Goal: Task Accomplishment & Management: Complete application form

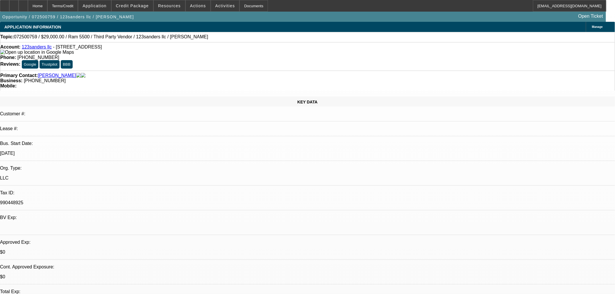
select select "0"
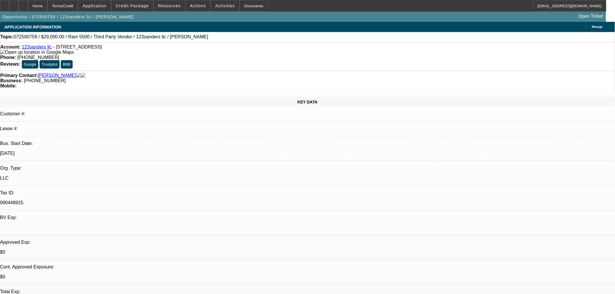
select select "0"
select select "1"
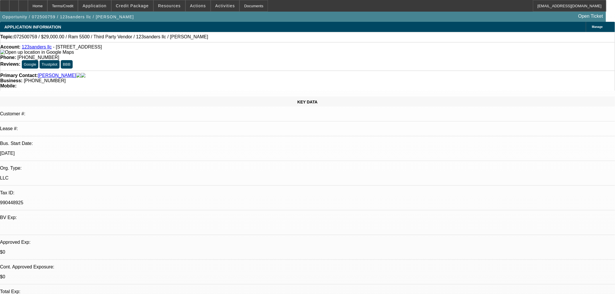
select select "2"
select select "6"
select select "1"
select select "2"
select select "6"
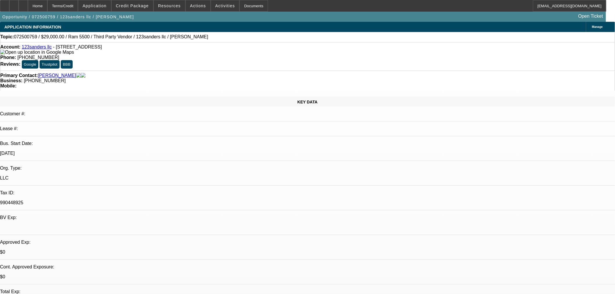
select select "1"
select select "6"
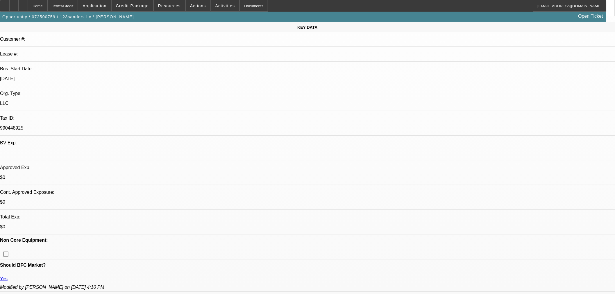
scroll to position [226, 0]
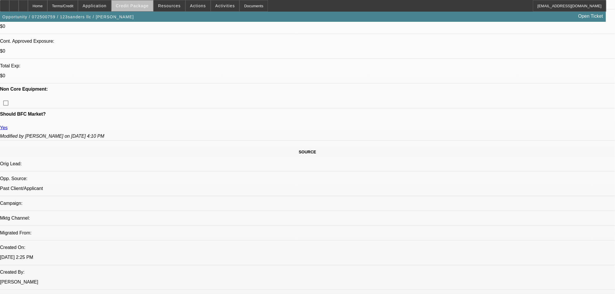
click at [152, 6] on span at bounding box center [133, 6] width 42 height 14
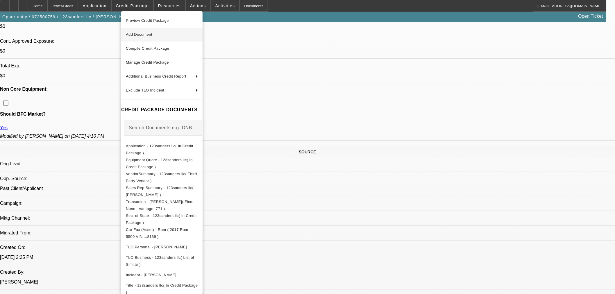
click at [171, 31] on span "Add Document" at bounding box center [162, 34] width 72 height 7
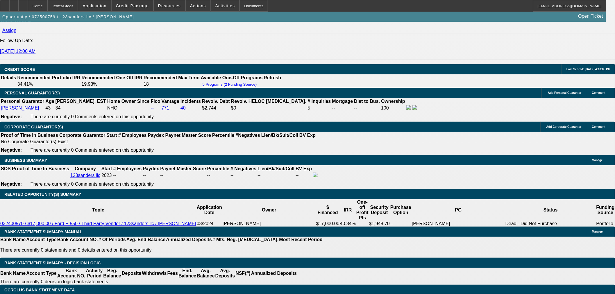
scroll to position [711, 0]
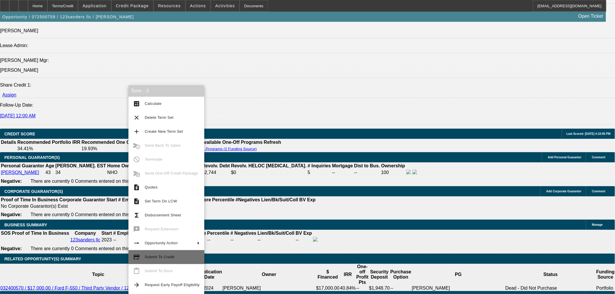
click at [171, 259] on span "Submit To Credit" at bounding box center [160, 257] width 30 height 4
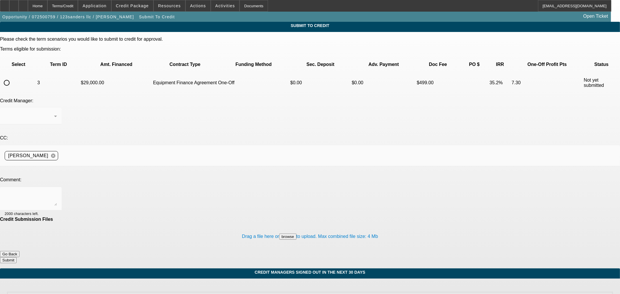
click at [24, 73] on td at bounding box center [19, 83] width 36 height 20
click at [13, 77] on input "radio" at bounding box center [7, 83] width 12 height 12
radio input "true"
drag, startPoint x: 152, startPoint y: 134, endPoint x: 154, endPoint y: 132, distance: 3.3
click at [57, 192] on textarea at bounding box center [31, 199] width 52 height 14
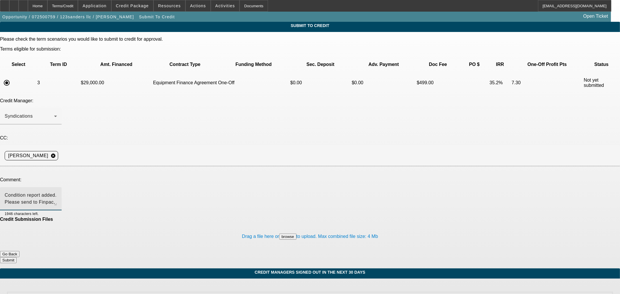
type textarea "Condition report added. Please send to Finpac, thanks."
click at [17, 257] on button "Submit" at bounding box center [8, 260] width 17 height 6
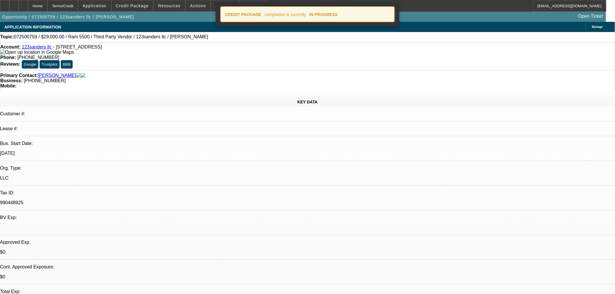
select select "0"
select select "2"
select select "0"
select select "6"
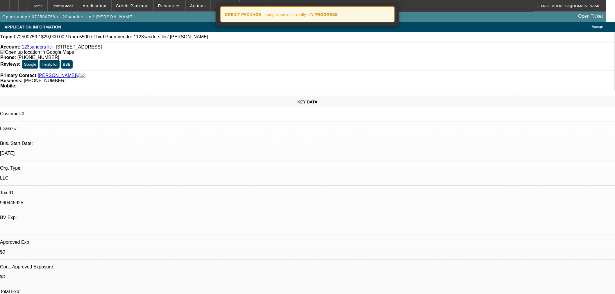
select select "0"
select select "2"
select select "0"
select select "6"
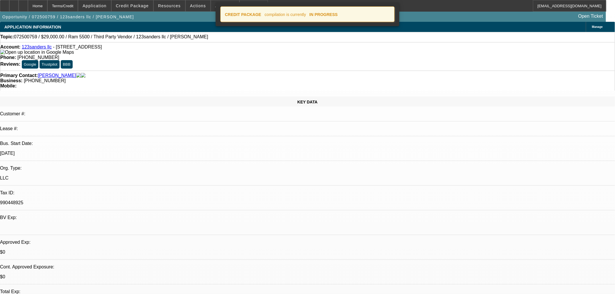
select select "0"
select select "6"
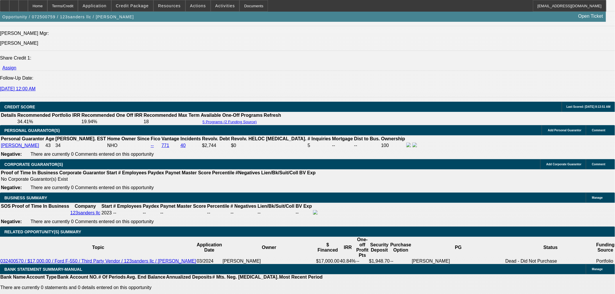
scroll to position [775, 0]
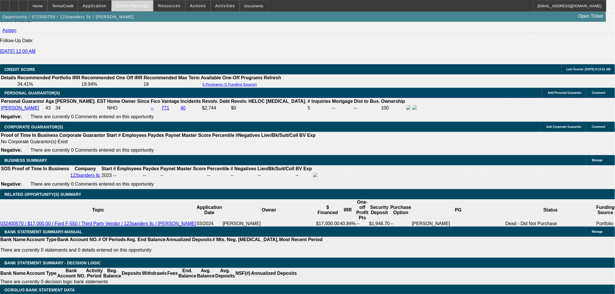
click at [143, 6] on span "Credit Package" at bounding box center [132, 5] width 33 height 5
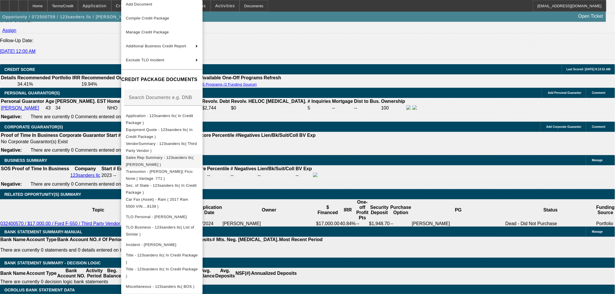
scroll to position [37, 0]
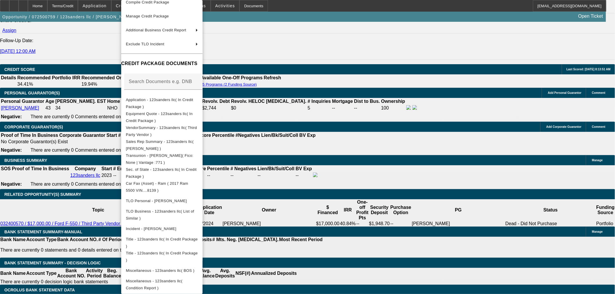
click at [317, 108] on div at bounding box center [307, 147] width 615 height 294
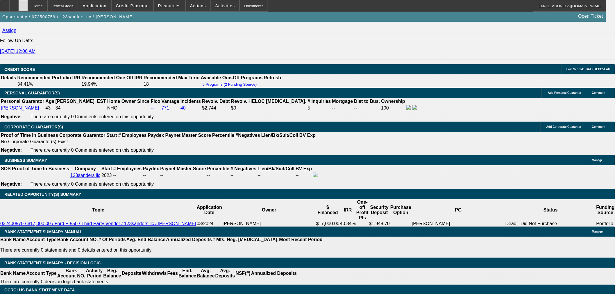
click at [28, 3] on div at bounding box center [23, 6] width 9 height 12
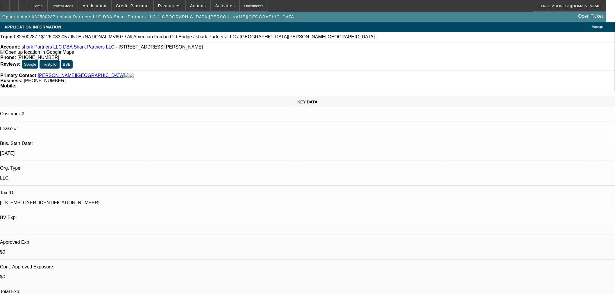
select select "2"
select select "0.1"
select select "4"
click at [139, 8] on span "Credit Package" at bounding box center [132, 5] width 33 height 5
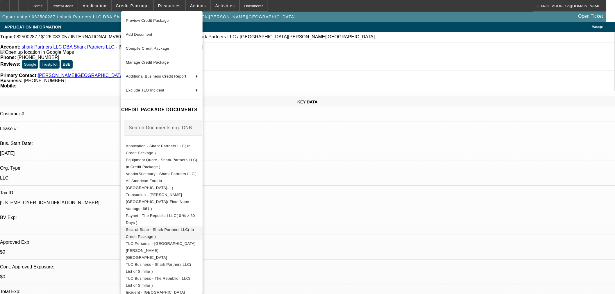
click at [155, 227] on span "Sec. of State - Shark Partners LLC( In Credit Package )" at bounding box center [160, 232] width 68 height 11
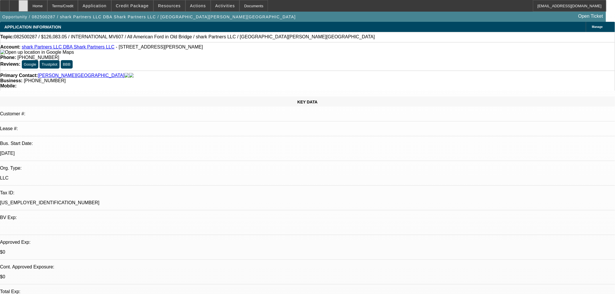
click at [28, 2] on div at bounding box center [23, 6] width 9 height 12
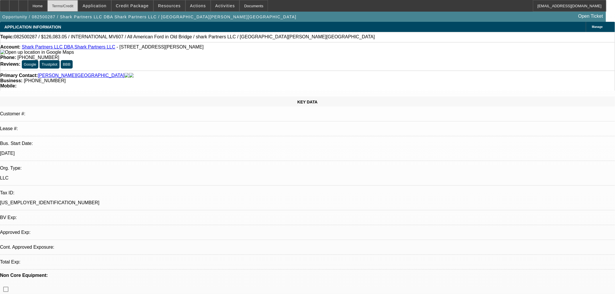
select select "2"
select select "0.1"
select select "4"
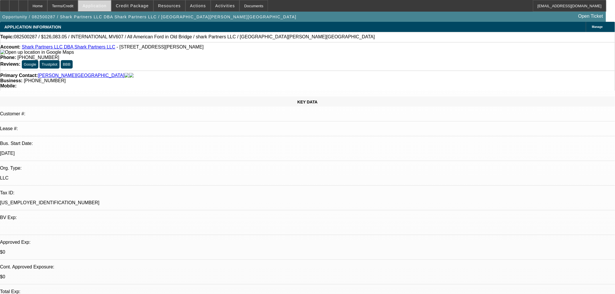
click at [109, 10] on span at bounding box center [94, 6] width 33 height 14
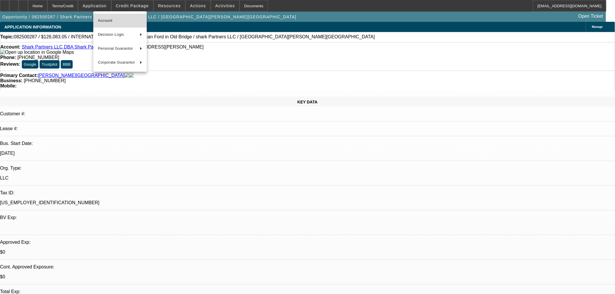
click at [117, 26] on button "Account" at bounding box center [120, 21] width 54 height 14
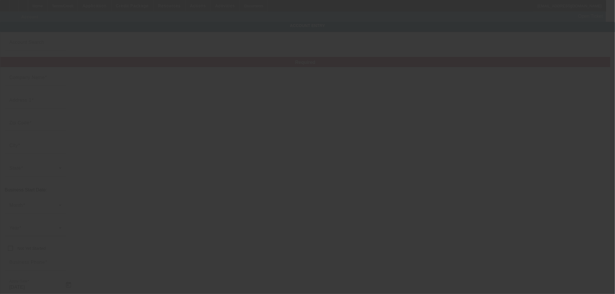
type input "Shark Partners LLC"
type input "2112 Randleman Rd"
type input "27406"
type input "Greensboro"
type input "(917) 386-8233"
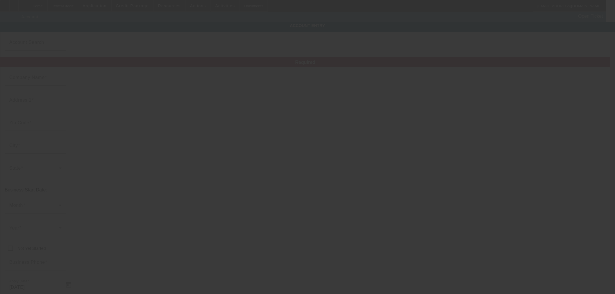
type input "Shark Partners LLC"
type input "support@amotorsworks.com"
type input "26-1464447"
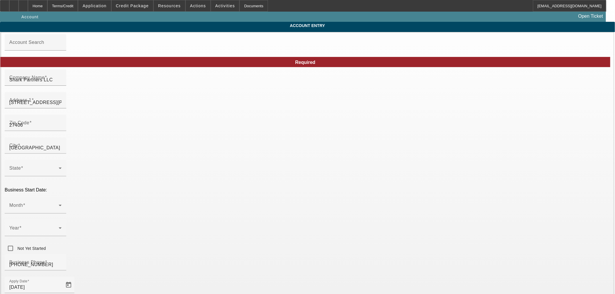
type input "8/12/2025"
type input "Shark Partners, LLC"
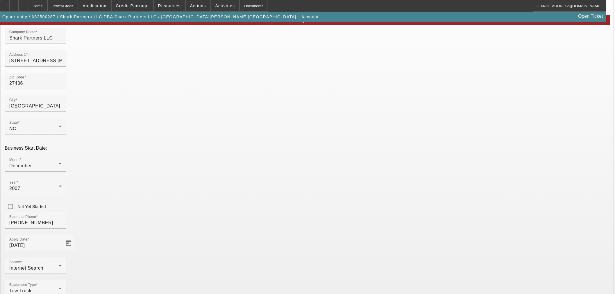
scroll to position [44, 0]
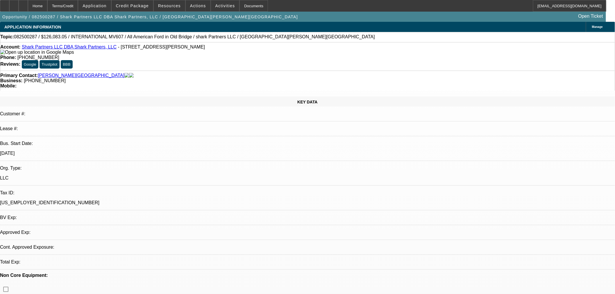
select select "2"
select select "0.1"
select select "4"
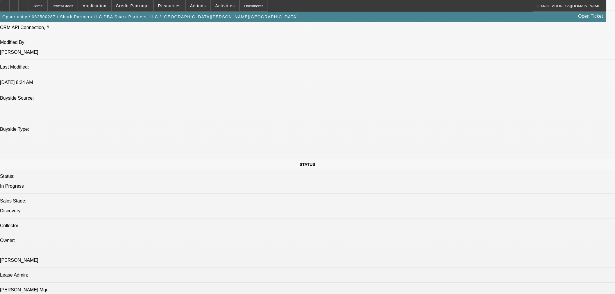
scroll to position [614, 0]
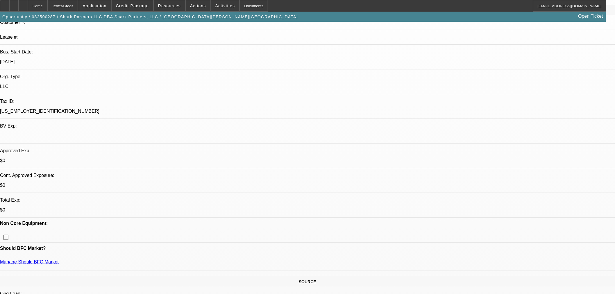
scroll to position [161, 0]
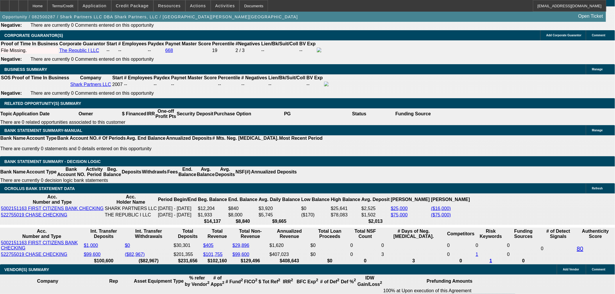
scroll to position [1002, 0]
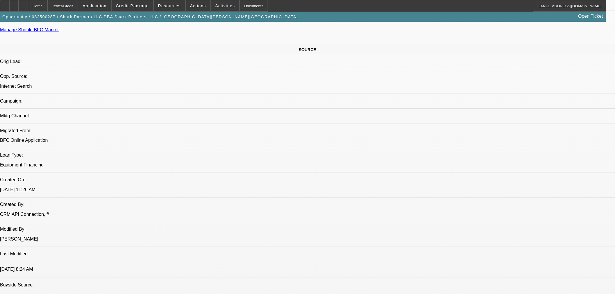
scroll to position [420, 0]
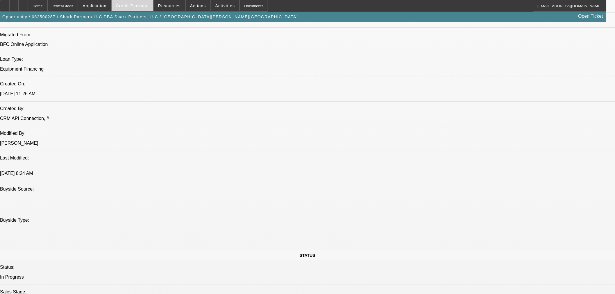
click at [135, 9] on span at bounding box center [133, 6] width 42 height 14
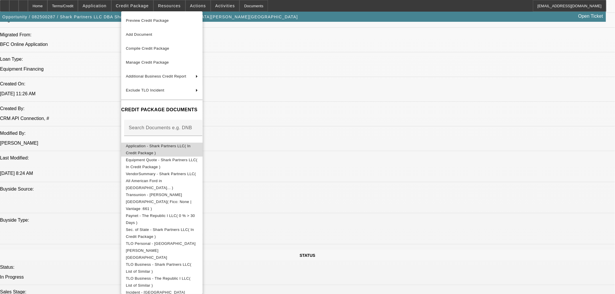
click at [167, 148] on span "Application - Shark Partners LLC( In Credit Package )" at bounding box center [158, 149] width 65 height 11
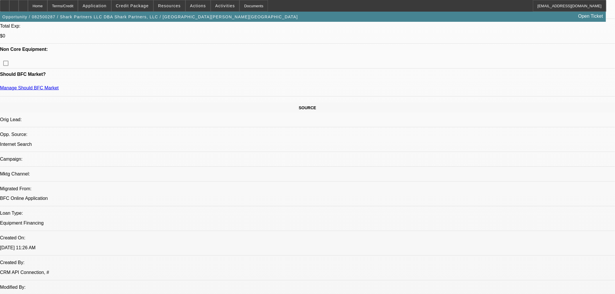
scroll to position [226, 0]
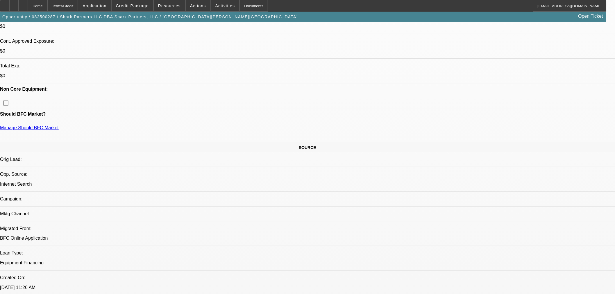
drag, startPoint x: 436, startPoint y: 204, endPoint x: 481, endPoint y: 205, distance: 44.2
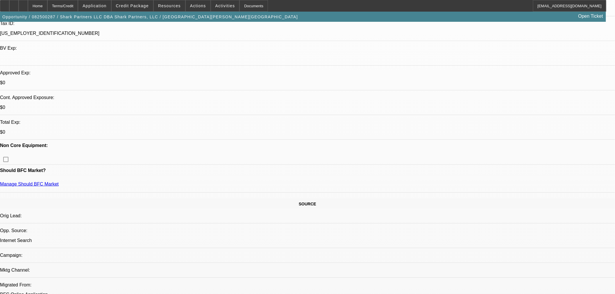
scroll to position [65, 0]
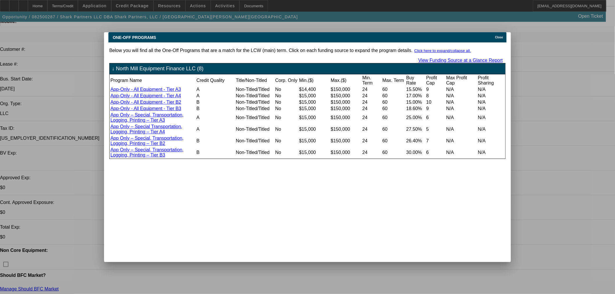
click at [502, 32] on div "Close" at bounding box center [500, 35] width 13 height 7
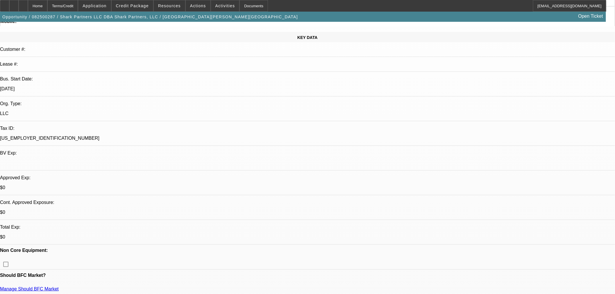
scroll to position [65, 0]
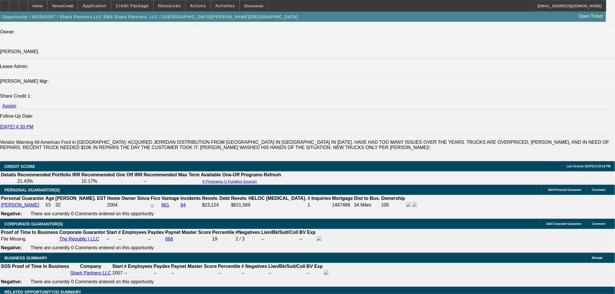
scroll to position [775, 0]
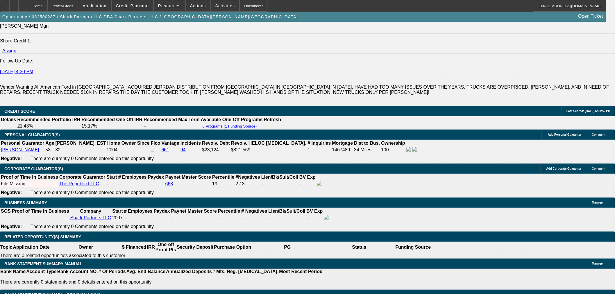
type input "UNKNOWN"
type input "7"
type input "$37,479.02"
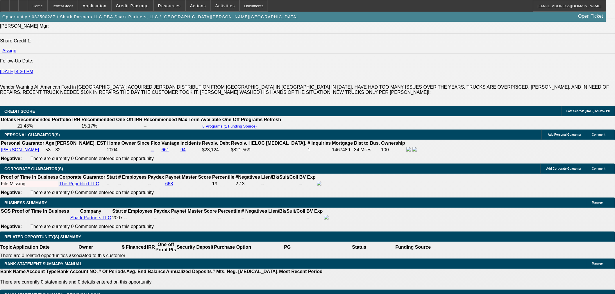
type input "$18,739.51"
type input "72"
type input "$4,929.90"
type input "$2,464.95"
type input "72"
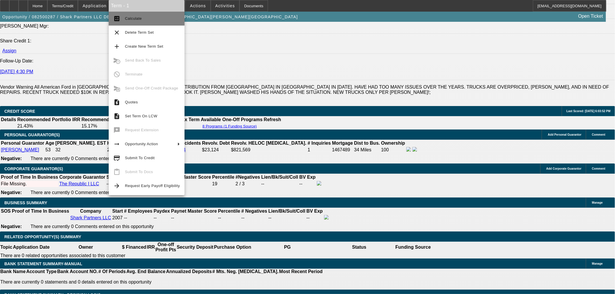
click at [152, 17] on span "Calculate" at bounding box center [152, 18] width 55 height 7
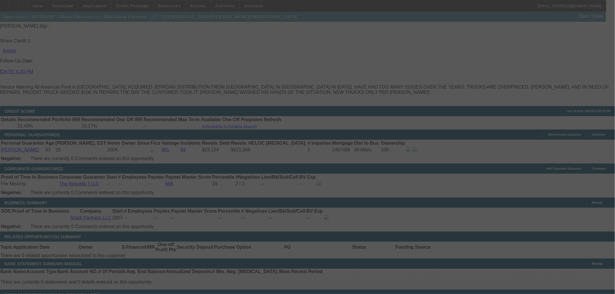
select select "2"
select select "0.1"
select select "4"
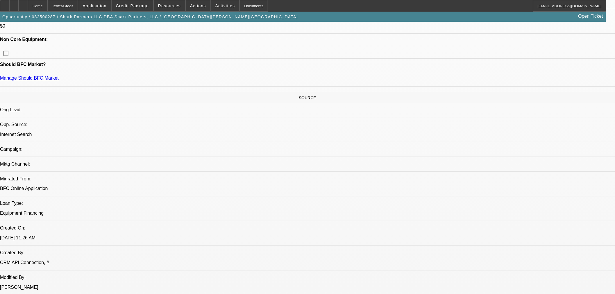
scroll to position [226, 0]
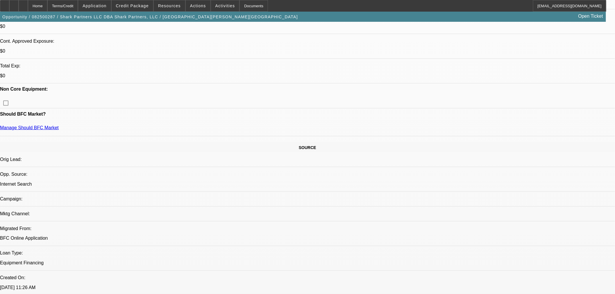
drag, startPoint x: 82, startPoint y: 110, endPoint x: 115, endPoint y: 108, distance: 32.6
copy link "The Republic I LLC"
click at [140, 6] on span "Credit Package" at bounding box center [132, 5] width 33 height 5
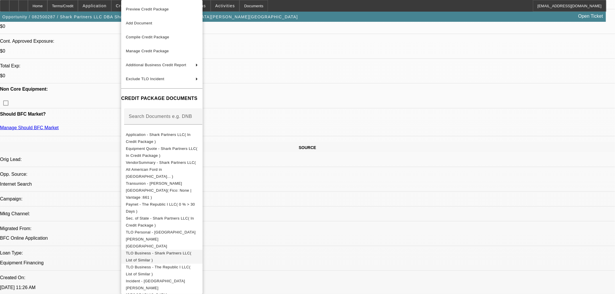
scroll to position [37, 0]
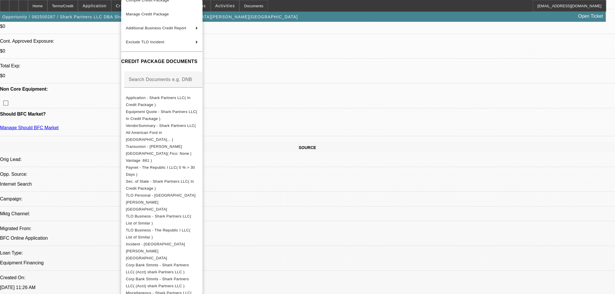
drag, startPoint x: 181, startPoint y: 273, endPoint x: 280, endPoint y: 205, distance: 119.2
click at [277, 206] on div "Preview Credit Package Add Document Compile Credit Package Manage Credit Packag…" at bounding box center [307, 147] width 615 height 294
click at [189, 263] on span "Corp Bank Stmnts - Shark Partners LLC( (Acct) shark Partners LLC )" at bounding box center [157, 268] width 63 height 11
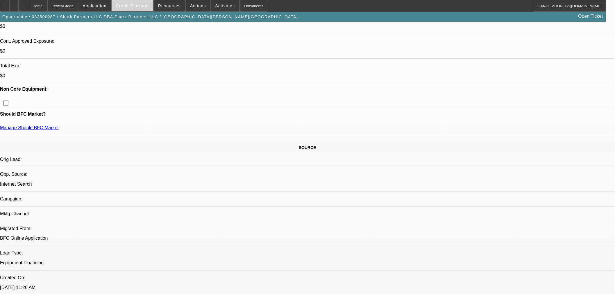
click at [132, 4] on span "Credit Package" at bounding box center [132, 5] width 33 height 5
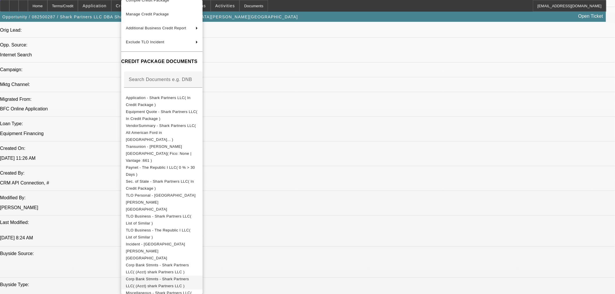
click at [198, 276] on span "Corp Bank Stmnts - Shark Partners LLC( (Acct) shark Partners LLC )" at bounding box center [162, 283] width 72 height 14
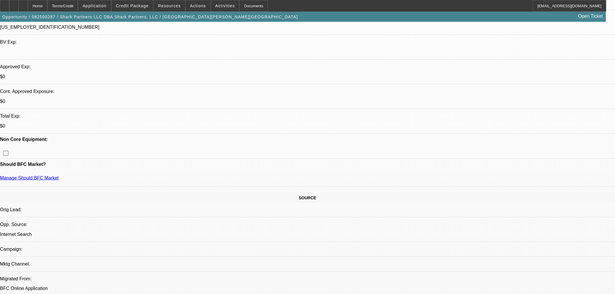
scroll to position [129, 0]
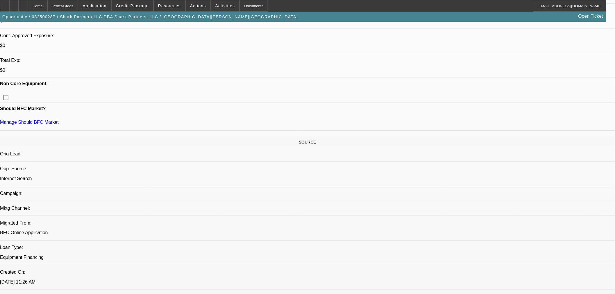
scroll to position [161, 0]
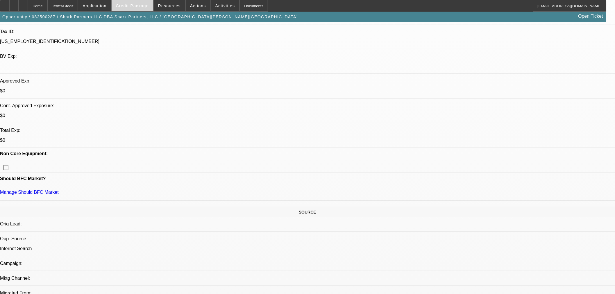
click at [147, 4] on span "Credit Package" at bounding box center [132, 5] width 33 height 5
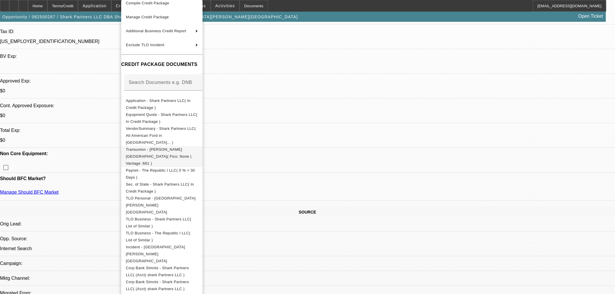
scroll to position [37, 0]
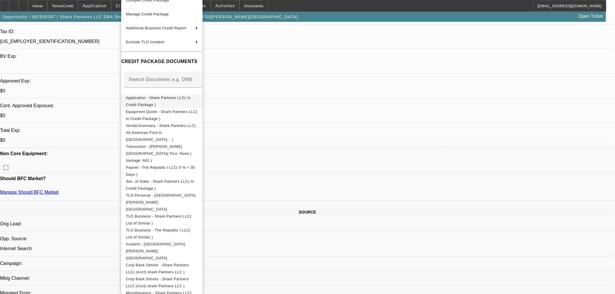
click at [177, 95] on span "Application - Shark Partners LLC( In Credit Package )" at bounding box center [162, 102] width 72 height 14
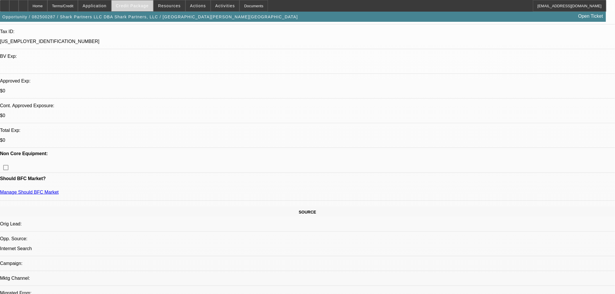
click at [130, 4] on span "Credit Package" at bounding box center [132, 5] width 33 height 5
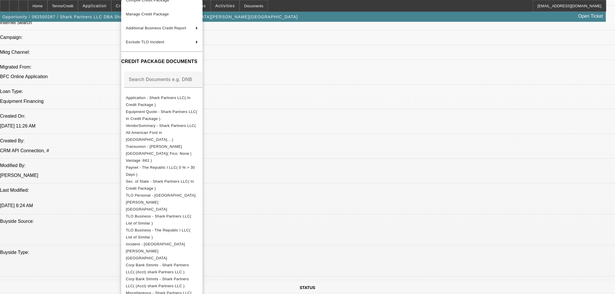
click at [312, 218] on div at bounding box center [307, 147] width 615 height 294
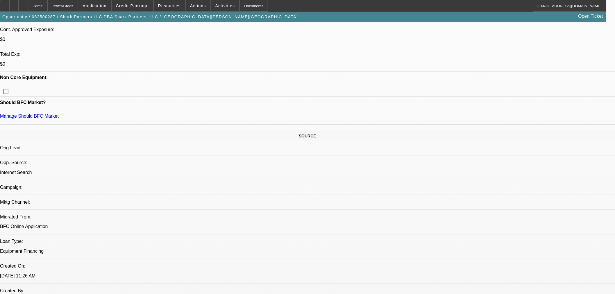
scroll to position [226, 0]
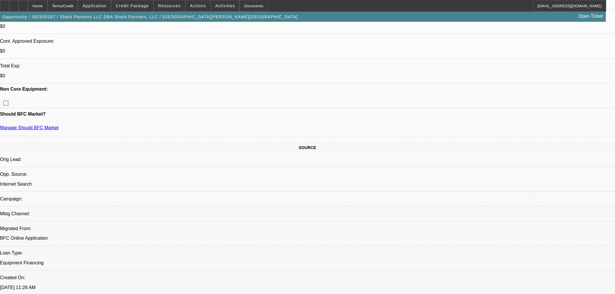
drag, startPoint x: 82, startPoint y: 108, endPoint x: 117, endPoint y: 109, distance: 35.5
copy link "The Republic I LLC"
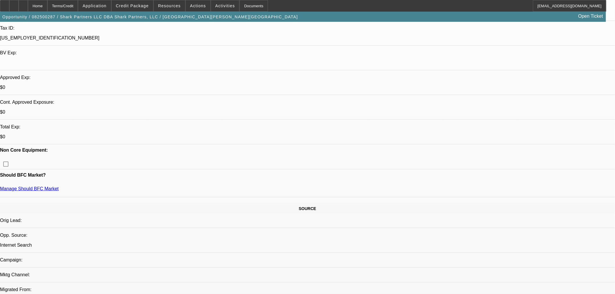
scroll to position [97, 0]
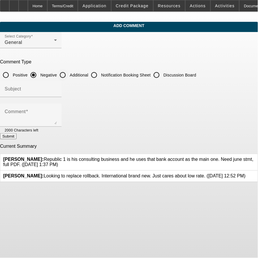
click at [69, 72] on input "Additional" at bounding box center [63, 75] width 12 height 12
radio input "true"
click at [57, 94] on div "Subject" at bounding box center [31, 89] width 52 height 16
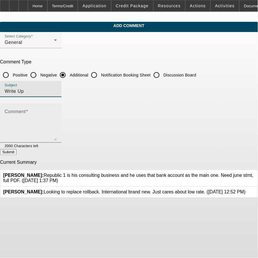
drag, startPoint x: 225, startPoint y: 128, endPoint x: 228, endPoint y: 162, distance: 33.8
click at [62, 143] on div "Comment" at bounding box center [31, 123] width 62 height 39
type input "Write Up"
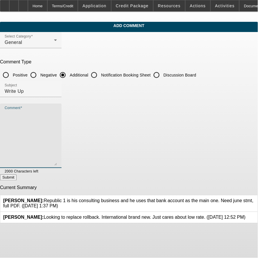
click at [57, 122] on textarea "Comment" at bounding box center [31, 138] width 52 height 55
click at [57, 114] on textarea "Comment" at bounding box center [31, 138] width 52 height 55
click at [57, 120] on textarea "Frederick Alston started Shark Partners" at bounding box center [31, 138] width 52 height 55
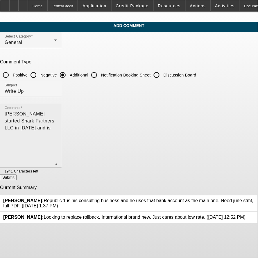
click at [57, 111] on textarea "Frederick Alston started Shark Partners LLC in 2007 and is" at bounding box center [31, 138] width 52 height 55
click at [57, 112] on textarea "Frederick Alston started Shark Partners LLC in 2007 and is looking to replaces" at bounding box center [31, 138] width 52 height 55
click at [57, 115] on textarea "Frederick Alston started Shark Partners LLC in 2007 and is looking to replaces" at bounding box center [31, 138] width 52 height 55
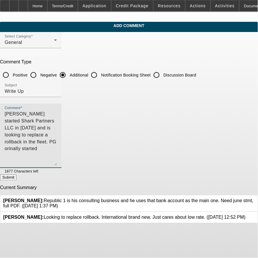
drag, startPoint x: 210, startPoint y: 111, endPoint x: 196, endPoint y: 124, distance: 18.9
click at [57, 127] on textarea "Frederick Alston started Shark Partners LLC in 2007 and is looking to replace a…" at bounding box center [31, 138] width 52 height 55
drag, startPoint x: 231, startPoint y: 114, endPoint x: 224, endPoint y: 114, distance: 7.0
click at [62, 114] on div "Comment Frederick Alston started Shark Partners LLC in 2007 and is looking to r…" at bounding box center [31, 136] width 62 height 65
click at [57, 112] on textarea "Frederick Alston started Shark Partners LLC in 2007 and is looking to replace a…" at bounding box center [31, 138] width 52 height 55
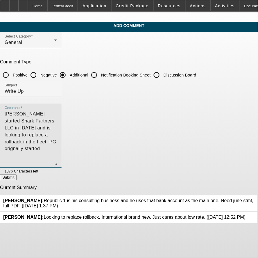
click at [57, 117] on textarea "Frederick Alston started Shark Partners LLC in 2007 and is looking to replace a…" at bounding box center [31, 138] width 52 height 55
click at [57, 118] on textarea "Frederick Alston started Shark Partners LLC in 2007 and is looking to replace a…" at bounding box center [31, 138] width 52 height 55
click at [57, 111] on textarea "Frederick Alston started Shark Partners LLC in 2007 and is looking to replace a…" at bounding box center [31, 138] width 52 height 55
drag, startPoint x: 208, startPoint y: 110, endPoint x: 211, endPoint y: 111, distance: 3.3
click at [57, 111] on textarea "Frederick Alston started Shark Partners LLC in 2007 and is looking to replace a…" at bounding box center [31, 138] width 52 height 55
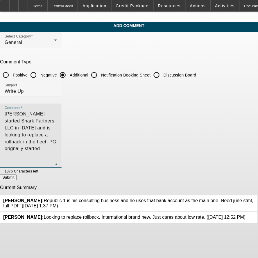
click at [57, 111] on textarea "Frederick Alston started Shark Partners LLC in 2007 and is looking to replace a…" at bounding box center [31, 138] width 52 height 55
click at [57, 115] on textarea "Frederick Alston started Shark Partners LLC in 2007 and is looking to replace a…" at bounding box center [31, 138] width 52 height 55
click at [57, 114] on textarea "Frederick Alston started Shark Partners LLC in 2007 and is looking to replace a…" at bounding box center [31, 138] width 52 height 55
click at [57, 116] on textarea "Frederick Alston started Shark Partners, LLC in 2007 and is looking to replace …" at bounding box center [31, 138] width 52 height 55
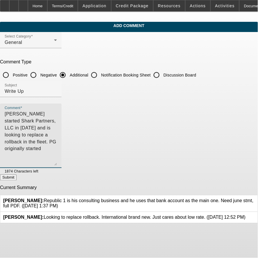
click at [57, 118] on textarea "Frederick Alston started Shark Partners, LLC in 2007 and is looking to replace …" at bounding box center [31, 138] width 52 height 55
drag, startPoint x: 56, startPoint y: 113, endPoint x: 27, endPoint y: 109, distance: 29.5
click at [27, 109] on div "Comment Frederick Alston started Shark Partners, LLC in 2007 and is looking to …" at bounding box center [31, 136] width 62 height 65
click at [57, 127] on textarea "Frederick Alston started Shark Partners, LLC in 2007 and is looking to replace …" at bounding box center [31, 138] width 52 height 55
click at [57, 118] on textarea "Frederick Alston started Shark Partners, LLC in 2007 and is looking to replace …" at bounding box center [31, 138] width 52 height 55
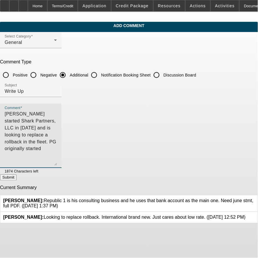
click at [57, 120] on textarea "Frederick Alston started Shark Partners, LLC in 2007 and is looking to replace …" at bounding box center [31, 138] width 52 height 55
click at [57, 124] on textarea "Frederick Alston started Shark Partners, LLC in 2007 and is looking to replace …" at bounding box center [31, 138] width 52 height 55
drag, startPoint x: 200, startPoint y: 112, endPoint x: 213, endPoint y: 114, distance: 12.7
click at [57, 114] on textarea "Frederick Alston started Shark Partners, LLC in 2007 and is looking to replace …" at bounding box center [31, 138] width 52 height 55
click at [57, 122] on textarea "Frederick Alston started Shark Partners, LLC in 2007 and is looking to replace …" at bounding box center [31, 138] width 52 height 55
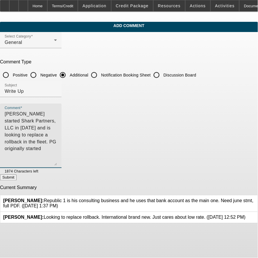
drag, startPoint x: 184, startPoint y: 122, endPoint x: 200, endPoint y: 111, distance: 19.6
click at [57, 111] on textarea "Frederick Alston started Shark Partners, LLC in 2007 and is looking to replace …" at bounding box center [31, 138] width 52 height 55
click at [57, 121] on textarea "Frederick Alston started Shark Partners, LLC in 2007 and is looking to replace …" at bounding box center [31, 138] width 52 height 55
click at [57, 115] on textarea "Frederick Alston started Shark Partners, LLC in 2007 and is looking to replace …" at bounding box center [31, 138] width 52 height 55
click at [57, 114] on textarea "Frederick Alston started Shark Partners, LLC in 2007 and is looking to replace …" at bounding box center [31, 138] width 52 height 55
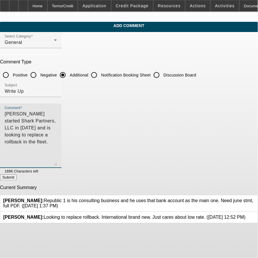
click at [57, 107] on div "Comment Frederick Alston started Shark Partners, LLC in 2007 and is looking to …" at bounding box center [31, 136] width 52 height 65
click at [57, 134] on textarea "Frederick Alston started Shark Partners, LLC in 2007 and is looking to replace …" at bounding box center [31, 138] width 52 height 55
click at [57, 113] on textarea "Frederick Alston started Shark Partners, LLC in 2007 and is looking to replace …" at bounding box center [31, 138] width 52 height 55
paste textarea "The Republic I LLC"
click at [57, 124] on textarea "Frederick Alston started Shark Partners, LLC in 2007 and is looking to replace …" at bounding box center [31, 138] width 52 height 55
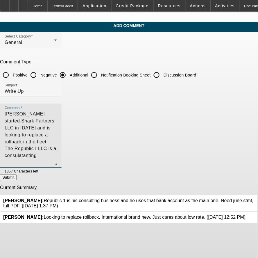
drag, startPoint x: 51, startPoint y: 120, endPoint x: 80, endPoint y: 113, distance: 30.3
click at [57, 113] on textarea "Frederick Alston started Shark Partners, LLC in 2007 and is looking to replace …" at bounding box center [31, 138] width 52 height 55
drag, startPoint x: 88, startPoint y: 120, endPoint x: 74, endPoint y: 122, distance: 14.7
click at [57, 122] on textarea "Frederick Alston started Shark Partners, LLC in 2007 and is looking to replace …" at bounding box center [31, 138] width 52 height 55
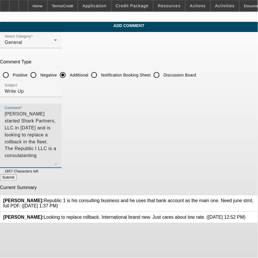
drag, startPoint x: 72, startPoint y: 122, endPoint x: 56, endPoint y: 122, distance: 15.7
click at [56, 122] on textarea "Frederick Alston started Shark Partners, LLC in 2007 and is looking to replace …" at bounding box center [31, 138] width 52 height 55
click at [57, 124] on textarea "Frederick Alston started Shark Partners, LLC in 2007 and is looking to replace …" at bounding box center [31, 138] width 52 height 55
drag, startPoint x: 115, startPoint y: 120, endPoint x: 106, endPoint y: 121, distance: 8.8
click at [57, 121] on textarea "Frederick Alston started Shark Partners, LLC in 2007 and is looking to replace …" at bounding box center [31, 138] width 52 height 55
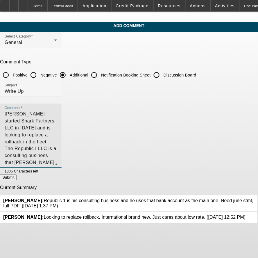
drag, startPoint x: 160, startPoint y: 121, endPoint x: 140, endPoint y: 120, distance: 20.4
click at [57, 120] on textarea "Frederick Alston started Shark Partners, LLC in 2007 and is looking to replace …" at bounding box center [31, 138] width 52 height 55
click at [57, 118] on textarea "Frederick Alston started Shark Partners, LLC in 2007 and is looking to replace …" at bounding box center [31, 138] width 52 height 55
click at [57, 122] on textarea "Frederick Alston started Shark Partners, LLC in 2007 and is looking to replace …" at bounding box center [31, 138] width 52 height 55
drag, startPoint x: 150, startPoint y: 123, endPoint x: 150, endPoint y: 120, distance: 3.5
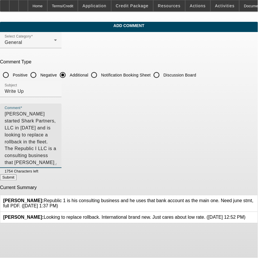
drag, startPoint x: 194, startPoint y: 130, endPoint x: 201, endPoint y: 118, distance: 13.3
click at [57, 118] on textarea "Frederick Alston started Shark Partners, LLC in 2007 and is looking to replace …" at bounding box center [31, 138] width 52 height 55
click at [42, 120] on textarea "Frederick Alston started Shark Partners, LLC in 2007 and is looking to replace …" at bounding box center [31, 138] width 52 height 55
click at [57, 123] on textarea "Frederick Alston started Shark Partners, LLC in 2007 and is looking to replace …" at bounding box center [31, 138] width 52 height 55
click at [57, 117] on textarea "Frederick Alston started Shark Partners, LLC in 2007 and is looking to replace …" at bounding box center [31, 138] width 52 height 55
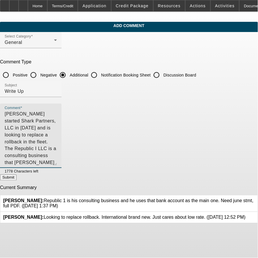
click at [57, 118] on textarea "Frederick Alston started Shark Partners, LLC in 2007 and is looking to replace …" at bounding box center [31, 138] width 52 height 55
click at [57, 119] on textarea "Frederick Alston started Shark Partners, LLC in 2007 and is looking to replace …" at bounding box center [31, 138] width 52 height 55
click at [57, 127] on textarea "Frederick Alston started Shark Partners, LLC in 2007 and is looking to replace …" at bounding box center [31, 138] width 52 height 55
click at [57, 120] on textarea "Frederick Alston started Shark Partners, LLC in 2007 and is looking to replace …" at bounding box center [31, 138] width 52 height 55
click at [57, 111] on textarea "Frederick Alston started Shark Partners, LLC in 2007 and is looking to replace …" at bounding box center [31, 138] width 52 height 55
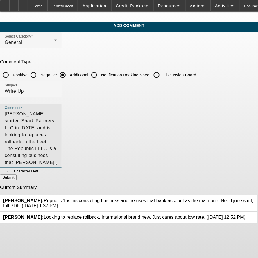
click at [57, 111] on textarea "Frederick Alston started Shark Partners, LLC in 2007 and is looking to replace …" at bounding box center [31, 138] width 52 height 55
drag, startPoint x: 198, startPoint y: 111, endPoint x: 221, endPoint y: 115, distance: 23.5
click at [57, 115] on textarea "Frederick Alston started Shark Partners, LLC in 2007 and is looking to replace …" at bounding box center [31, 138] width 52 height 55
click at [57, 119] on textarea "Frederick Alston started Shark Partners, LLC in 2007 and is looking to replace …" at bounding box center [31, 138] width 52 height 55
paste textarea "The Republic I"
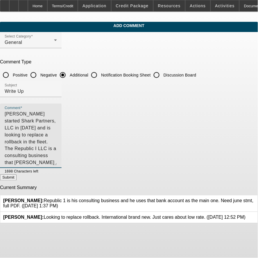
click at [57, 126] on textarea "Frederick Alston started Shark Partners, LLC in 2007 and is looking to replace …" at bounding box center [31, 138] width 52 height 55
click at [57, 127] on textarea "Frederick Alston started Shark Partners, LLC in 2007 and is looking to replace …" at bounding box center [31, 138] width 52 height 55
click at [57, 131] on textarea "Frederick Alston started Shark Partners, LLC in 2007 and is looking to replace …" at bounding box center [31, 138] width 52 height 55
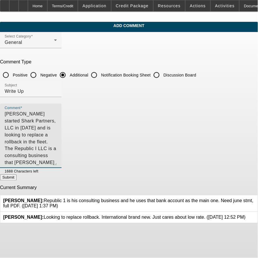
click at [45, 127] on textarea "Frederick Alston started Shark Partners, LLC in 2007 and is looking to replace …" at bounding box center [31, 138] width 52 height 55
click at [57, 130] on textarea "Frederick Alston started Shark Partners, LLC in 2007 and is looking to replace …" at bounding box center [31, 138] width 52 height 55
click at [57, 126] on textarea "[PERSON_NAME] started Shark Partners, LLC in [DATE] and is looking to replace a…" at bounding box center [31, 138] width 52 height 55
click at [57, 124] on textarea "[PERSON_NAME] started Shark Partners, LLC in [DATE] and is looking to replace a…" at bounding box center [31, 138] width 52 height 55
type textarea "[PERSON_NAME] started Shark Partners, LLC in [DATE] and is looking to replace a…"
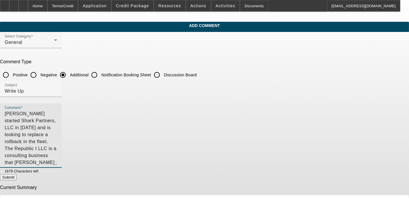
click at [57, 128] on textarea "[PERSON_NAME] started Shark Partners, LLC in [DATE] and is looking to replace a…" at bounding box center [31, 138] width 52 height 55
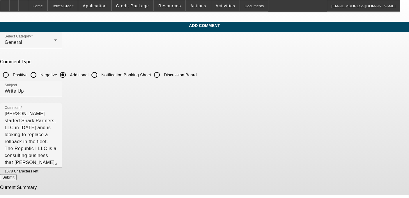
click at [17, 176] on button "Submit" at bounding box center [8, 178] width 17 height 6
radio input "true"
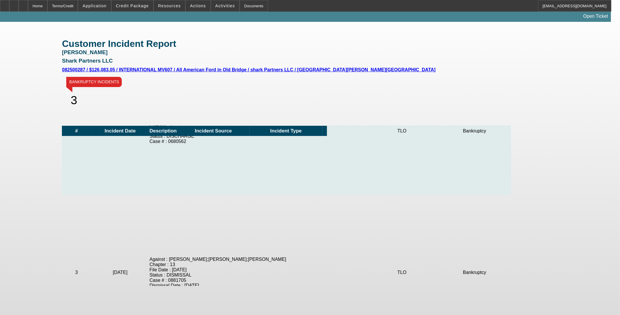
scroll to position [277, 0]
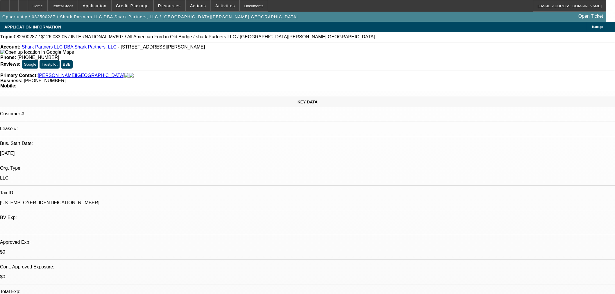
select select "2"
select select "0.1"
select select "4"
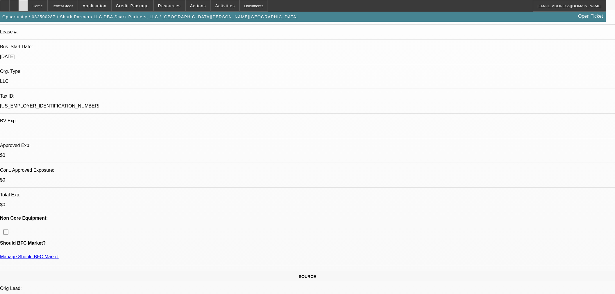
click at [28, 3] on div at bounding box center [23, 6] width 9 height 12
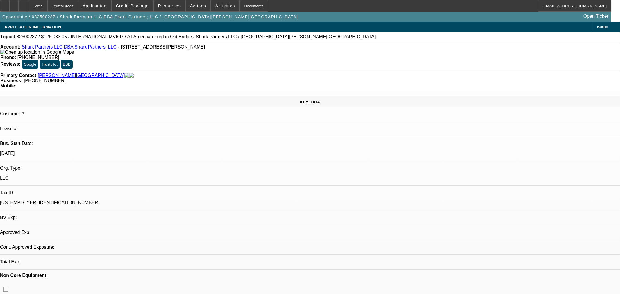
select select "2"
select select "0.1"
select select "4"
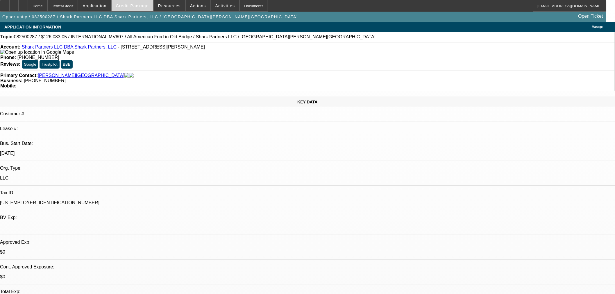
click at [149, 4] on span "Credit Package" at bounding box center [132, 5] width 33 height 5
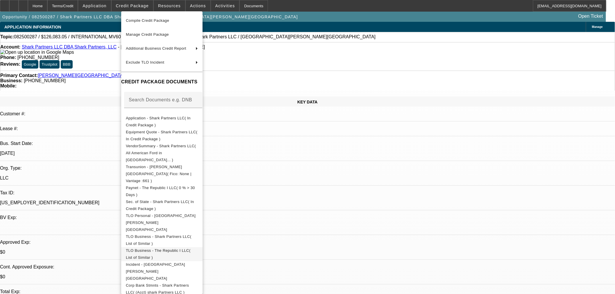
scroll to position [48, 0]
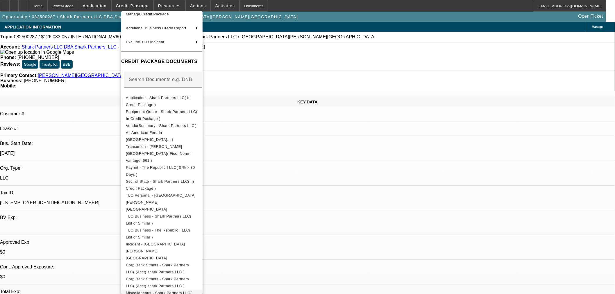
click at [198, 290] on span "Miscellaneous - Shark Partners LLC( The Republic App )" at bounding box center [162, 297] width 72 height 14
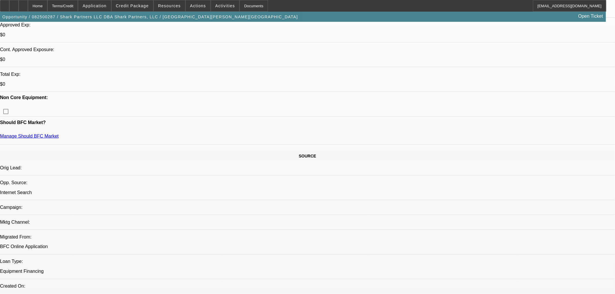
scroll to position [226, 0]
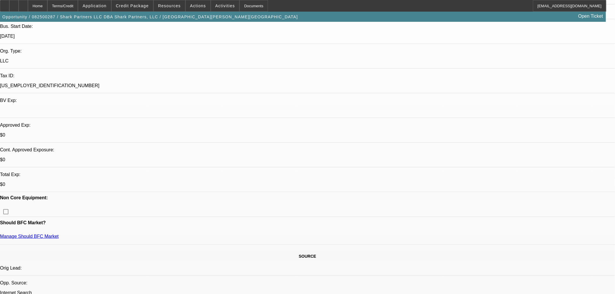
scroll to position [65, 0]
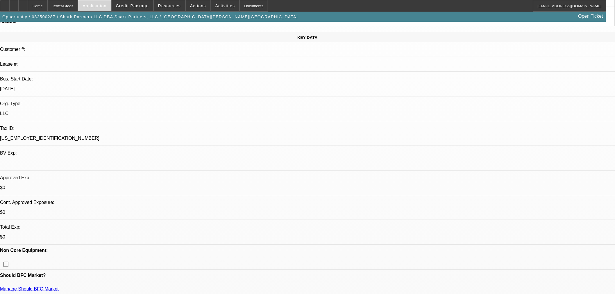
click at [103, 6] on span "Application" at bounding box center [95, 5] width 24 height 5
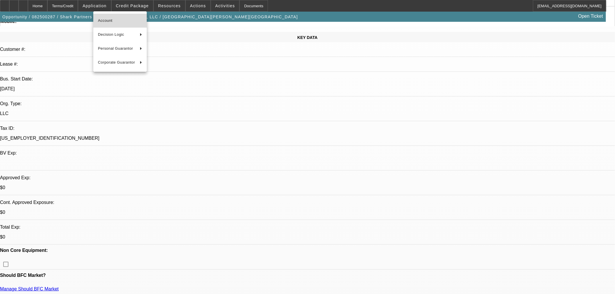
click at [124, 19] on span "Account" at bounding box center [120, 20] width 44 height 7
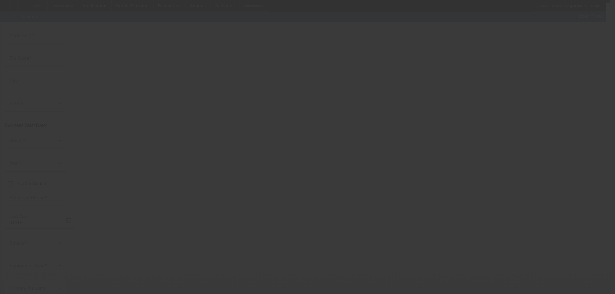
type input "Shark Partners LLC"
type input "[STREET_ADDRESS][PERSON_NAME]"
type input "27406"
type input "[GEOGRAPHIC_DATA]"
type input "[PHONE_NUMBER]"
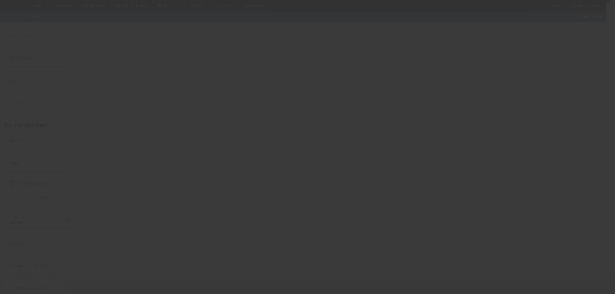
type input "Shark Partners, LLC"
type input "[EMAIL_ADDRESS][DOMAIN_NAME]"
type input "[US_EMPLOYER_IDENTIFICATION_NUMBER]"
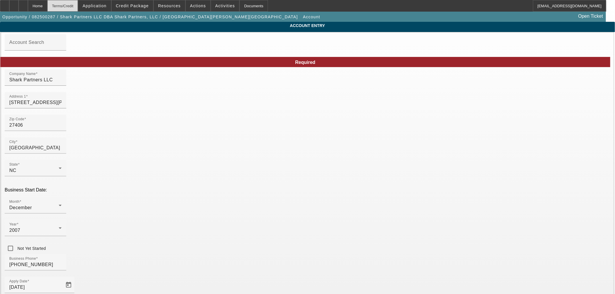
type input "[DATE]"
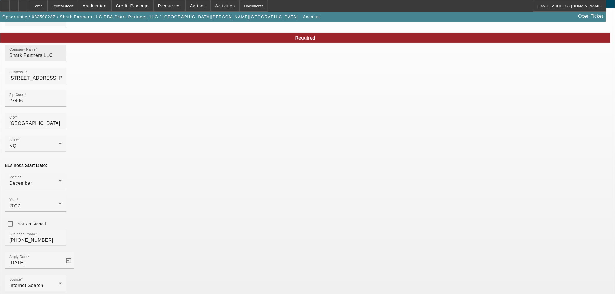
scroll to position [44, 0]
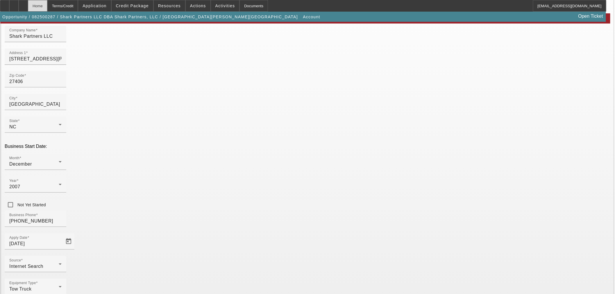
click at [47, 5] on div "Home" at bounding box center [37, 6] width 19 height 12
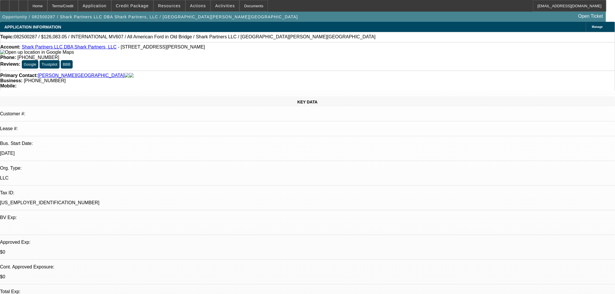
select select "2"
select select "0.1"
select select "4"
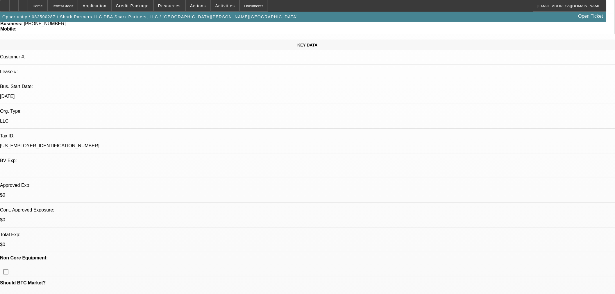
scroll to position [161, 0]
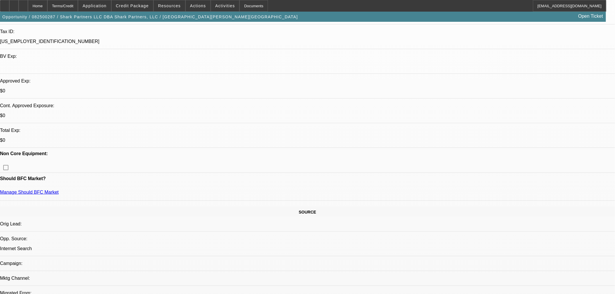
drag, startPoint x: 76, startPoint y: 174, endPoint x: 118, endPoint y: 175, distance: 41.6
copy link "The Republic I LLC"
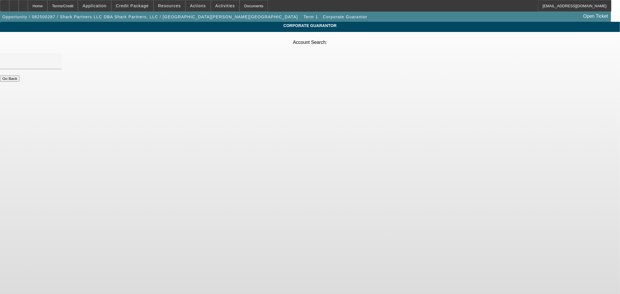
click at [19, 76] on button "Go Back" at bounding box center [9, 79] width 19 height 6
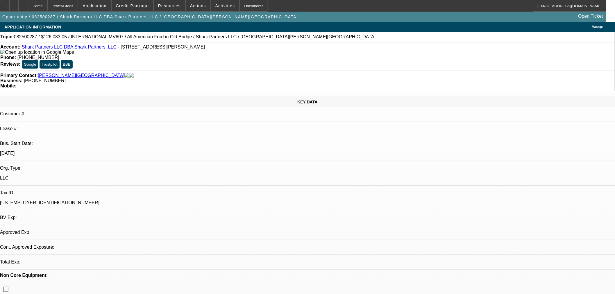
select select "2"
select select "0.1"
select select "4"
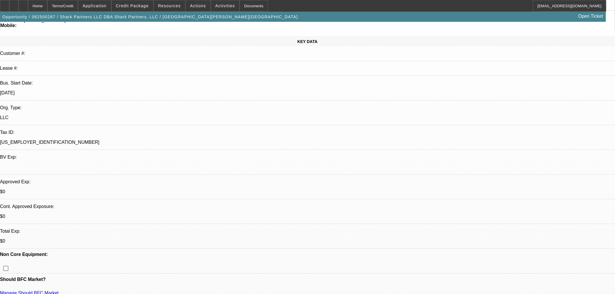
scroll to position [129, 0]
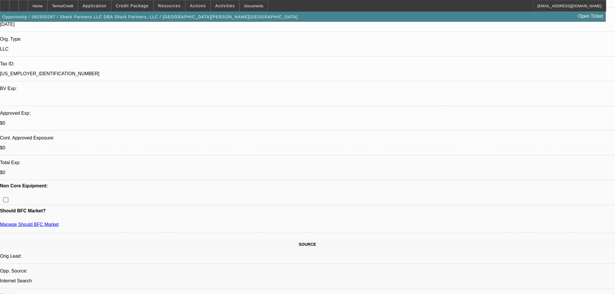
drag, startPoint x: 503, startPoint y: 209, endPoint x: 412, endPoint y: 195, distance: 92.0
copy div "[PERSON_NAME] started Shark Partners, LLC in [DATE] and is looking to replace a…"
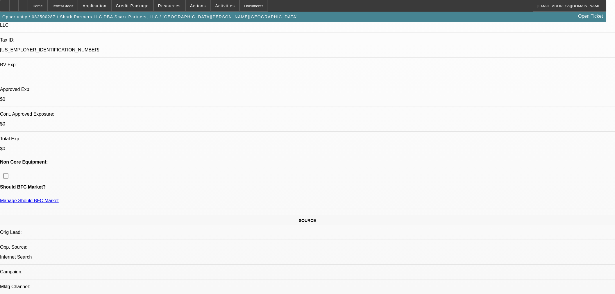
scroll to position [97, 0]
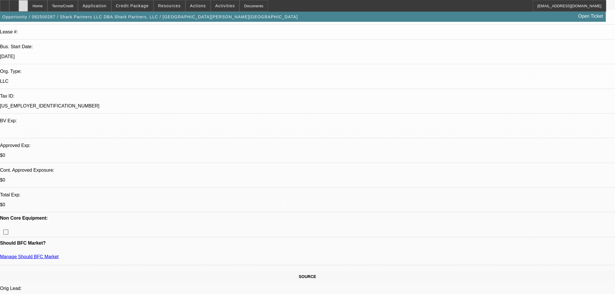
click at [28, 4] on div at bounding box center [23, 6] width 9 height 12
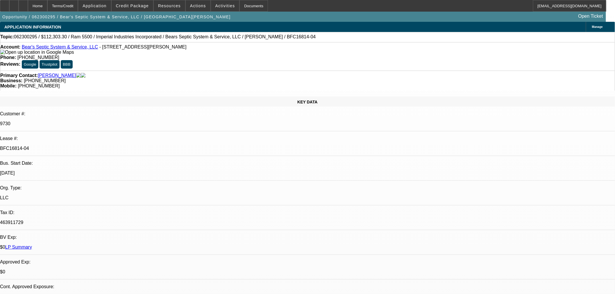
select select "0"
select select "6"
select select "0"
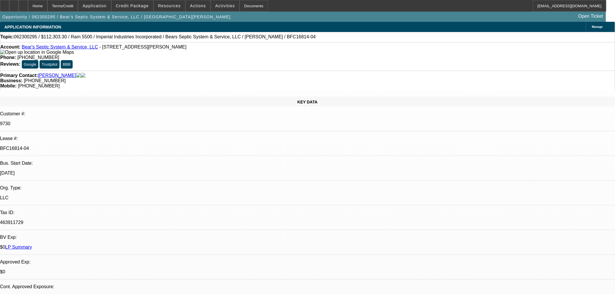
select select "0"
select select "6"
select select "0"
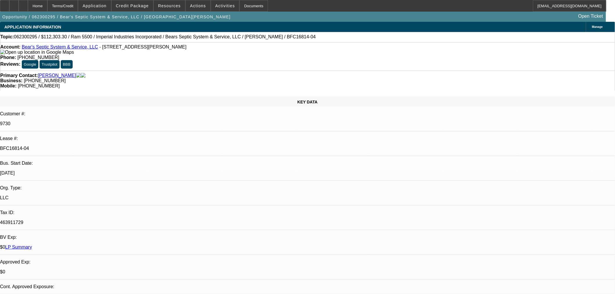
select select "0"
select select "6"
select select "0"
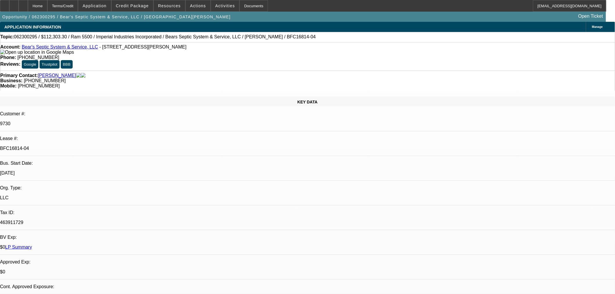
select select "6"
select select "0"
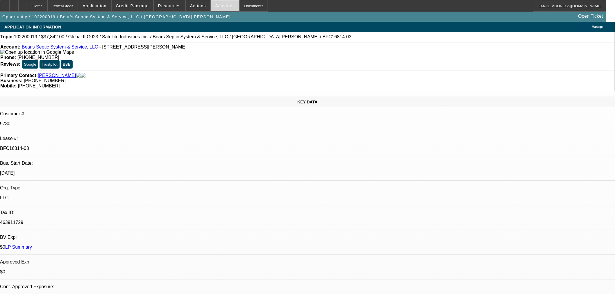
select select "0"
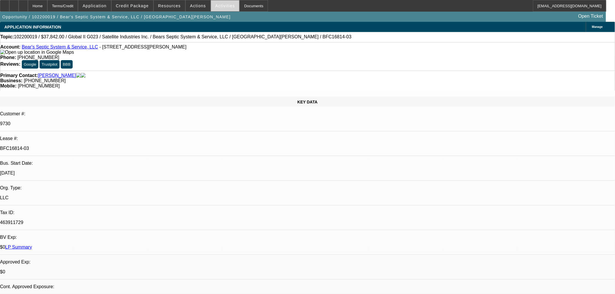
select select "0"
select select "1"
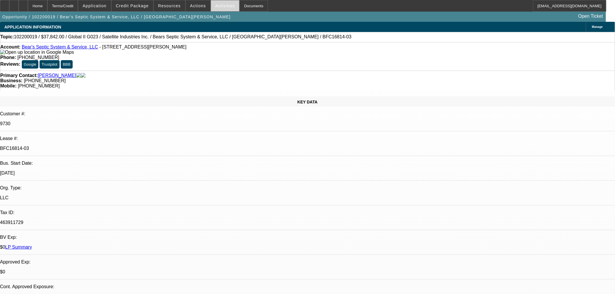
select select "6"
select select "1"
select select "6"
select select "1"
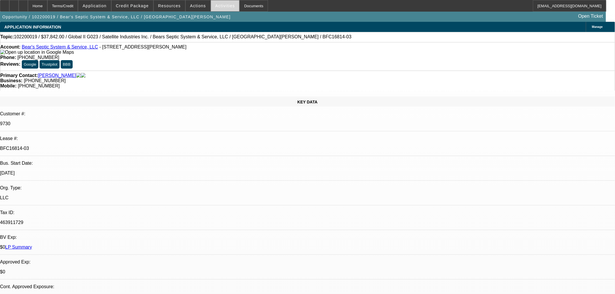
select select "1"
select select "6"
select select "1"
select select "6"
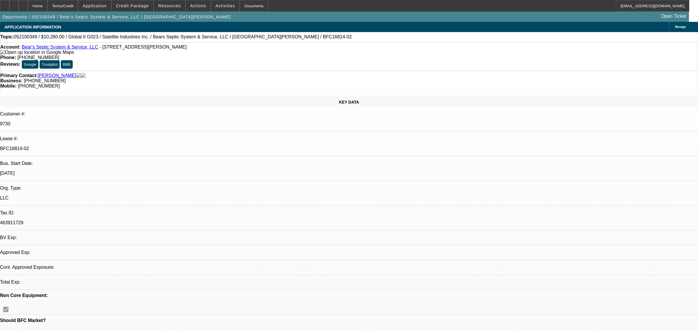
select select "0"
select select "6"
select select "0"
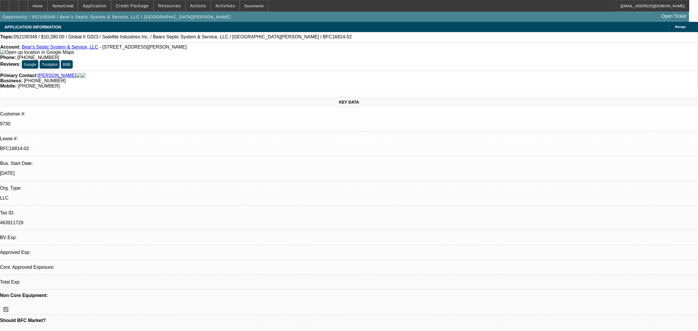
select select "0"
select select "6"
select select "0"
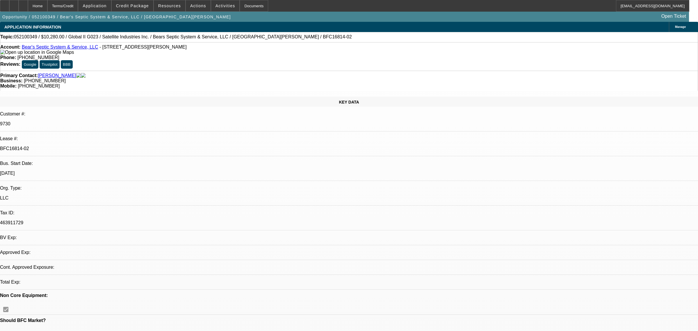
select select "0"
select select "6"
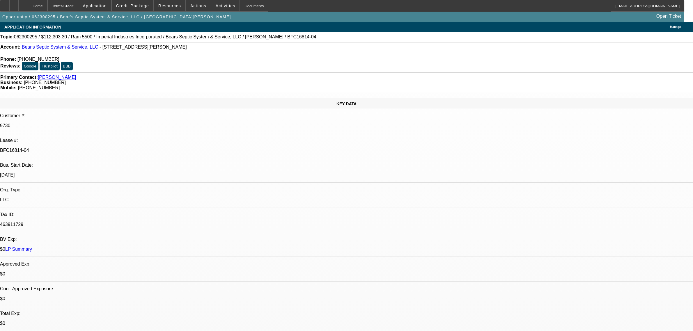
select select "0"
select select "6"
select select "0"
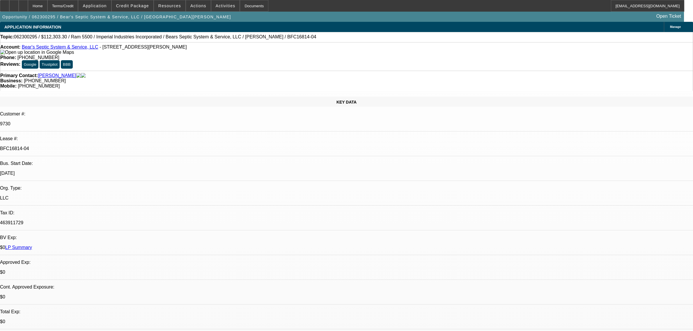
select select "0"
select select "6"
select select "0"
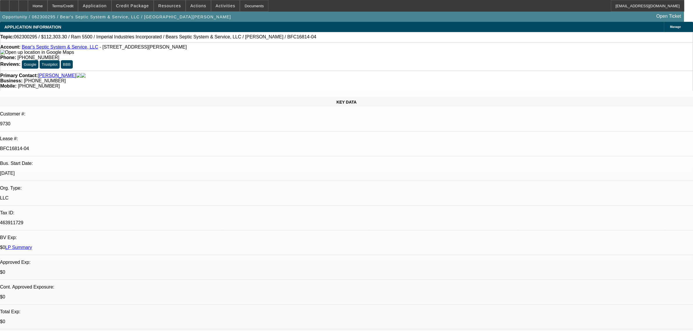
select select "0"
select select "6"
select select "0"
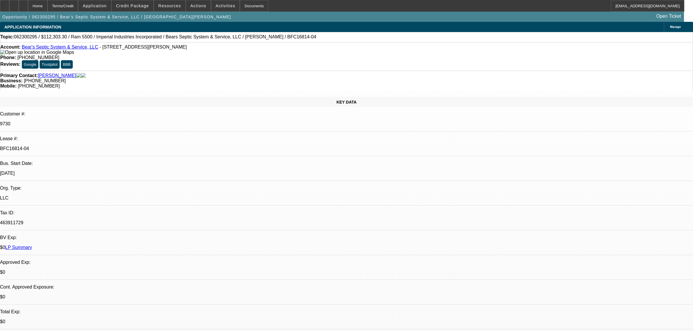
select select "6"
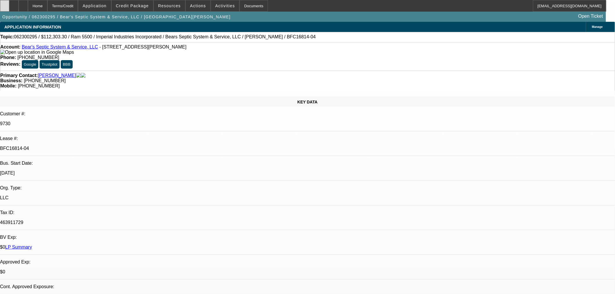
click at [9, 2] on div at bounding box center [4, 6] width 9 height 12
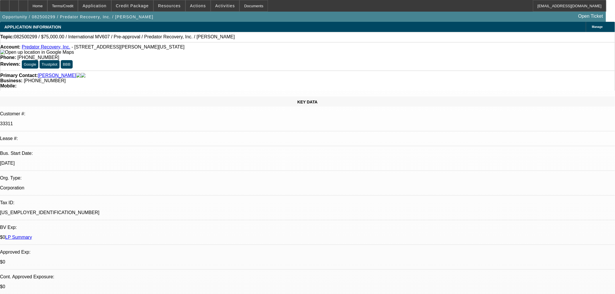
select select "0"
select select "2"
select select "0.1"
select select "4"
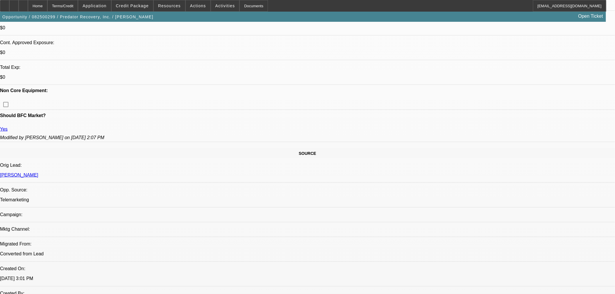
scroll to position [258, 0]
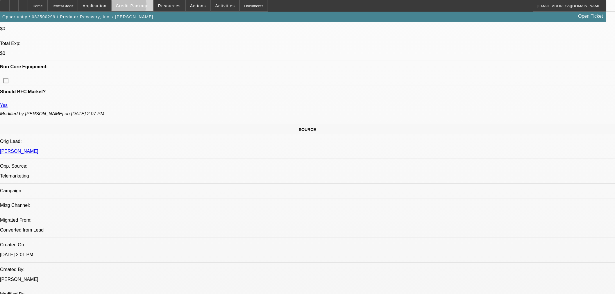
click at [137, 6] on span "Credit Package" at bounding box center [132, 5] width 33 height 5
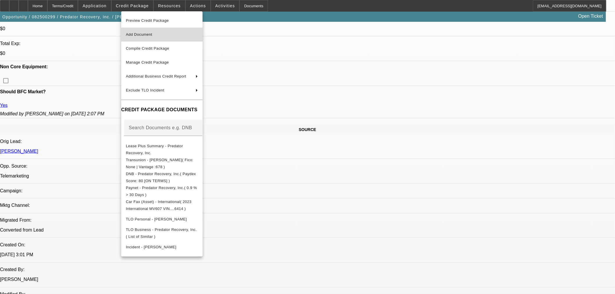
click at [159, 36] on span "Add Document" at bounding box center [162, 34] width 72 height 7
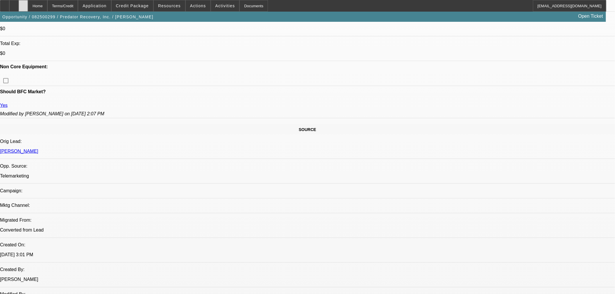
click at [28, 4] on div at bounding box center [23, 6] width 9 height 12
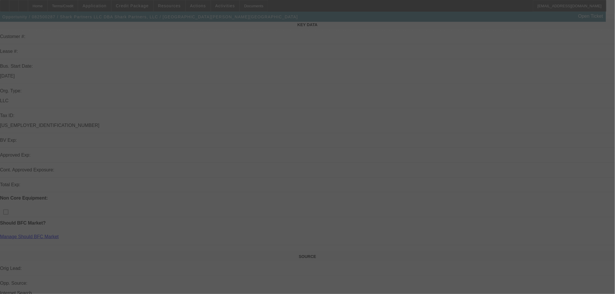
scroll to position [97, 0]
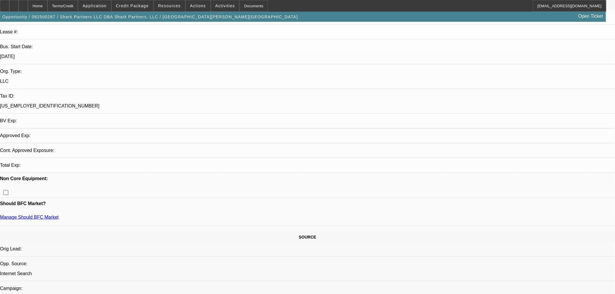
select select "2"
select select "0.1"
select select "4"
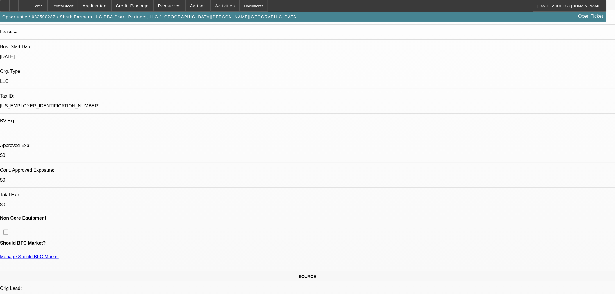
drag, startPoint x: 42, startPoint y: 238, endPoint x: 47, endPoint y: 222, distance: 17.2
click at [78, 10] on div "Terms/Credit" at bounding box center [62, 6] width 31 height 12
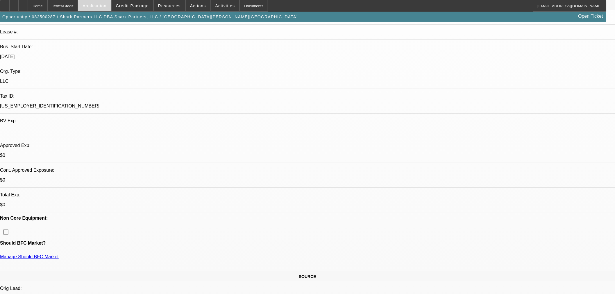
scroll to position [859, 0]
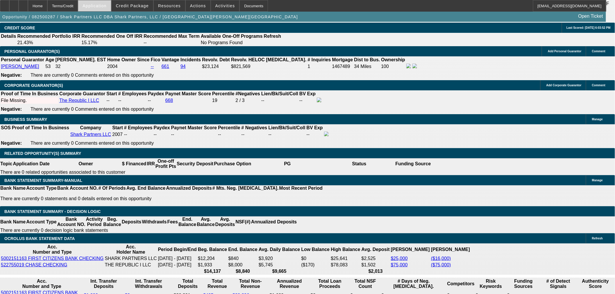
drag, startPoint x: 104, startPoint y: 8, endPoint x: 98, endPoint y: 7, distance: 5.3
click at [103, 7] on span "Application" at bounding box center [95, 5] width 24 height 5
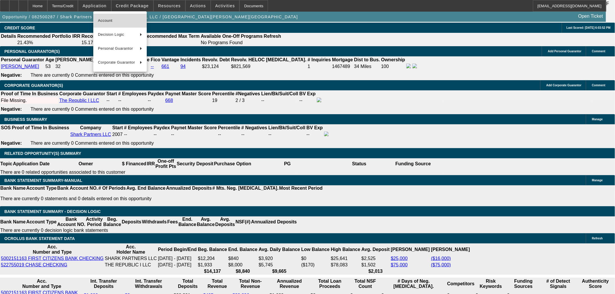
click at [115, 18] on span "Account" at bounding box center [120, 20] width 44 height 7
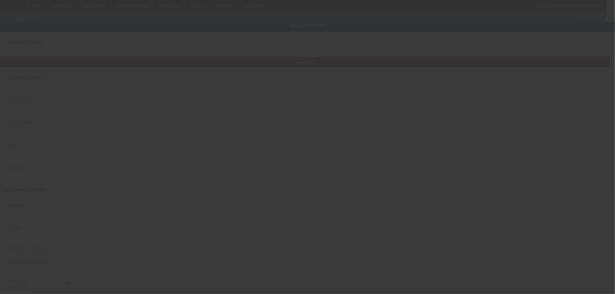
type input "Shark Partners LLC"
type input "2112 Randleman Rd"
type input "27406"
type input "Greensboro"
type input "(917) 386-8233"
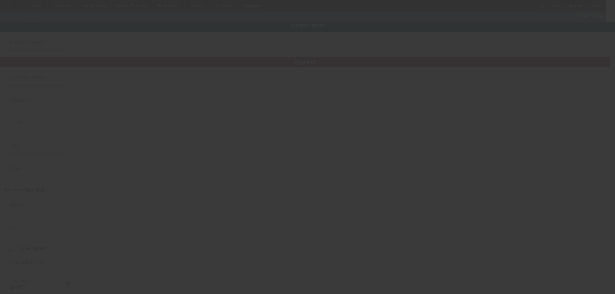
type input "Shark Partners, LLC"
type input "support@amotorsworks.com"
type input "26-1464447"
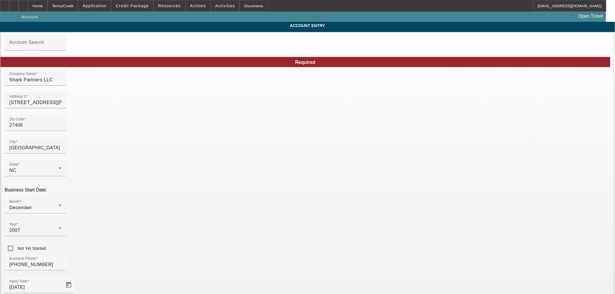
type input "8/12/2025"
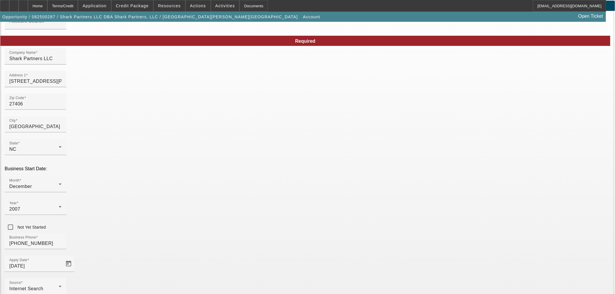
scroll to position [44, 0]
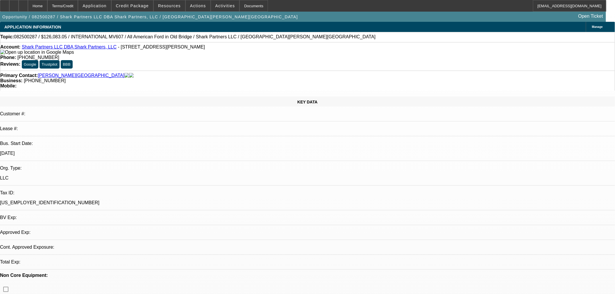
select select "2"
select select "0.1"
select select "4"
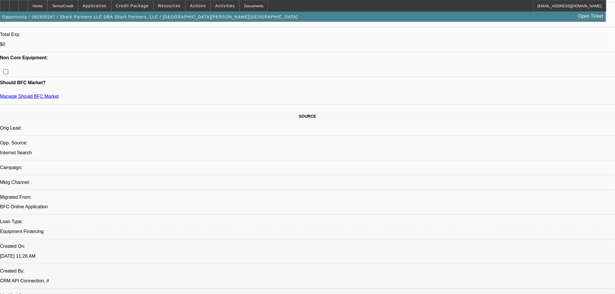
scroll to position [258, 0]
click at [149, 9] on span at bounding box center [133, 6] width 42 height 14
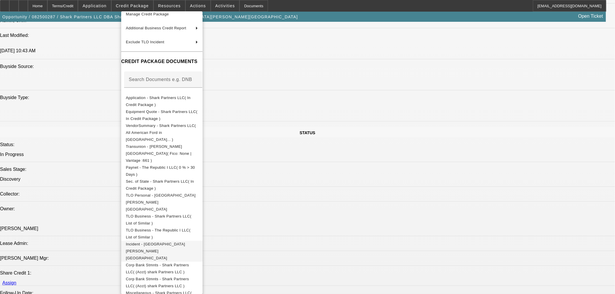
scroll to position [614, 0]
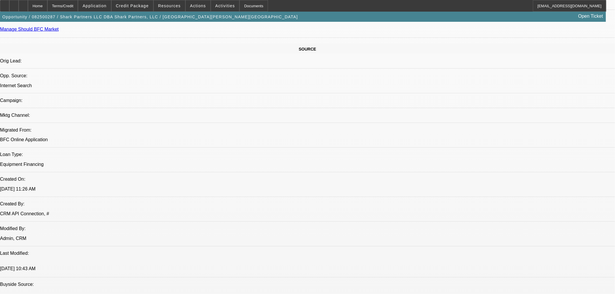
scroll to position [258, 0]
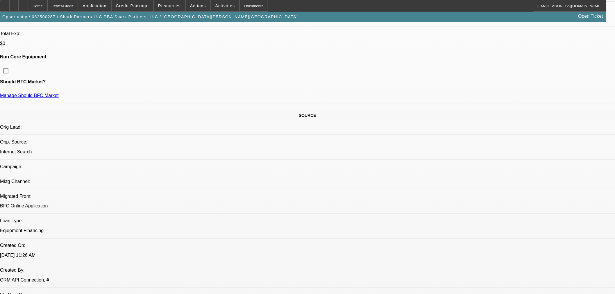
drag, startPoint x: 150, startPoint y: 32, endPoint x: 156, endPoint y: 31, distance: 5.7
drag, startPoint x: 80, startPoint y: 74, endPoint x: 107, endPoint y: 74, distance: 26.8
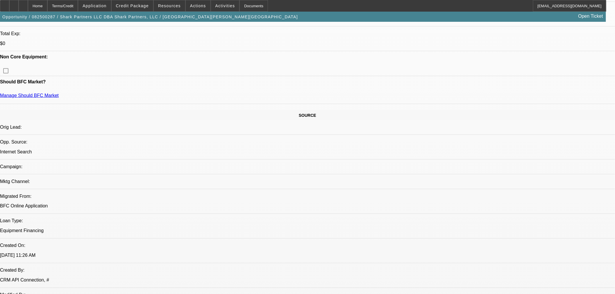
copy link "The Republic I"
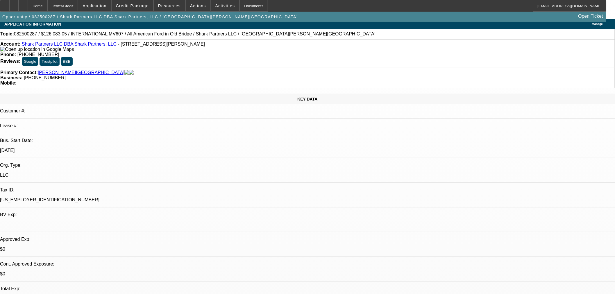
scroll to position [0, 0]
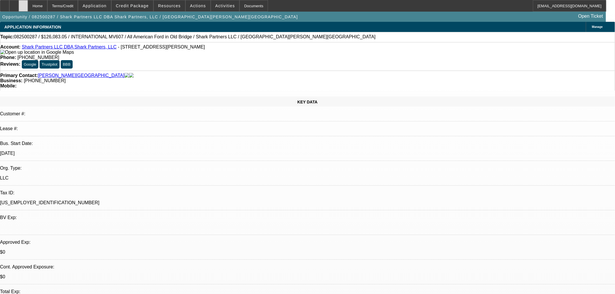
click at [28, 5] on div at bounding box center [23, 6] width 9 height 12
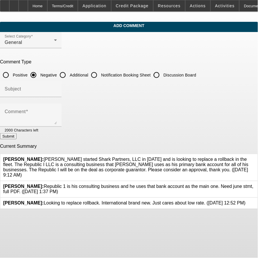
click at [69, 74] on input "Additional" at bounding box center [63, 75] width 12 height 12
radio input "true"
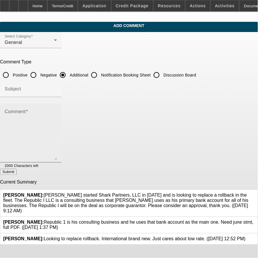
drag, startPoint x: 229, startPoint y: 122, endPoint x: 233, endPoint y: 159, distance: 37.8
click at [235, 159] on div "Comment 2000 Characters left" at bounding box center [129, 136] width 258 height 65
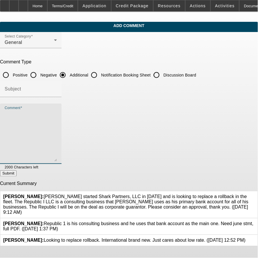
click at [57, 143] on textarea "Comment" at bounding box center [31, 136] width 52 height 51
paste textarea "[PERSON_NAME] started Shark Partners, LLC in [DATE] and is looking to replace a…"
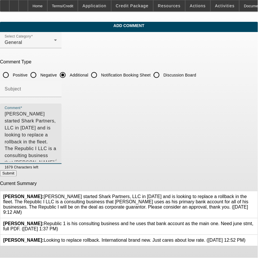
click at [36, 121] on textarea "[PERSON_NAME] started Shark Partners, LLC in [DATE] and is looking to replace a…" at bounding box center [31, 136] width 52 height 51
click at [57, 134] on textarea "[PERSON_NAME] started Shark Partners, LLC in [DATE] and is looking to replace a…" at bounding box center [31, 136] width 52 height 51
click at [51, 129] on textarea "[PERSON_NAME] started Shark Partners, LLC in [DATE] and is looking to replace a…" at bounding box center [31, 136] width 52 height 51
drag, startPoint x: 148, startPoint y: 126, endPoint x: 51, endPoint y: 129, distance: 96.9
click at [51, 129] on textarea "[PERSON_NAME] started Shark Partners, LLC in [DATE] and is looking to replace a…" at bounding box center [31, 136] width 52 height 51
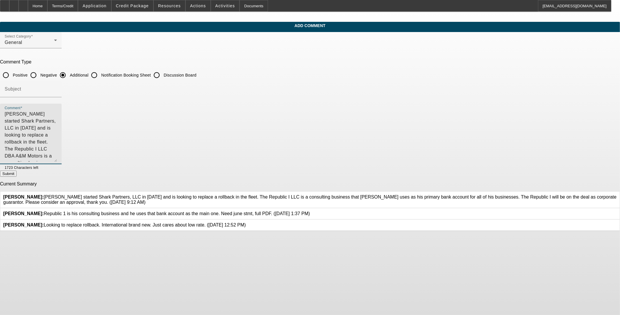
click at [57, 129] on textarea "[PERSON_NAME] started Shark Partners, LLC in [DATE] and is looking to replace a…" at bounding box center [31, 136] width 52 height 51
click at [57, 118] on textarea "[PERSON_NAME] started Shark Partners, LLC in [DATE] and is looking to replace a…" at bounding box center [31, 136] width 52 height 51
click at [57, 126] on textarea "Frederick Alston started Shark Partners, LLC in 2007 and is looking to replace …" at bounding box center [31, 136] width 52 height 51
click at [57, 127] on textarea "Frederick Alston started Shark Partners, LLC in 2007 and is looking to replace …" at bounding box center [31, 136] width 52 height 51
click at [57, 126] on textarea "Frederick Alston started Shark Partners, LLC in 2007 and is looking to replace …" at bounding box center [31, 136] width 52 height 51
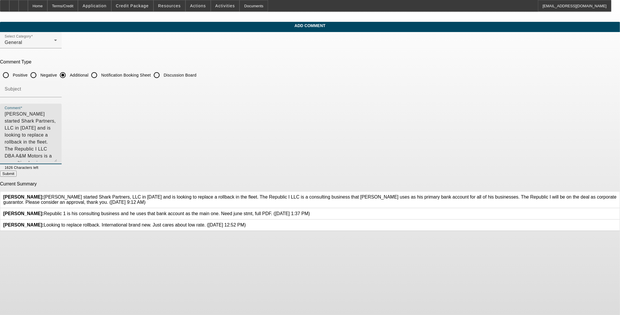
click at [57, 133] on textarea "Frederick Alston started Shark Partners, LLC in 2007 and is looking to replace …" at bounding box center [31, 136] width 52 height 51
click at [57, 126] on textarea "Frederick Alston started Shark Partners, LLC in 2007 and is looking to replace …" at bounding box center [31, 136] width 52 height 51
click at [57, 127] on textarea "Frederick Alston started Shark Partners, LLC in 2007 and is looking to replace …" at bounding box center [31, 136] width 52 height 51
click at [57, 128] on textarea "Frederick Alston started Shark Partners, LLC in 2007 and is looking to replace …" at bounding box center [31, 136] width 52 height 51
click at [57, 127] on textarea "Frederick Alston started Shark Partners, LLC in 2007 and is looking to replace …" at bounding box center [31, 136] width 52 height 51
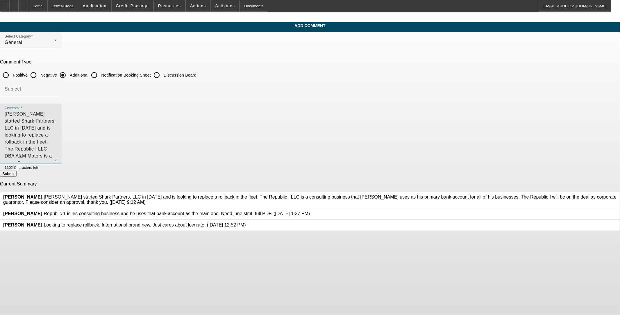
click at [57, 127] on textarea "Frederick Alston started Shark Partners, LLC in 2007 and is looking to replace …" at bounding box center [31, 136] width 52 height 51
drag, startPoint x: 407, startPoint y: 125, endPoint x: 359, endPoint y: 125, distance: 48.0
click at [57, 125] on textarea "Frederick Alston started Shark Partners, LLC in 2007 and is looking to replace …" at bounding box center [31, 136] width 52 height 51
click at [57, 120] on textarea "Frederick Alston started Shark Partners, LLC in 2007 and is looking to replace …" at bounding box center [31, 136] width 52 height 51
drag, startPoint x: 374, startPoint y: 113, endPoint x: 235, endPoint y: 120, distance: 139.7
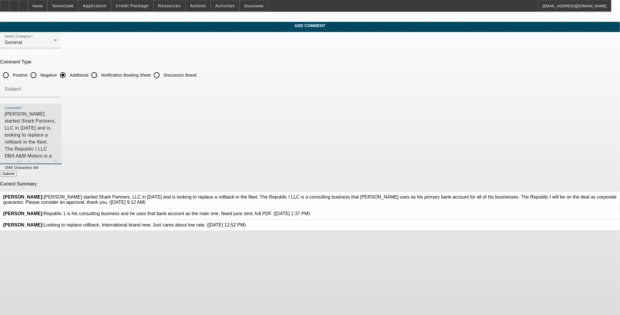
click at [57, 120] on textarea "Frederick Alston started Shark Partners, LLC in 2007 and is looking to replace …" at bounding box center [31, 136] width 52 height 51
click at [57, 125] on textarea "Frederick Alston started Shark Partners, LLC in 2007 and is looking to replace …" at bounding box center [31, 136] width 52 height 51
paste textarea "The Republic I LLC DBA A&M Motors"
click at [57, 127] on textarea "Frederick Alston started Shark Partners, LLC in 2007 and is looking to replace …" at bounding box center [31, 136] width 52 height 51
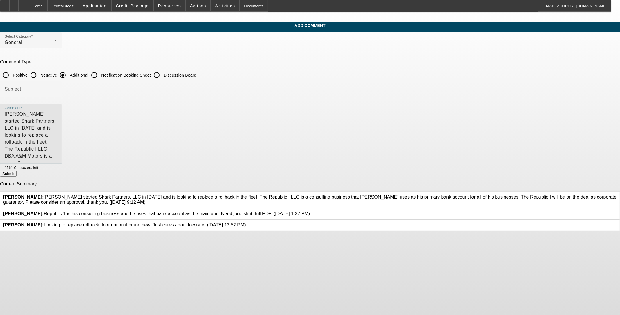
click at [57, 127] on textarea "Frederick Alston started Shark Partners, LLC in 2007 and is looking to replace …" at bounding box center [31, 136] width 52 height 51
click at [57, 126] on textarea "Frederick Alston started Shark Partners, LLC in 2007 and is looking to replace …" at bounding box center [31, 136] width 52 height 51
click at [57, 124] on textarea "Frederick Alston started Shark Partners, LLC in 2007 and is looking to replace …" at bounding box center [31, 136] width 52 height 51
click at [57, 130] on textarea "Frederick Alston started Shark Partners, LLC in 2007 and is looking to replace …" at bounding box center [31, 136] width 52 height 51
click at [57, 128] on textarea "Frederick Alston started Shark Partners, LLC in 2007 and is looking to replace …" at bounding box center [31, 136] width 52 height 51
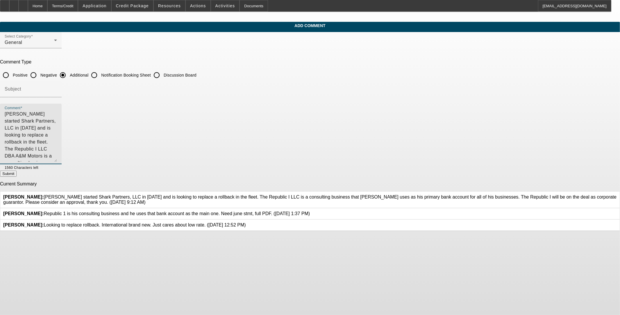
click at [57, 127] on textarea "Frederick Alston started Shark Partners, LLC in 2007 and is looking to replace …" at bounding box center [31, 136] width 52 height 51
click at [57, 120] on textarea "Frederick Alston started Shark Partners, LLC in 2007 and is looking to replace …" at bounding box center [31, 136] width 52 height 51
click at [57, 119] on textarea "Frederick Alston started Shark Partners, LLC in 2007 and is looking to replace …" at bounding box center [31, 136] width 52 height 51
drag, startPoint x: 369, startPoint y: 119, endPoint x: 365, endPoint y: 119, distance: 3.8
click at [57, 119] on textarea "Frederick Alston started Shark Partners, LLC in 2007 and is looking to replace …" at bounding box center [31, 136] width 52 height 51
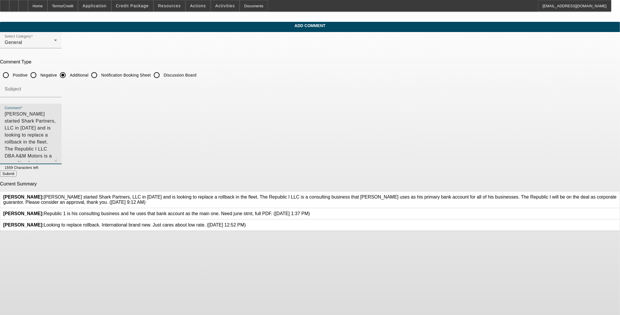
click at [57, 129] on textarea "Frederick Alston started Shark Partners, LLC in 2007 and is looking to replace …" at bounding box center [31, 136] width 52 height 51
click at [57, 134] on textarea "Frederick Alston started Shark Partners, LLC in 2007 and is looking to replace …" at bounding box center [31, 136] width 52 height 51
click at [57, 129] on textarea "Frederick Alston started Shark Partners, LLC in 2007 and is looking to replace …" at bounding box center [31, 136] width 52 height 51
click at [57, 137] on textarea "Frederick Alston started Shark Partners, LLC in 2007 and is looking to replace …" at bounding box center [31, 136] width 52 height 51
drag, startPoint x: 334, startPoint y: 133, endPoint x: 283, endPoint y: 135, distance: 51.2
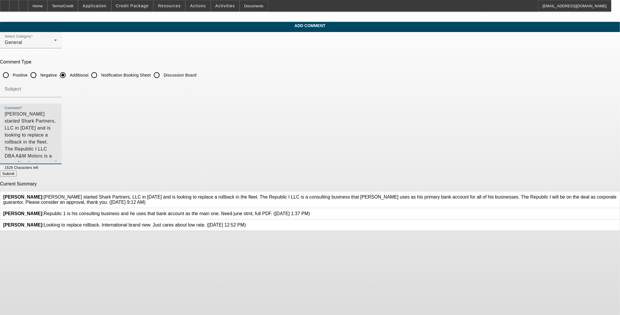
click at [57, 135] on textarea "Frederick Alston started Shark Partners, LLC in 2007 and is looking to replace …" at bounding box center [31, 136] width 52 height 51
click at [57, 136] on textarea "Frederick Alston started Shark Partners, LLC in 2007 and is looking to replace …" at bounding box center [31, 136] width 52 height 51
click at [57, 135] on textarea "Frederick Alston started Shark Partners, LLC in 2007 and is looking to replace …" at bounding box center [31, 136] width 52 height 51
click at [57, 134] on textarea "Frederick Alston started Shark Partners, LLC in 2007 and is looking to replace …" at bounding box center [31, 136] width 52 height 51
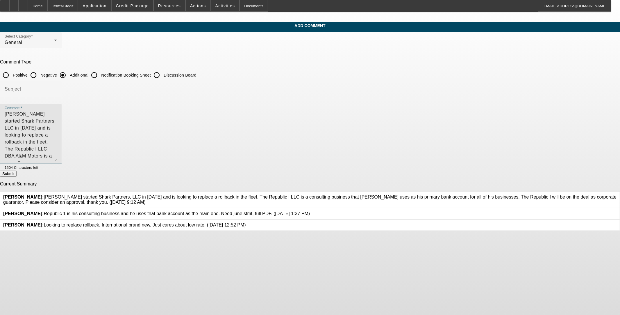
click at [57, 133] on textarea "Frederick Alston started Shark Partners, LLC in 2007 and is looking to replace …" at bounding box center [31, 136] width 52 height 51
click at [57, 137] on textarea "Frederick Alston started Shark Partners, LLC in 2007 and is looking to replace …" at bounding box center [31, 136] width 52 height 51
click at [57, 146] on textarea "Frederick Alston started Shark Partners, LLC in 2007 and is looking to replace …" at bounding box center [31, 136] width 52 height 51
click at [57, 125] on textarea "Frederick Alston started Shark Partners, LLC in 2007 and is looking to replace …" at bounding box center [31, 136] width 52 height 51
click at [57, 127] on textarea "Frederick Alston started Shark Partners, LLC in 2007 and is looking to replace …" at bounding box center [31, 136] width 52 height 51
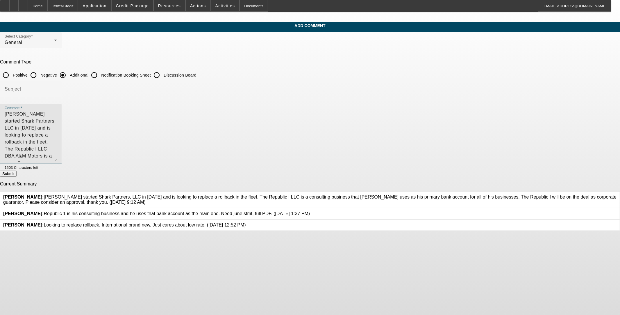
click at [57, 131] on textarea "Frederick Alston started Shark Partners, LLC in 2007 and is looking to replace …" at bounding box center [31, 136] width 52 height 51
click at [57, 142] on textarea "Frederick Alston started Shark Partners, LLC in 2007 and is looking to replace …" at bounding box center [31, 136] width 52 height 51
click at [57, 134] on textarea "Frederick Alston started Shark Partners, LLC in 2007 and is looking to replace …" at bounding box center [31, 136] width 52 height 51
click at [57, 144] on textarea "Frederick Alston started Shark Partners, LLC in 2007 and is looking to replace …" at bounding box center [31, 136] width 52 height 51
type textarea "Frederick Alston started Shark Partners, LLC in 2007 and is looking to replace …"
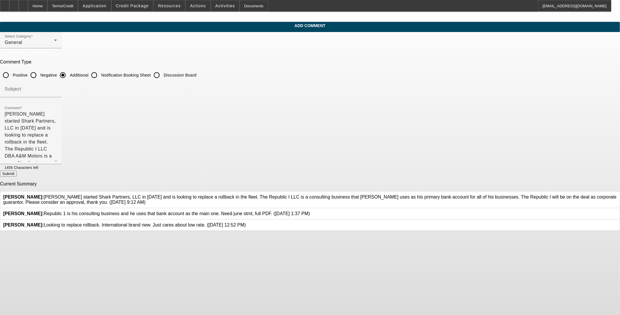
click at [17, 177] on button "Submit" at bounding box center [8, 173] width 17 height 6
radio input "true"
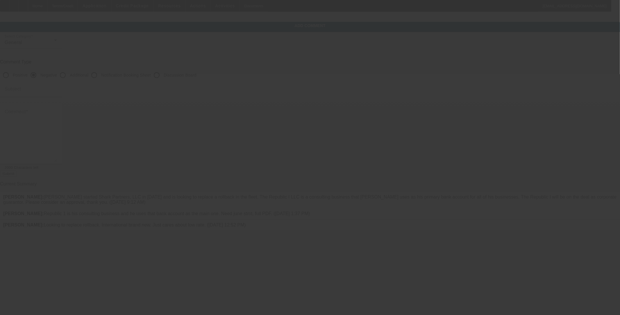
drag, startPoint x: 292, startPoint y: 159, endPoint x: 227, endPoint y: 141, distance: 67.5
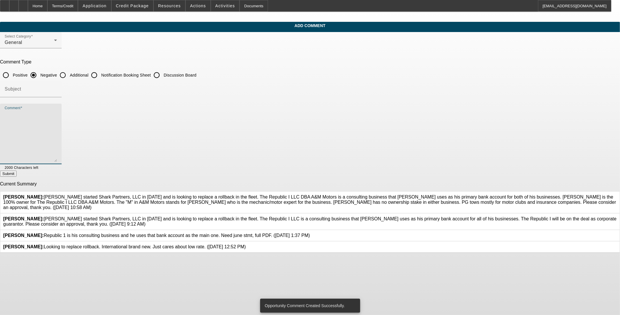
drag, startPoint x: 227, startPoint y: 141, endPoint x: 297, endPoint y: 124, distance: 71.4
click at [57, 124] on textarea "Comment" at bounding box center [31, 136] width 52 height 51
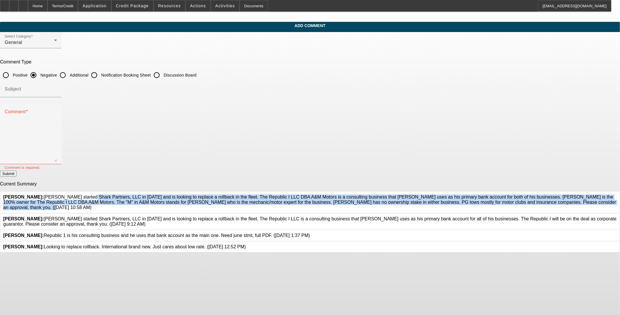
drag, startPoint x: 264, startPoint y: 218, endPoint x: 236, endPoint y: 190, distance: 39.1
click at [236, 194] on span "Leach, Ethan: Frederick Alston started Shark Partners, LLC in 2007 and is looki…" at bounding box center [309, 201] width 613 height 15
copy span "Frederick Alston started Shark Partners, LLC in 2007 and is looking to replace …"
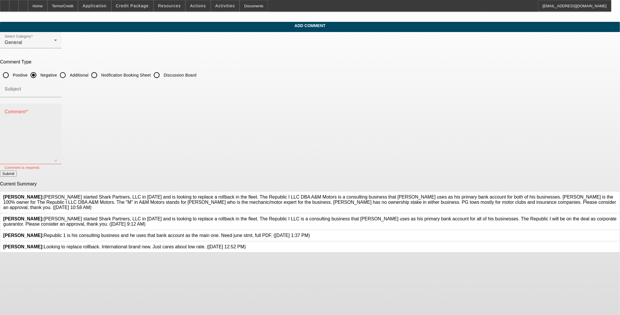
click at [57, 130] on textarea "Comment" at bounding box center [31, 136] width 52 height 51
paste textarea "Frederick Alston started Shark Partners, LLC in 2007 and is looking to replace …"
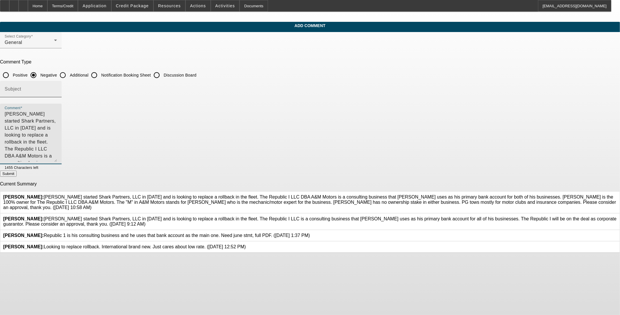
type textarea "Frederick Alston started Shark Partners, LLC in 2007 and is looking to replace …"
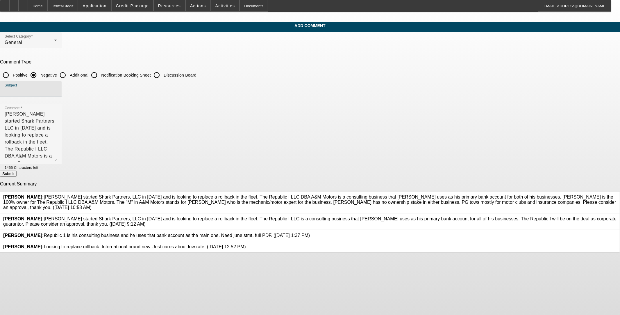
click at [57, 90] on input "Subject" at bounding box center [31, 91] width 52 height 7
type input "Write Up"
click at [57, 138] on textarea "Frederick Alston started Shark Partners, LLC in 2007 and is looking to replace …" at bounding box center [31, 136] width 52 height 51
click at [88, 74] on label "Additional" at bounding box center [79, 75] width 20 height 6
click at [69, 74] on input "Additional" at bounding box center [63, 75] width 12 height 12
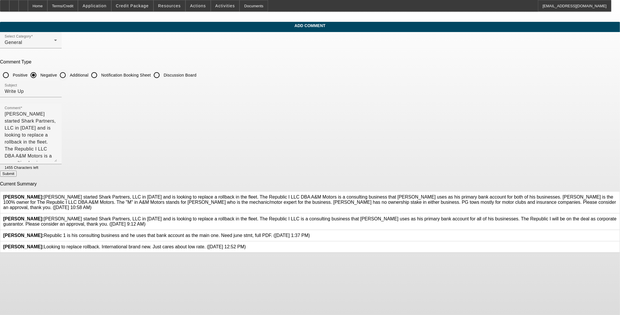
radio input "true"
click at [17, 175] on button "Submit" at bounding box center [8, 173] width 17 height 6
radio input "true"
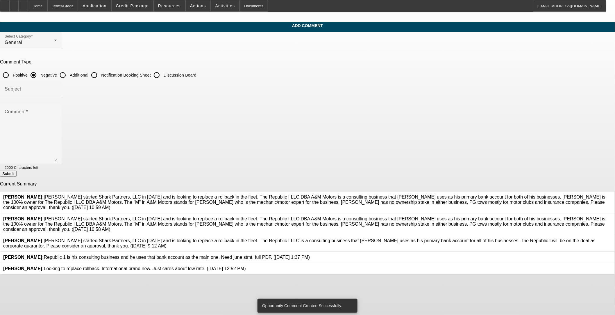
click at [258, 216] on icon at bounding box center [612, 216] width 0 height 0
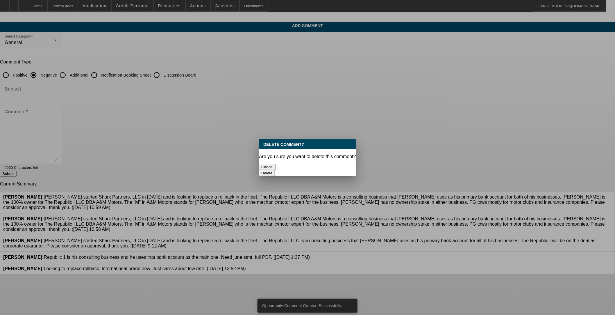
click at [258, 170] on button "Delete" at bounding box center [267, 173] width 16 height 6
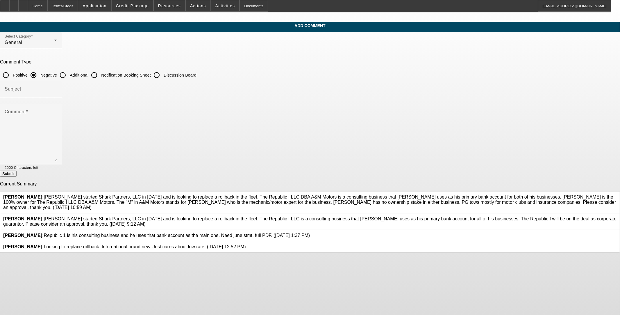
click at [258, 216] on icon at bounding box center [617, 216] width 0 height 0
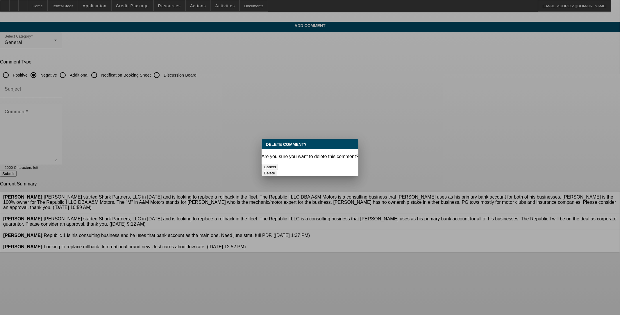
click at [258, 170] on button "Delete" at bounding box center [270, 173] width 16 height 6
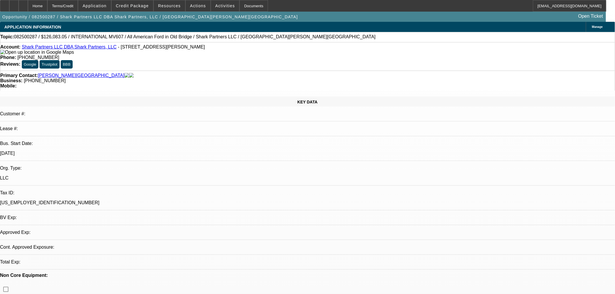
select select "2"
select select "0.1"
select select "4"
click at [28, 1] on div at bounding box center [23, 6] width 9 height 12
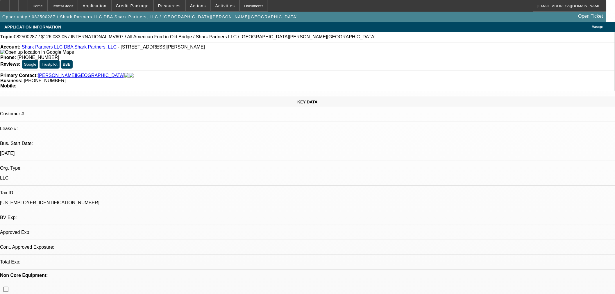
select select "2"
select select "0.1"
select select "4"
drag, startPoint x: 428, startPoint y: 225, endPoint x: 420, endPoint y: 219, distance: 10.0
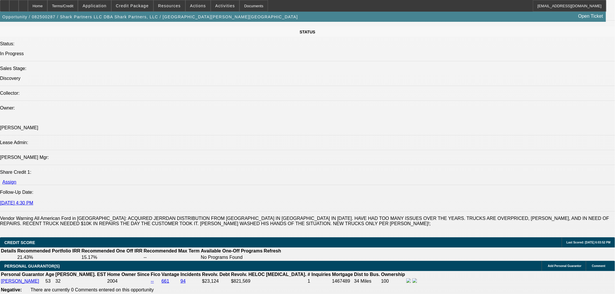
scroll to position [614, 0]
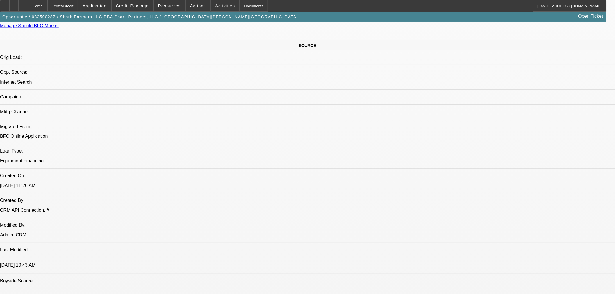
scroll to position [388, 0]
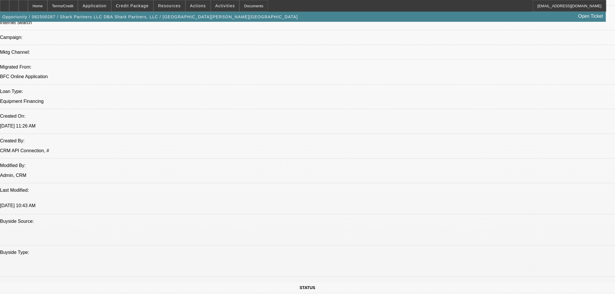
drag, startPoint x: 254, startPoint y: 175, endPoint x: 244, endPoint y: 175, distance: 10.5
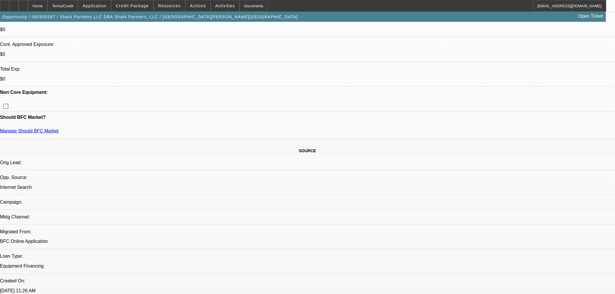
scroll to position [258, 0]
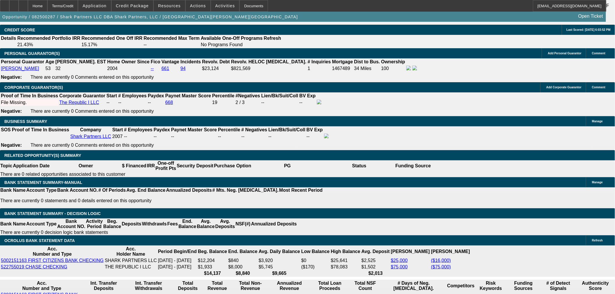
scroll to position [937, 0]
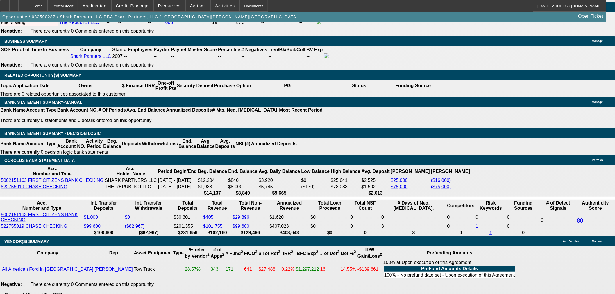
type input "2"
type input "$4.00"
type input "UNKNOWN"
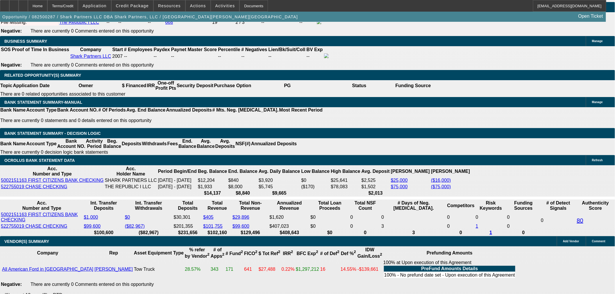
type input "2465"
type input "$4,930.00"
type input "12"
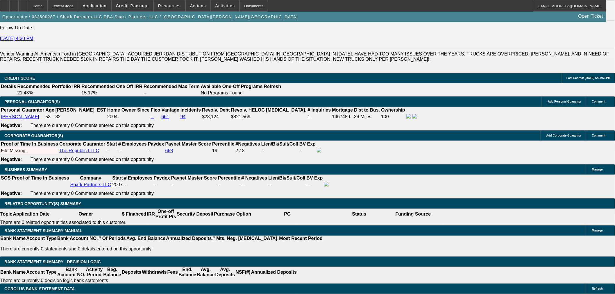
scroll to position [808, 0]
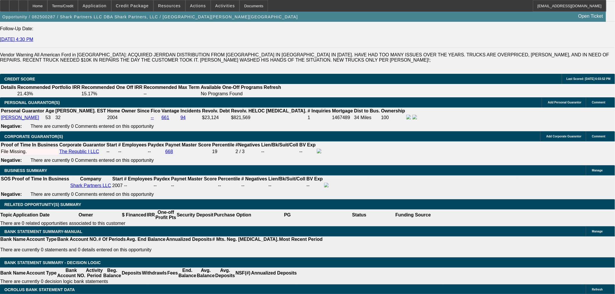
type input "$2,465.00"
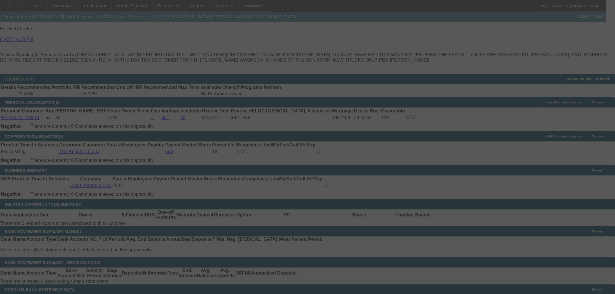
select select "2"
select select "0.1"
select select "4"
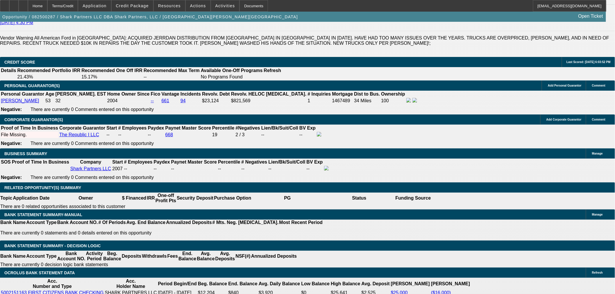
scroll to position [840, 0]
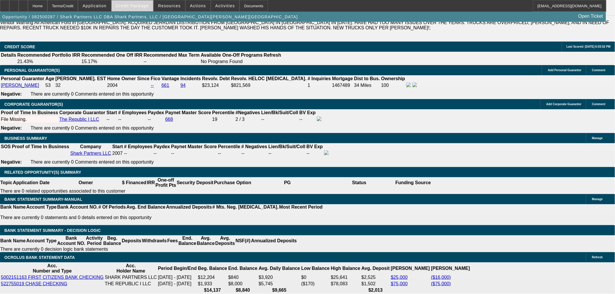
click at [153, 8] on span at bounding box center [133, 6] width 42 height 14
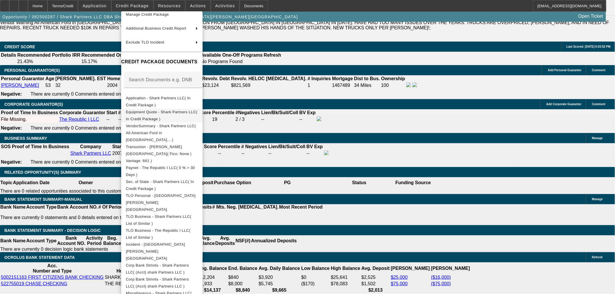
scroll to position [48, 0]
click at [321, 198] on div at bounding box center [307, 147] width 615 height 294
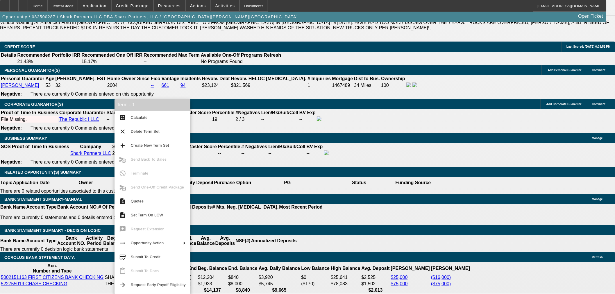
scroll to position [0, 0]
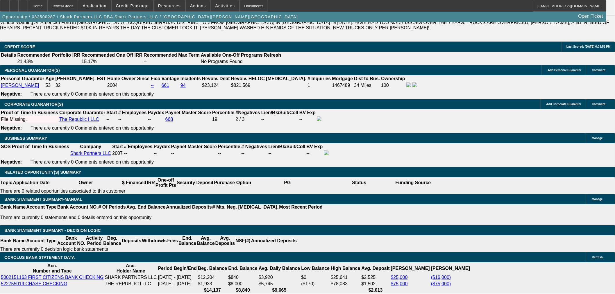
drag, startPoint x: 450, startPoint y: 229, endPoint x: 414, endPoint y: 194, distance: 50.8
copy div "Frederick Alston started Shark Partners, LLC in 2007 and is looking to replace …"
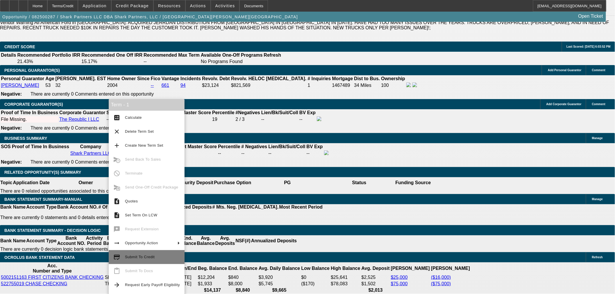
click at [156, 257] on span "Submit To Credit" at bounding box center [152, 257] width 55 height 7
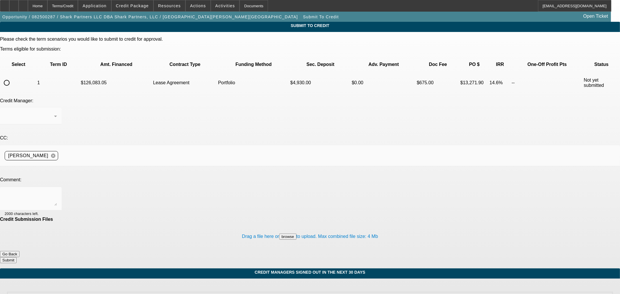
click at [33, 73] on td at bounding box center [19, 83] width 36 height 20
click at [13, 77] on input "radio" at bounding box center [7, 83] width 12 height 12
radio input "true"
click at [57, 108] on div "Arida, George" at bounding box center [31, 116] width 52 height 16
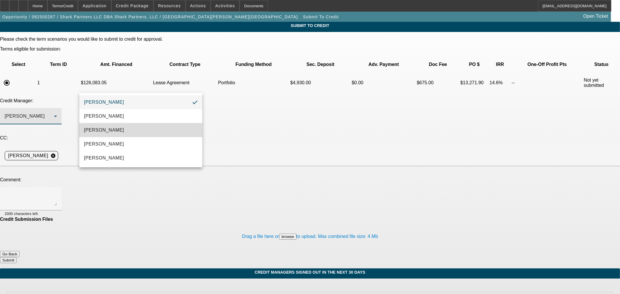
click at [120, 129] on mat-option "Arida, Michael" at bounding box center [140, 130] width 123 height 14
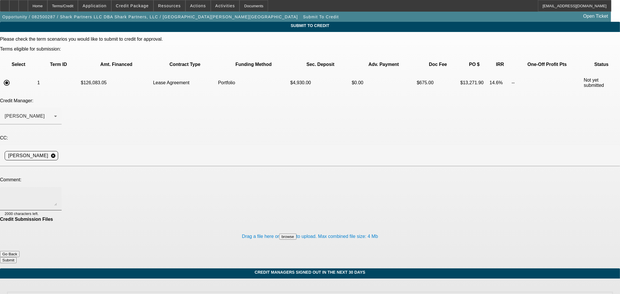
click at [57, 187] on div at bounding box center [31, 198] width 52 height 23
paste textarea "Frederick Alston started Shark Partners, LLC in 2007 and is looking to replace …"
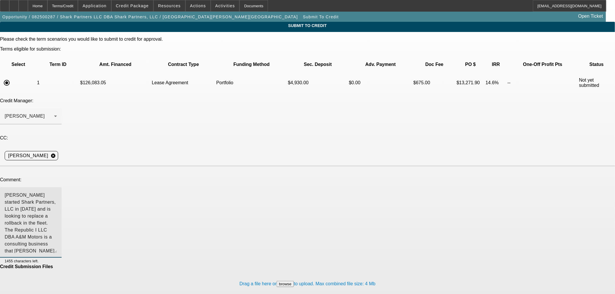
drag, startPoint x: 394, startPoint y: 145, endPoint x: 245, endPoint y: 192, distance: 156.7
click at [57, 213] on textarea "Frederick Alston started Shark Partners, LLC in 2007 and is looking to replace …" at bounding box center [31, 222] width 52 height 61
click at [57, 192] on textarea "Frederick Alston started Shark Partners, LLC in 2007 and is looking to replace …" at bounding box center [31, 233] width 52 height 82
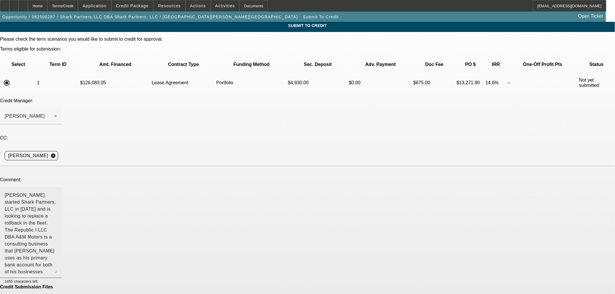
drag, startPoint x: 83, startPoint y: 134, endPoint x: 97, endPoint y: 145, distance: 17.9
click at [62, 187] on div "Frederick Alston started Shark Partners, LLC in 2007 and is looking to replace …" at bounding box center [31, 232] width 62 height 91
click at [57, 192] on textarea "Frederick Alston started Shark Partners, LLC in 2007 and is looking to replace …" at bounding box center [31, 233] width 52 height 82
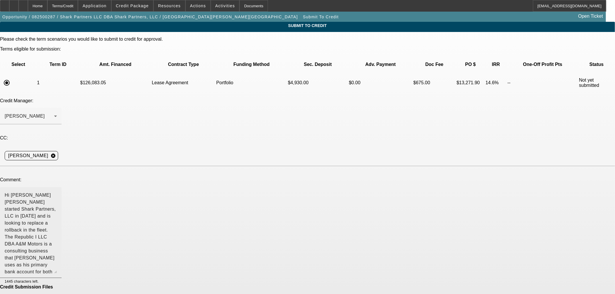
click at [57, 192] on textarea "Hi MichaekFrederick Alston started Shark Partners, LLC in 2007 and is looking t…" at bounding box center [31, 233] width 52 height 82
click at [57, 192] on textarea "Hi Michael - Frederick Alston started Shark Partners, LLC in 2007 and is lookin…" at bounding box center [31, 233] width 52 height 82
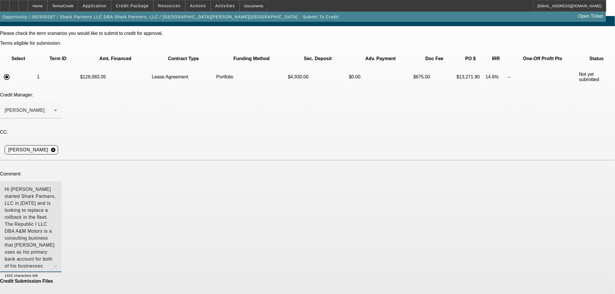
scroll to position [8, 0]
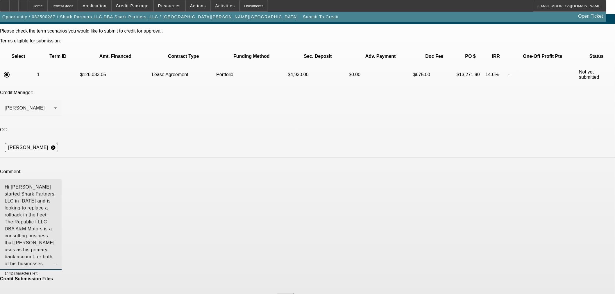
type textarea "Hi Michael - Frederick Alston started Shark Partners, LLC in 2007 and is lookin…"
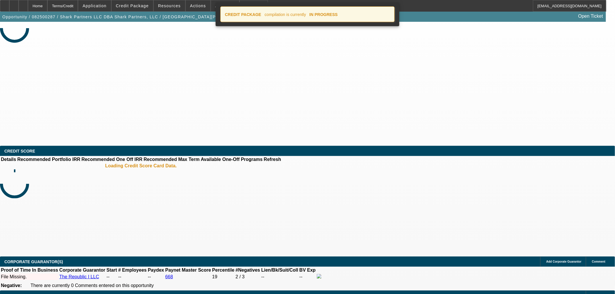
select select "2"
select select "0.1"
select select "4"
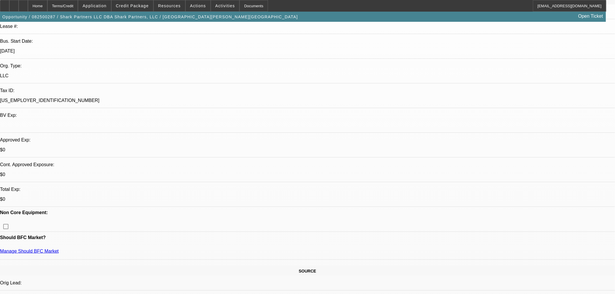
scroll to position [161, 0]
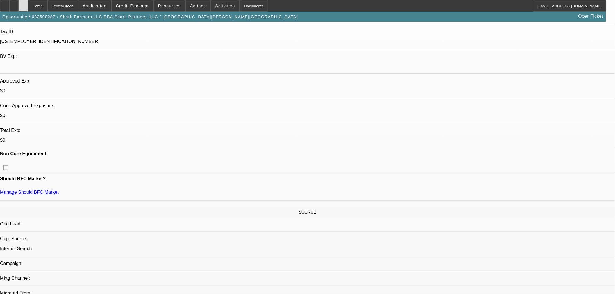
click at [28, 3] on div at bounding box center [23, 6] width 9 height 12
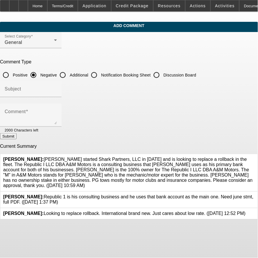
click at [69, 72] on input "Additional" at bounding box center [63, 75] width 12 height 12
radio input "true"
click at [57, 88] on input "Subject" at bounding box center [31, 91] width 52 height 7
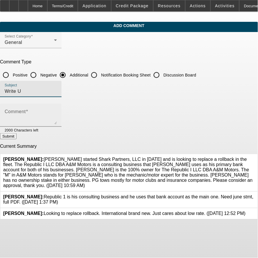
type input "Write Up"
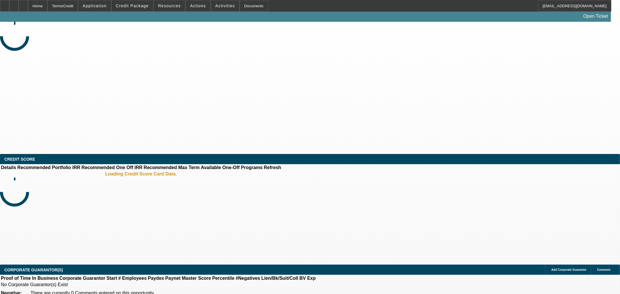
select select "0"
select select "2"
select select "0.1"
select select "4"
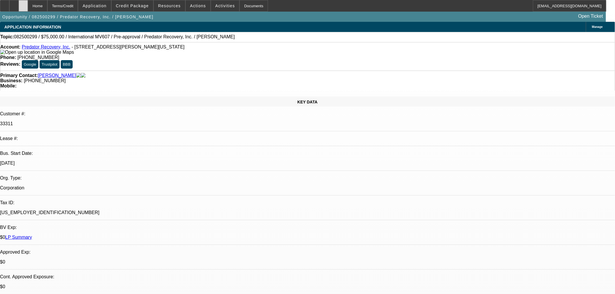
click at [23, 4] on icon at bounding box center [23, 4] width 0 height 0
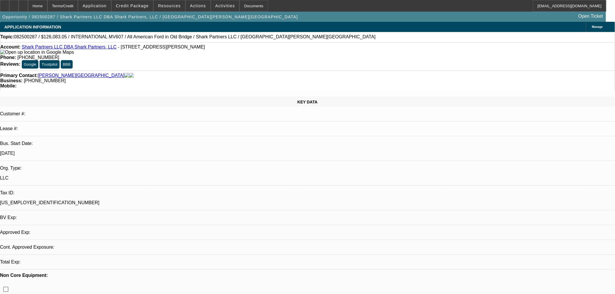
select select "2"
select select "0.1"
select select "4"
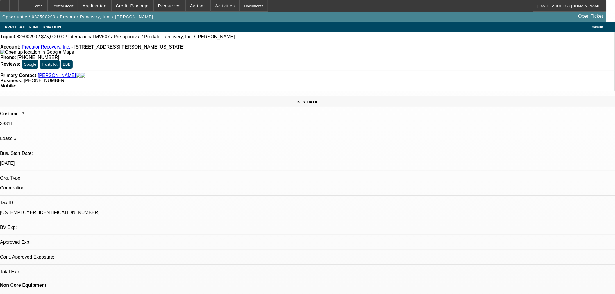
select select "0"
select select "2"
select select "0.1"
select select "4"
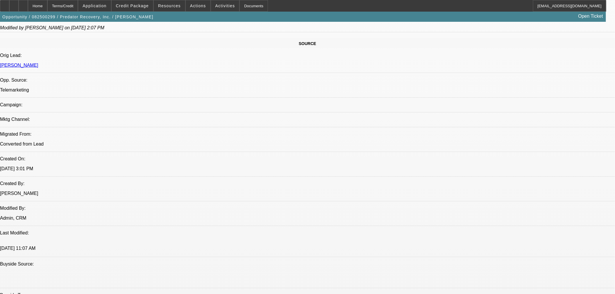
scroll to position [420, 0]
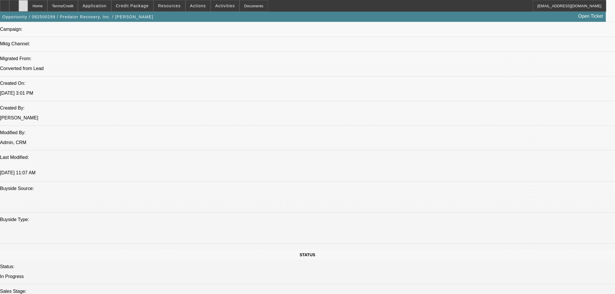
click at [28, 5] on div at bounding box center [23, 6] width 9 height 12
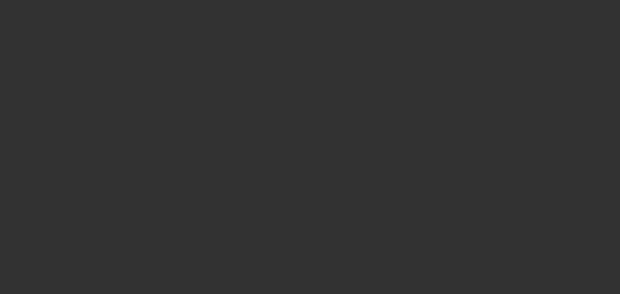
select select "0"
select select "2"
select select "0.1"
select select "4"
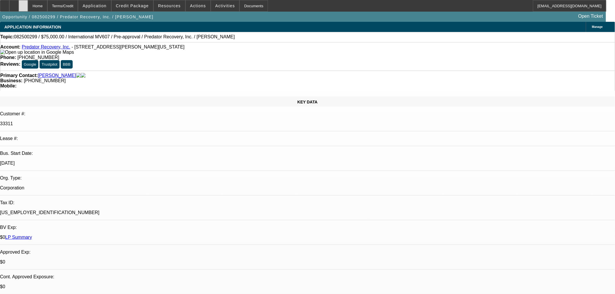
click at [23, 4] on icon at bounding box center [23, 4] width 0 height 0
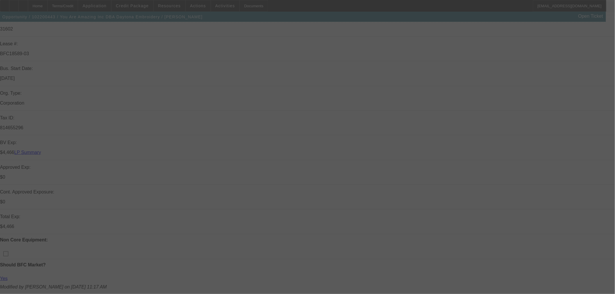
scroll to position [97, 0]
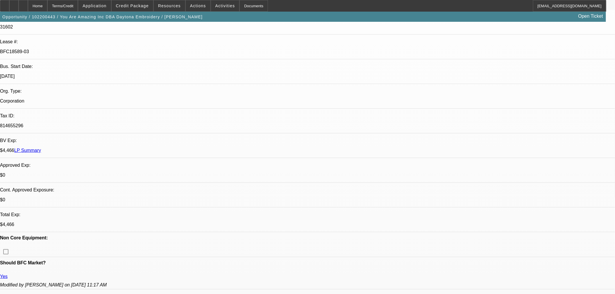
select select "0"
select select "2"
select select "0"
select select "6"
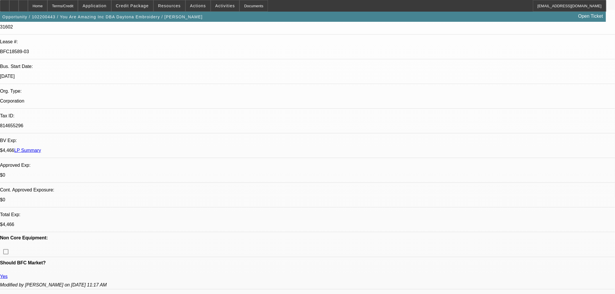
select select "0"
select select "2"
select select "0"
select select "6"
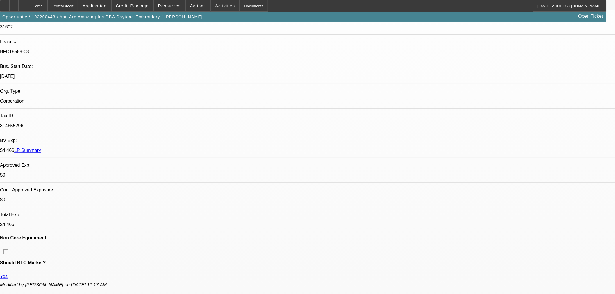
select select "2"
select select "0"
select select "6"
select select "2"
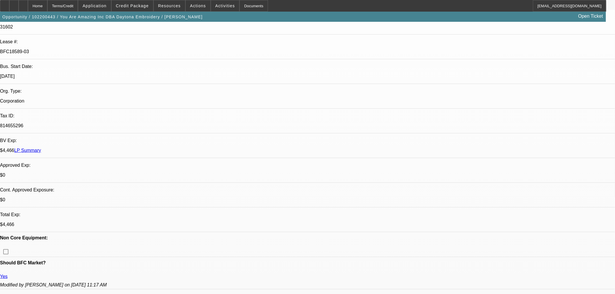
select select "2"
select select "0"
select select "6"
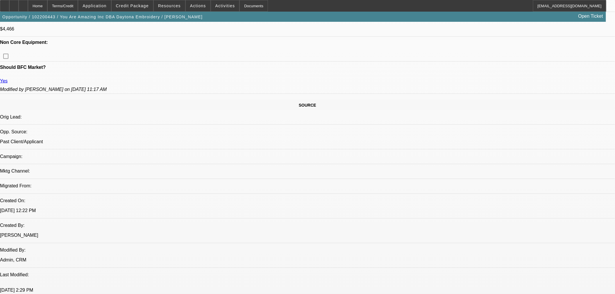
scroll to position [226, 0]
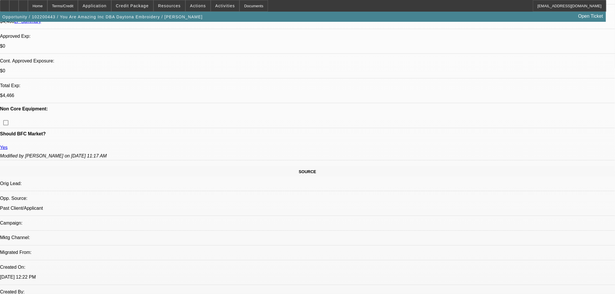
drag, startPoint x: 331, startPoint y: 122, endPoint x: 366, endPoint y: 123, distance: 34.6
drag, startPoint x: 321, startPoint y: 124, endPoint x: 287, endPoint y: 120, distance: 33.6
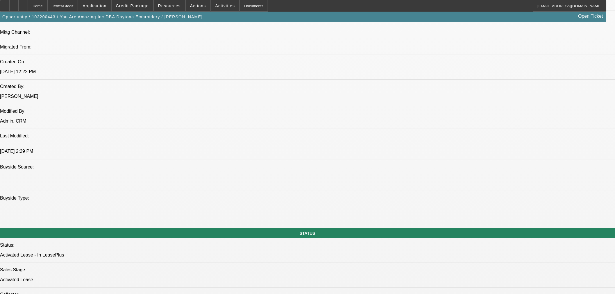
scroll to position [485, 0]
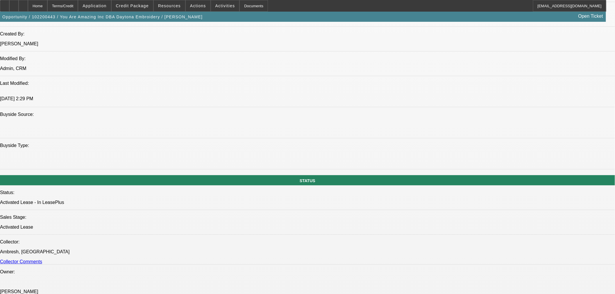
drag, startPoint x: 194, startPoint y: 110, endPoint x: 197, endPoint y: 111, distance: 3.1
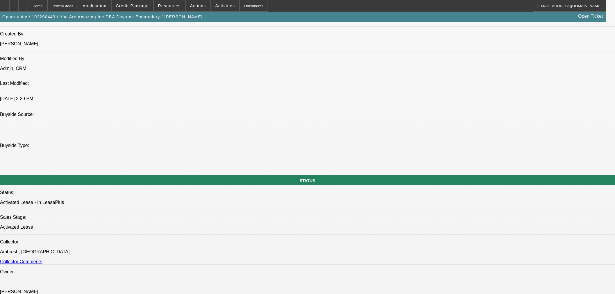
drag, startPoint x: 251, startPoint y: 108, endPoint x: 161, endPoint y: 110, distance: 89.9
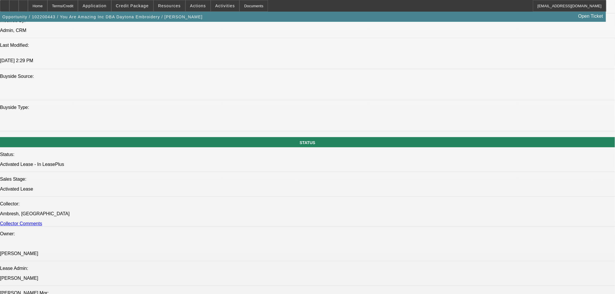
scroll to position [582, 0]
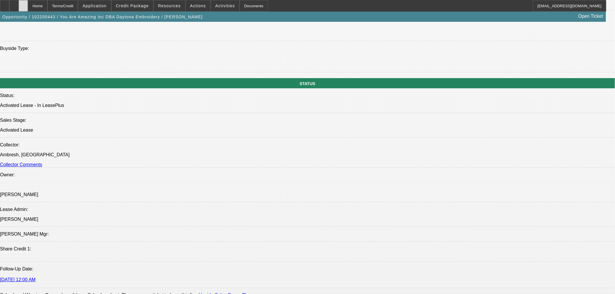
click at [28, 5] on div at bounding box center [23, 6] width 9 height 12
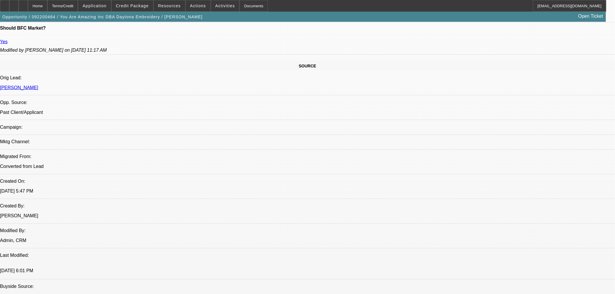
select select "0"
select select "6"
select select "0"
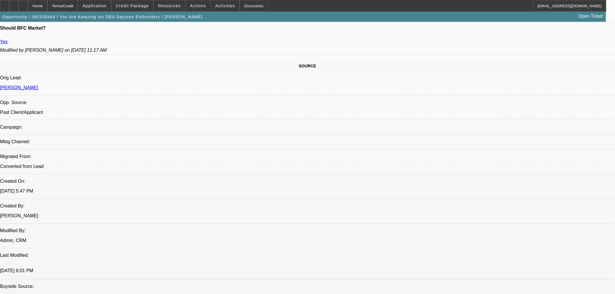
select select "0"
select select "6"
select select "0"
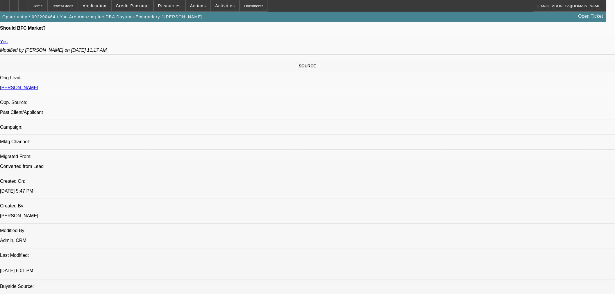
select select "0"
select select "6"
select select "0"
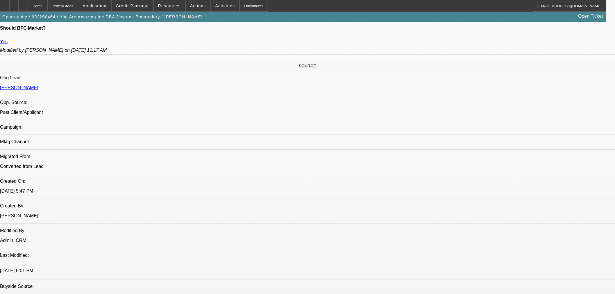
select select "6"
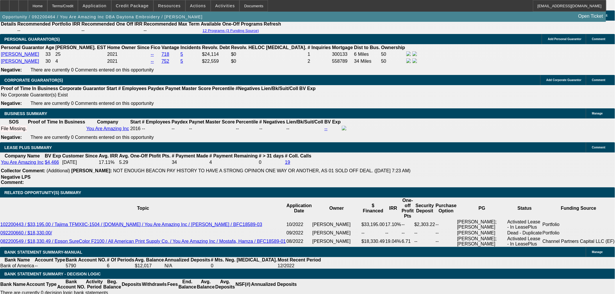
scroll to position [32, 0]
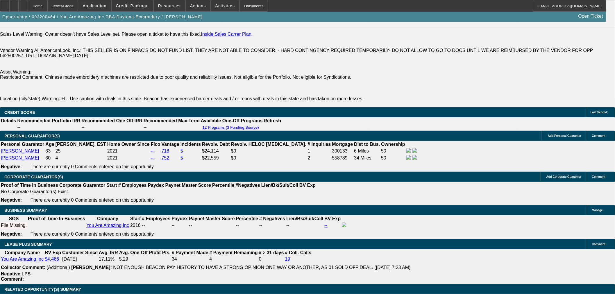
scroll to position [775, 0]
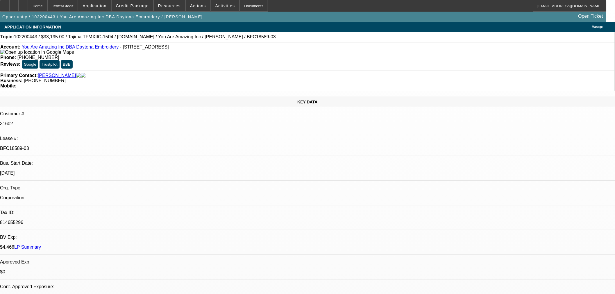
select select "0"
select select "2"
select select "0"
select select "6"
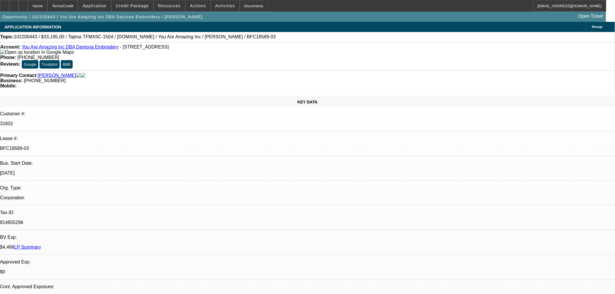
select select "0"
select select "2"
select select "0"
select select "6"
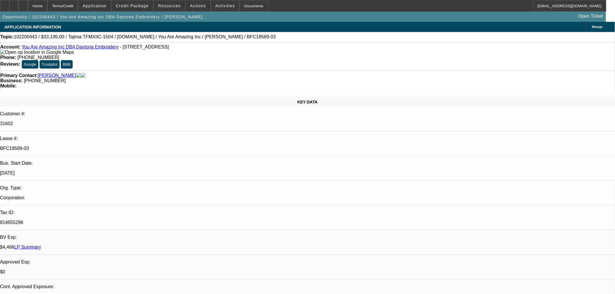
select select "2"
select select "0"
select select "6"
select select "2"
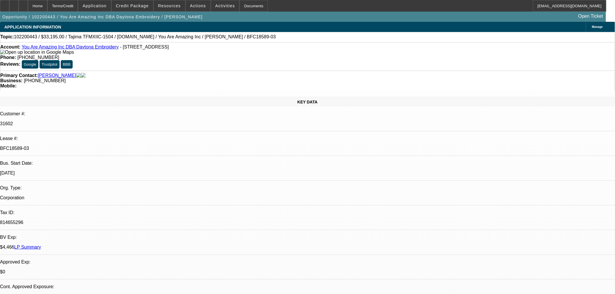
select select "2"
select select "0"
select select "6"
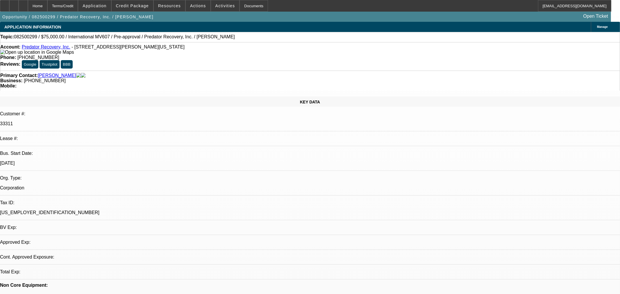
select select "0"
select select "2"
select select "0.1"
select select "4"
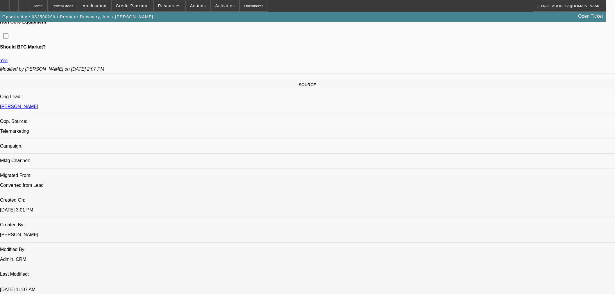
scroll to position [388, 0]
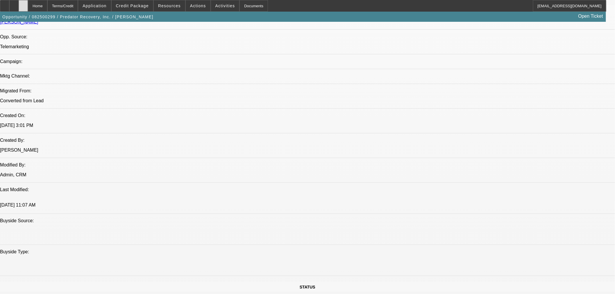
click at [28, 2] on div at bounding box center [23, 6] width 9 height 12
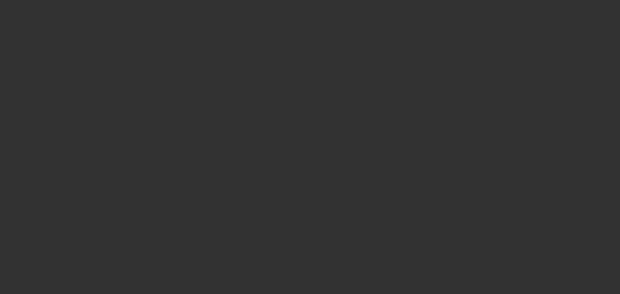
select select "0"
select select "2"
select select "0.1"
select select "4"
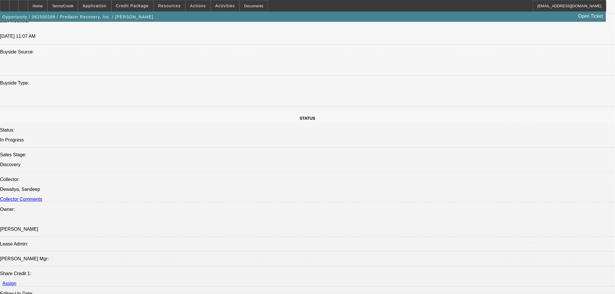
scroll to position [557, 0]
click at [28, 1] on div at bounding box center [23, 6] width 9 height 12
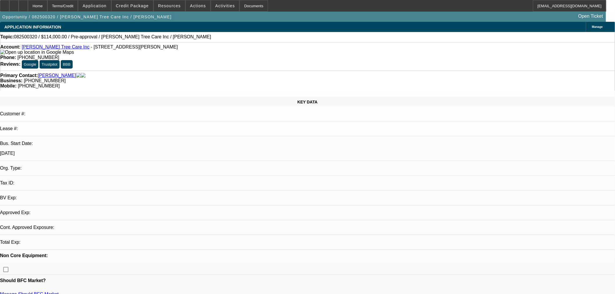
select select "0"
select select "2"
select select "0.1"
select select "4"
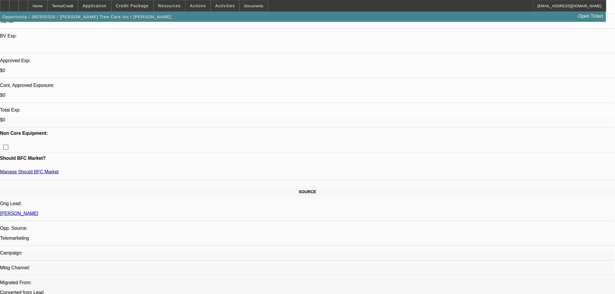
scroll to position [194, 0]
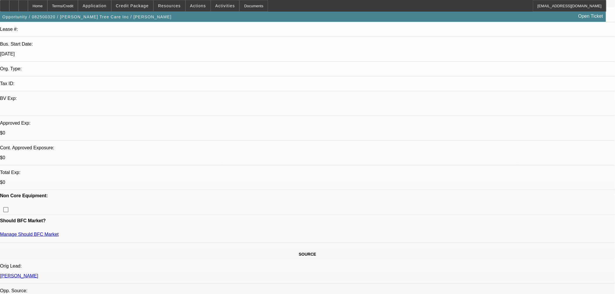
scroll to position [97, 0]
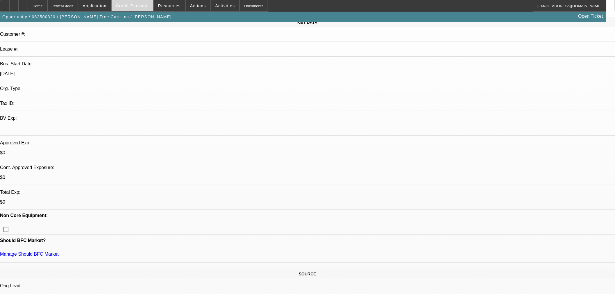
scroll to position [65, 0]
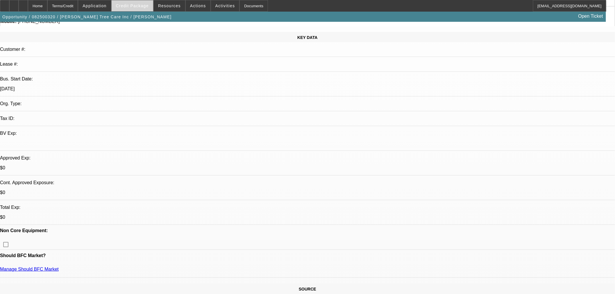
click at [140, 4] on span "Credit Package" at bounding box center [132, 5] width 33 height 5
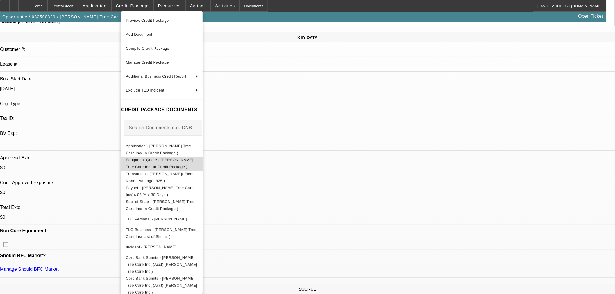
click at [163, 165] on button "Equipment Quote - Freeman Tree Care Inc( In Credit Package )" at bounding box center [161, 163] width 81 height 14
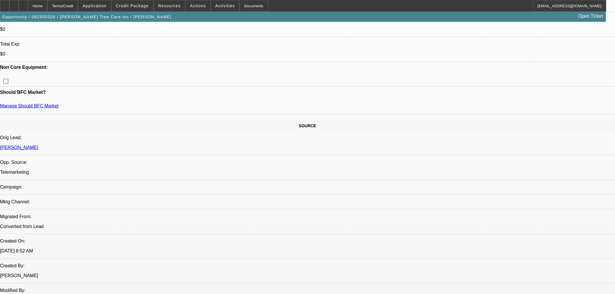
scroll to position [194, 0]
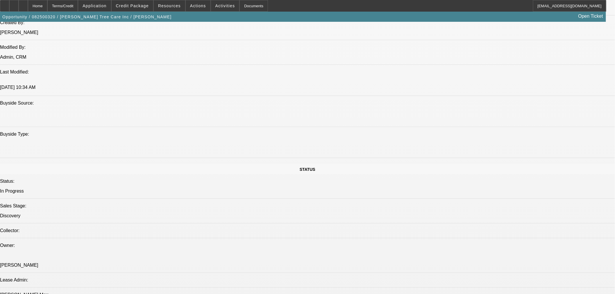
scroll to position [420, 0]
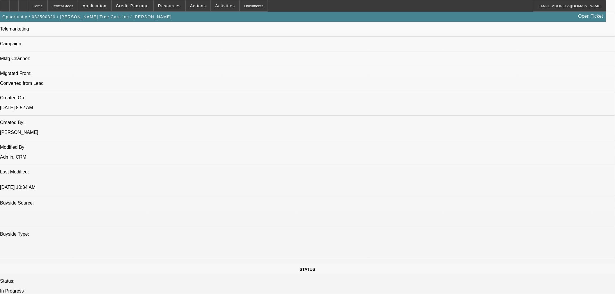
scroll to position [323, 0]
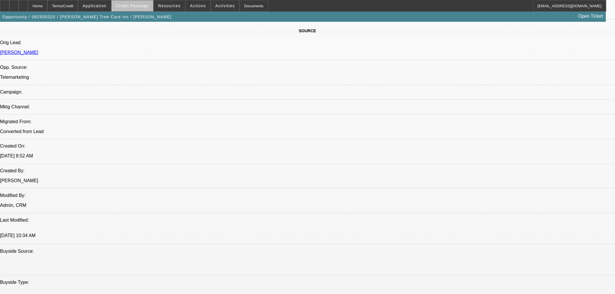
click at [143, 1] on span at bounding box center [133, 6] width 42 height 14
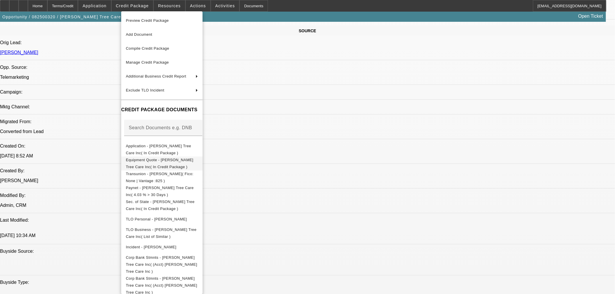
click at [173, 159] on span "Equipment Quote - Freeman Tree Care Inc( In Credit Package )" at bounding box center [162, 163] width 72 height 14
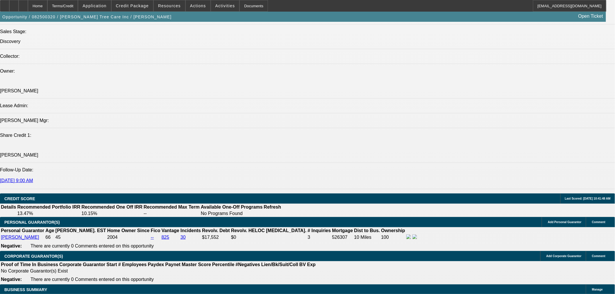
scroll to position [711, 0]
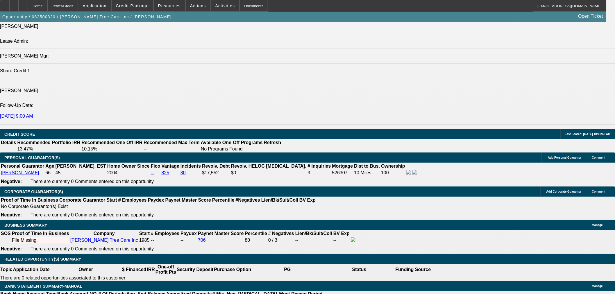
type input "60"
type input "$0.00"
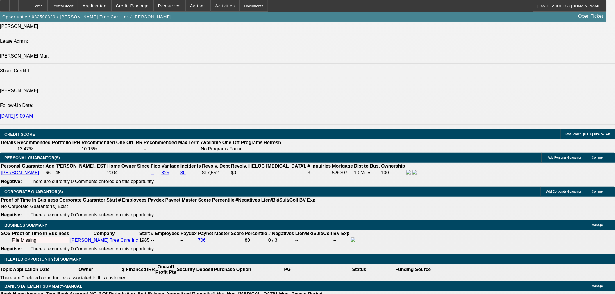
type input "1"
type input "$1,948.69"
type input "12"
type input "$3,897.38"
type input "$2,535.87"
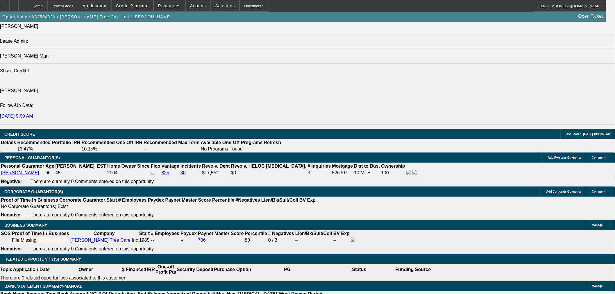
type input "$5,071.74"
type input "12"
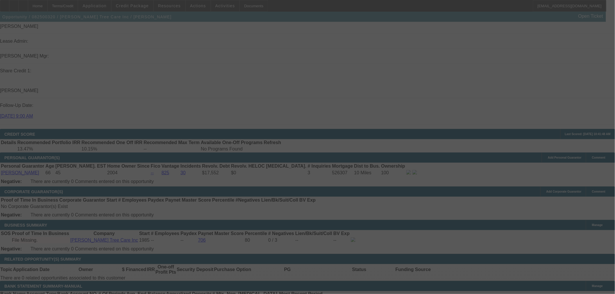
select select "0"
select select "2"
select select "0.1"
select select "4"
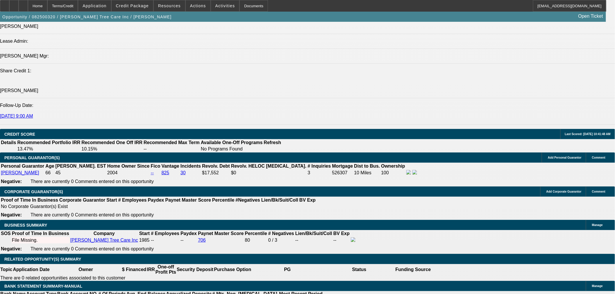
drag, startPoint x: 194, startPoint y: 82, endPoint x: 208, endPoint y: 83, distance: 13.7
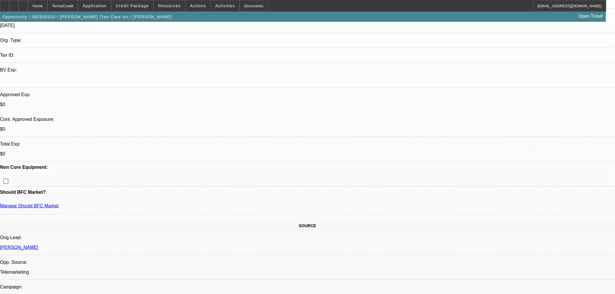
scroll to position [97, 0]
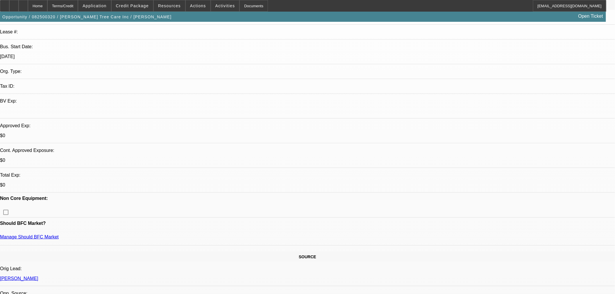
drag, startPoint x: 124, startPoint y: 72, endPoint x: 98, endPoint y: 76, distance: 25.8
click at [100, 235] on div "Manage Should BFC Market" at bounding box center [307, 240] width 615 height 11
drag, startPoint x: 76, startPoint y: 73, endPoint x: 124, endPoint y: 76, distance: 47.5
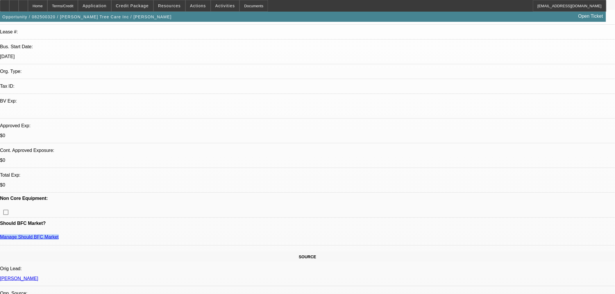
click at [124, 235] on div "Manage Should BFC Market" at bounding box center [307, 240] width 615 height 11
drag, startPoint x: 171, startPoint y: 118, endPoint x: 161, endPoint y: 120, distance: 10.1
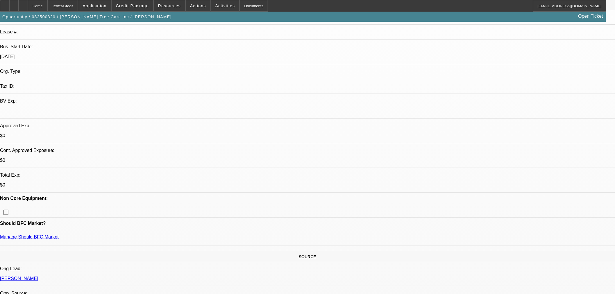
click at [475, 19] on div "Opportunity / 082500320 / Freeman Tree Care Inc / Freeman, Charles Open Ticket" at bounding box center [303, 17] width 606 height 10
drag, startPoint x: 492, startPoint y: 95, endPoint x: 496, endPoint y: 111, distance: 16.9
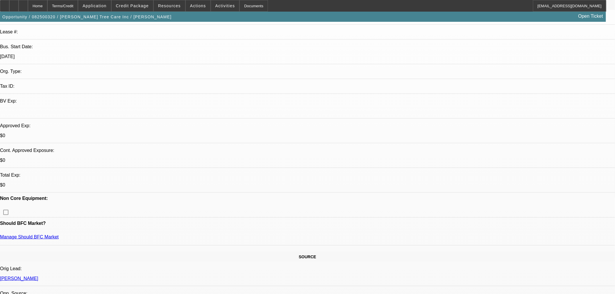
radio input "true"
drag, startPoint x: 598, startPoint y: 122, endPoint x: 585, endPoint y: 118, distance: 13.8
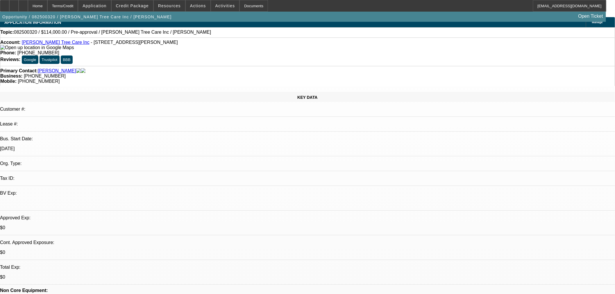
scroll to position [0, 0]
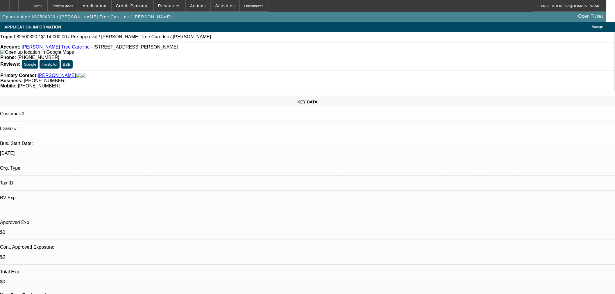
type textarea "Shopping us with 2 other lenders. Rate is most important to him. Seller is Josh…"
radio input "true"
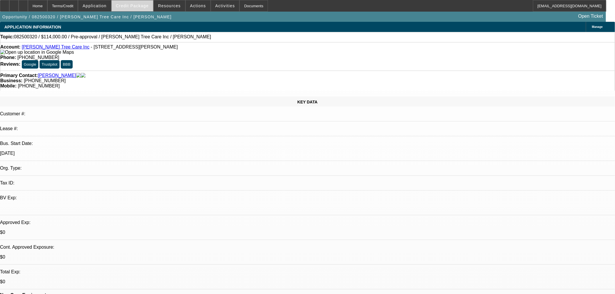
click at [137, 8] on span at bounding box center [133, 6] width 42 height 14
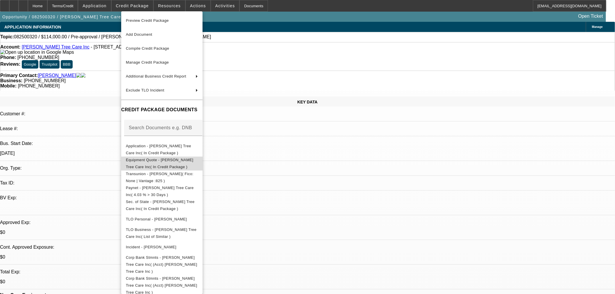
click at [168, 166] on button "Equipment Quote - [PERSON_NAME] Tree Care Inc( In Credit Package )" at bounding box center [161, 163] width 81 height 14
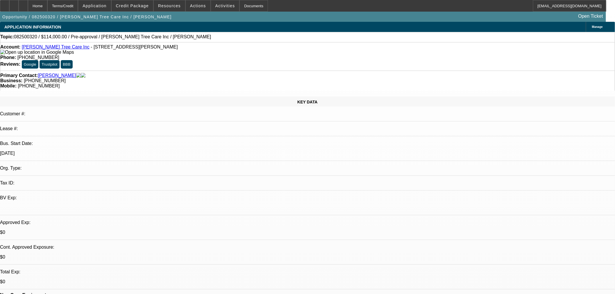
type textarea "Non-titled."
drag, startPoint x: 565, startPoint y: 161, endPoint x: 480, endPoint y: 107, distance: 100.6
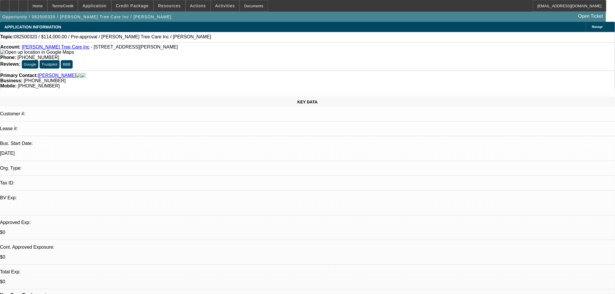
radio input "true"
drag, startPoint x: 573, startPoint y: 163, endPoint x: 577, endPoint y: 164, distance: 3.6
radio input "true"
click at [145, 6] on span "Credit Package" at bounding box center [132, 5] width 33 height 5
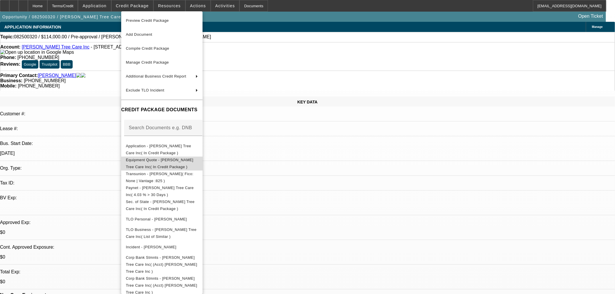
click at [170, 159] on span "Equipment Quote - Freeman Tree Care Inc( In Credit Package )" at bounding box center [162, 163] width 72 height 14
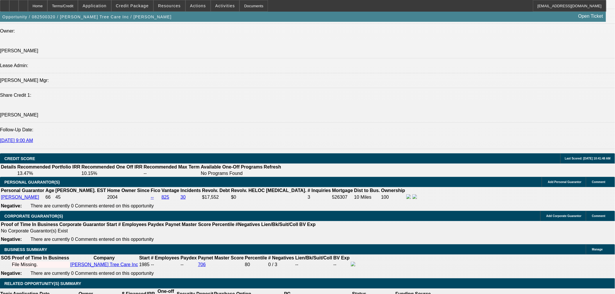
scroll to position [743, 0]
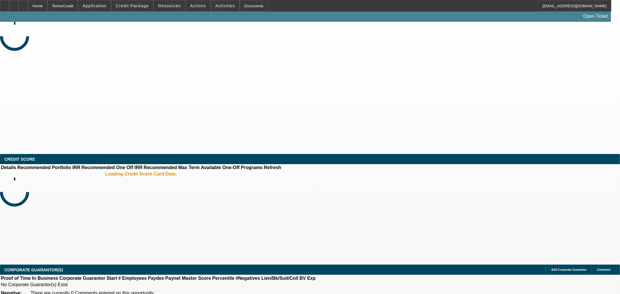
select select "0"
select select "2"
select select "0.1"
select select "4"
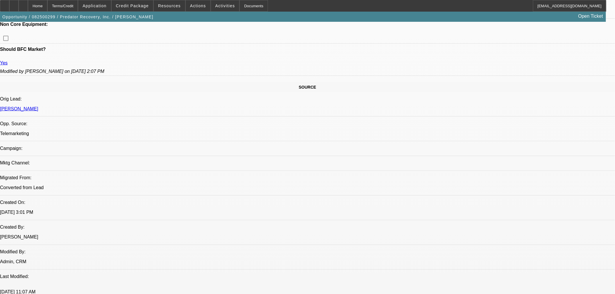
scroll to position [194, 0]
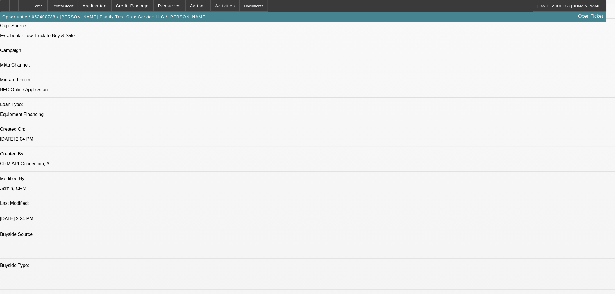
select select "0"
select select "2"
select select "0"
select select "6"
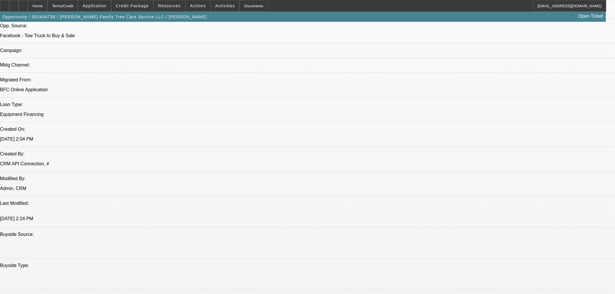
select select "0.1"
select select "2"
select select "0"
select select "6"
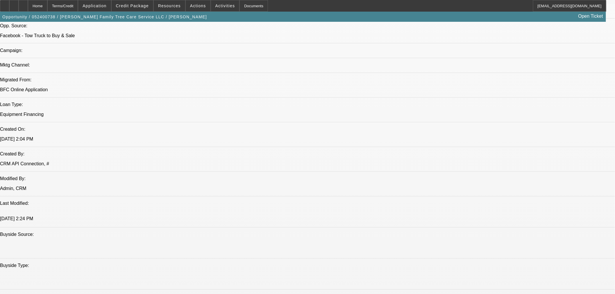
select select "0.1"
select select "2"
select select "0"
select select "6"
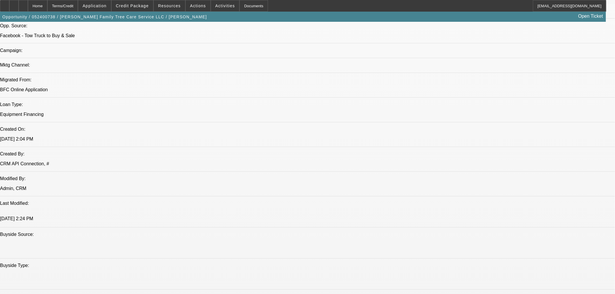
select select "0.1"
select select "2"
select select "0"
select select "6"
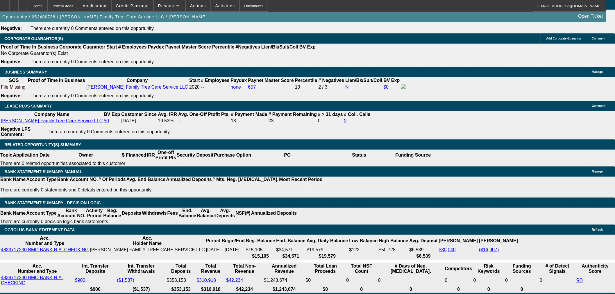
scroll to position [960, 0]
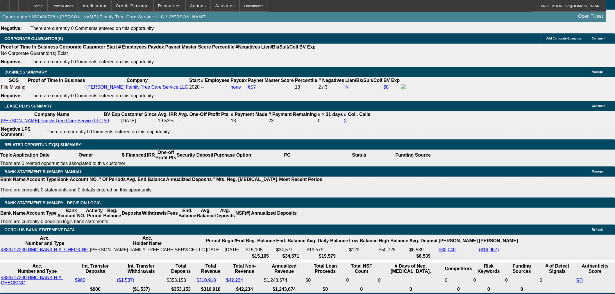
drag, startPoint x: 473, startPoint y: 76, endPoint x: 475, endPoint y: 89, distance: 13.2
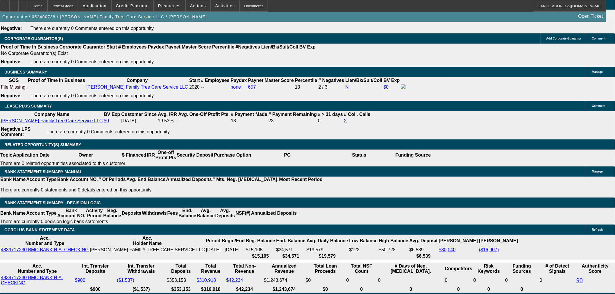
drag, startPoint x: 437, startPoint y: 204, endPoint x: 496, endPoint y: 202, distance: 58.5
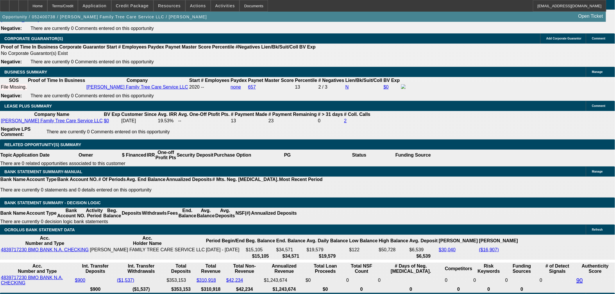
drag, startPoint x: 415, startPoint y: 210, endPoint x: 588, endPoint y: 206, distance: 172.8
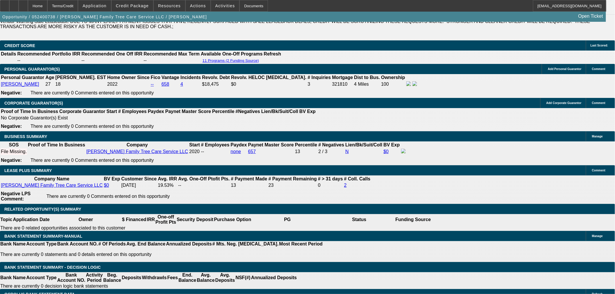
scroll to position [734, 0]
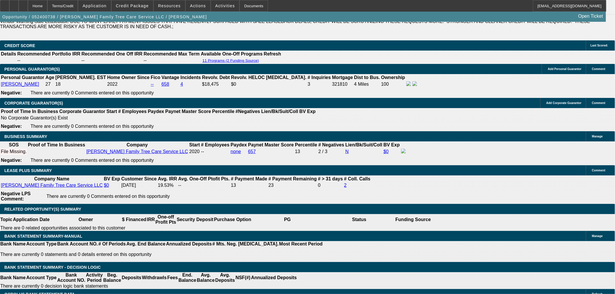
drag, startPoint x: 497, startPoint y: 202, endPoint x: 539, endPoint y: 207, distance: 41.9
drag, startPoint x: 416, startPoint y: 210, endPoint x: 517, endPoint y: 217, distance: 101.2
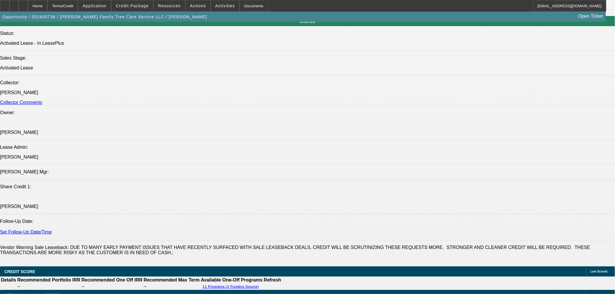
scroll to position [485, 0]
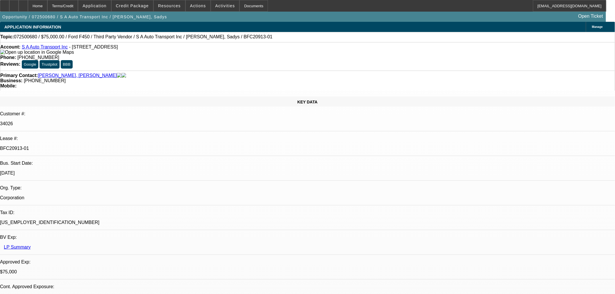
select select "0"
select select "2"
select select "0.1"
select select "4"
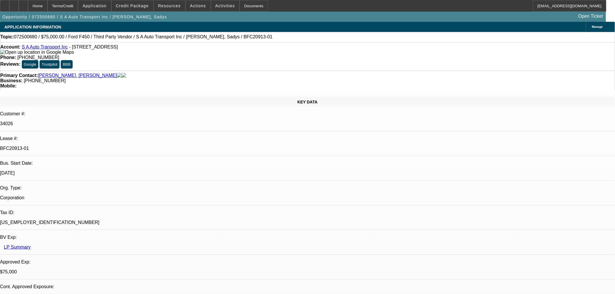
select select "0"
select select "6"
select select "0"
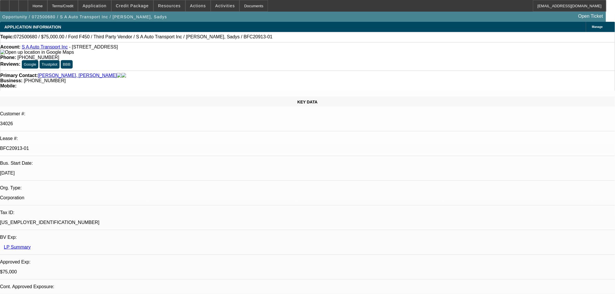
select select "0"
select select "0.1"
select select "4"
select select "0"
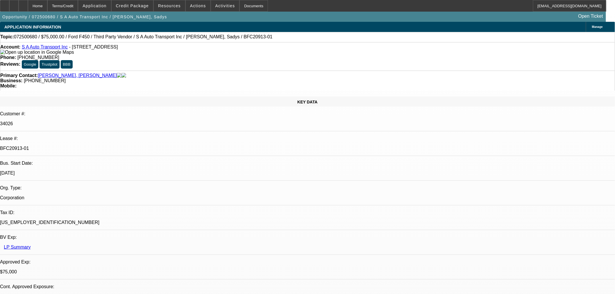
select select "0"
select select "6"
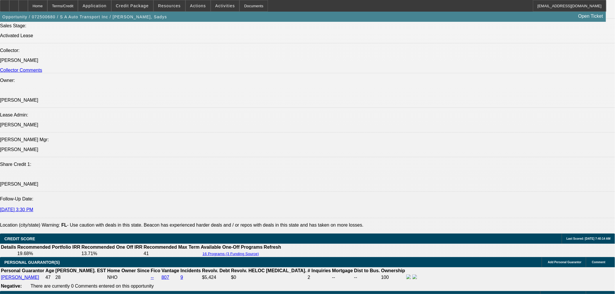
scroll to position [808, 0]
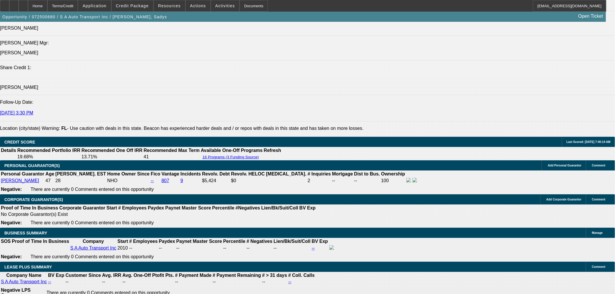
drag, startPoint x: 126, startPoint y: 239, endPoint x: 137, endPoint y: 237, distance: 10.9
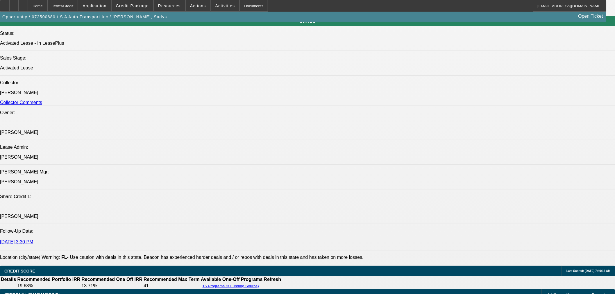
scroll to position [0, 0]
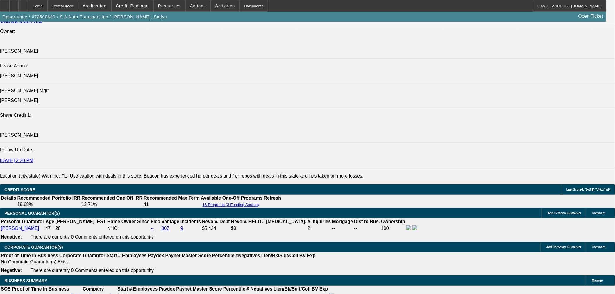
scroll to position [775, 0]
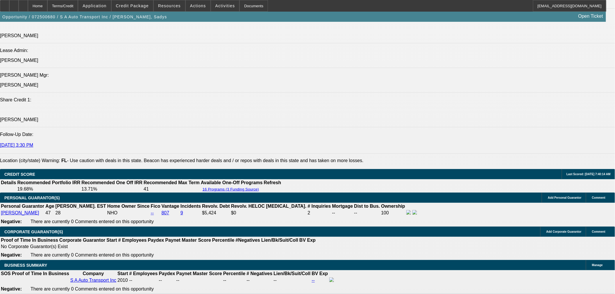
drag, startPoint x: 124, startPoint y: 271, endPoint x: 133, endPoint y: 269, distance: 9.2
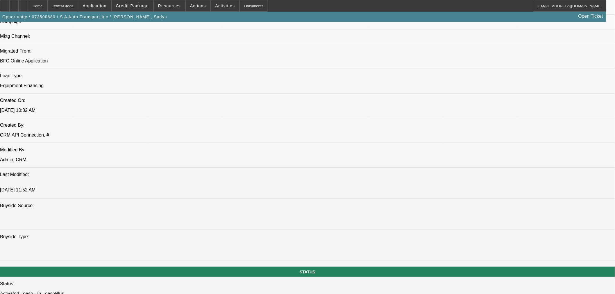
scroll to position [388, 0]
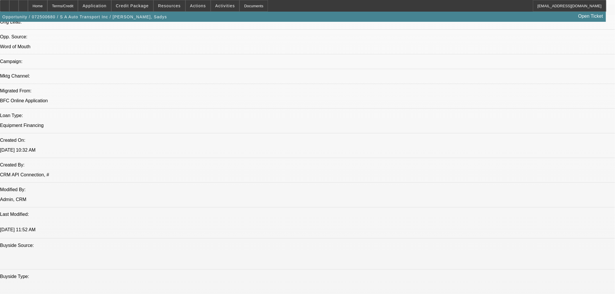
drag, startPoint x: 383, startPoint y: 148, endPoint x: 399, endPoint y: 149, distance: 15.7
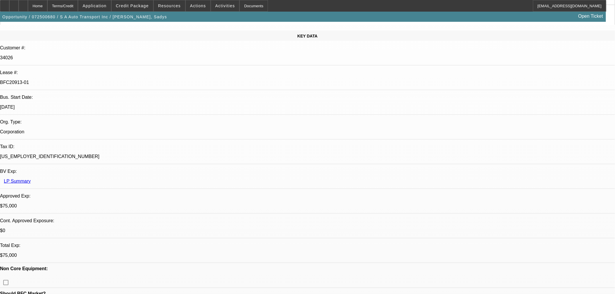
scroll to position [65, 0]
drag, startPoint x: 384, startPoint y: 76, endPoint x: 351, endPoint y: 77, distance: 33.5
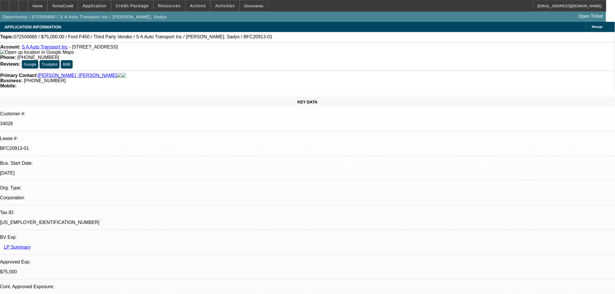
scroll to position [0, 0]
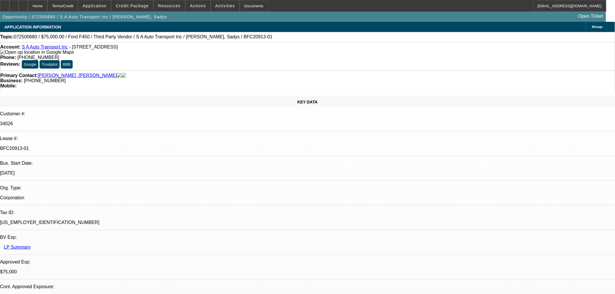
click at [134, 8] on span "Credit Package" at bounding box center [132, 5] width 33 height 5
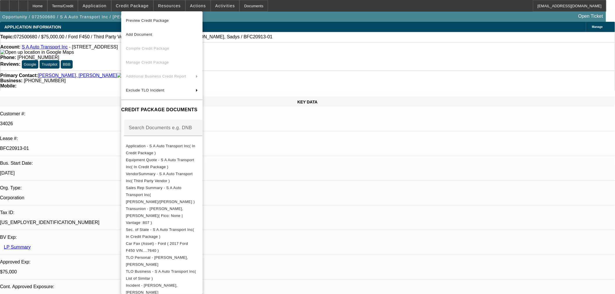
click at [193, 10] on div at bounding box center [307, 147] width 615 height 294
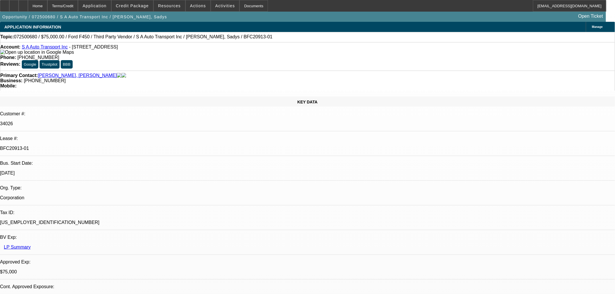
click at [194, 9] on span at bounding box center [198, 6] width 25 height 14
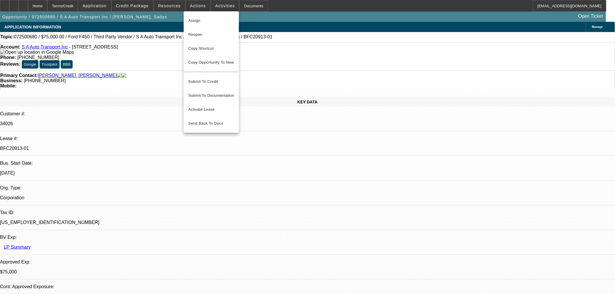
click at [171, 8] on div at bounding box center [307, 147] width 615 height 294
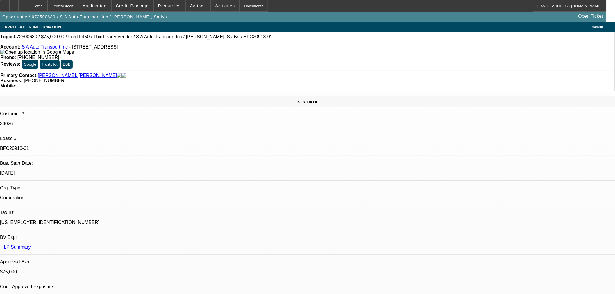
click at [170, 8] on span at bounding box center [169, 6] width 31 height 14
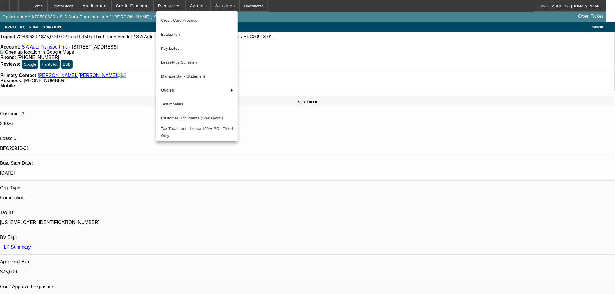
click at [268, 42] on div at bounding box center [307, 147] width 615 height 294
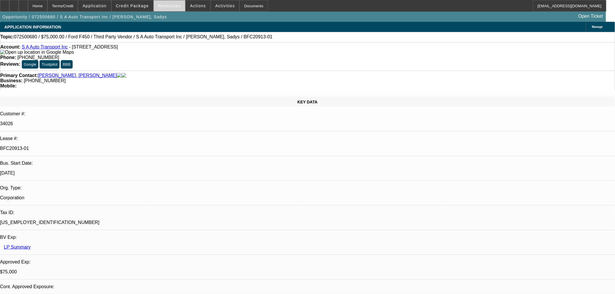
click at [172, 5] on span "Resources" at bounding box center [169, 5] width 23 height 5
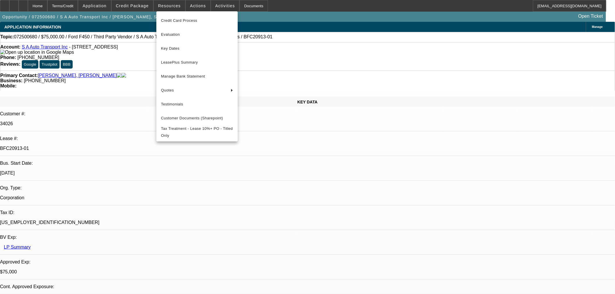
click at [271, 59] on div at bounding box center [307, 147] width 615 height 294
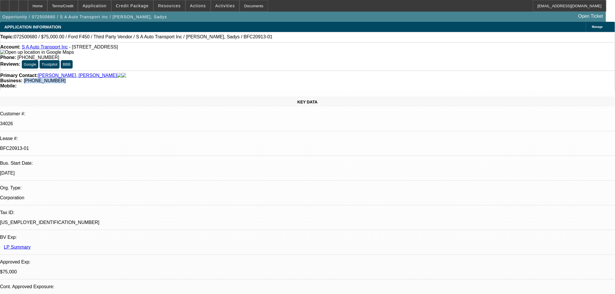
drag, startPoint x: 258, startPoint y: 66, endPoint x: 229, endPoint y: 67, distance: 29.1
click at [229, 71] on div "Primary Contact: [PERSON_NAME], [PERSON_NAME] Business: [PHONE_NUMBER] Mobile:" at bounding box center [307, 81] width 615 height 20
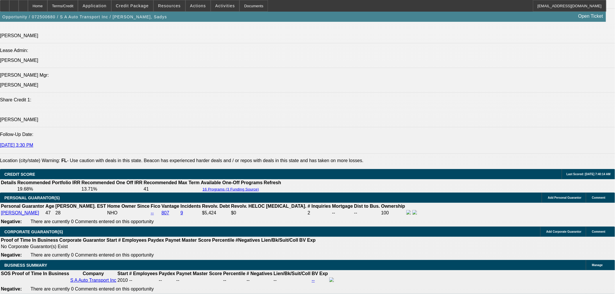
scroll to position [97, 0]
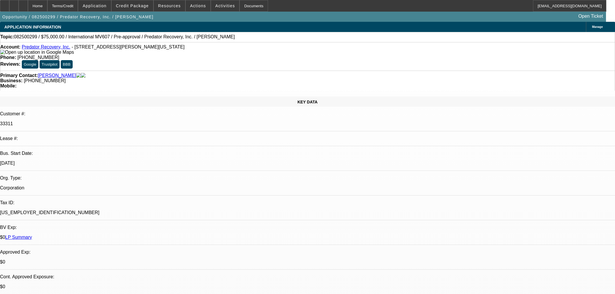
select select "0"
select select "2"
select select "0.1"
select select "4"
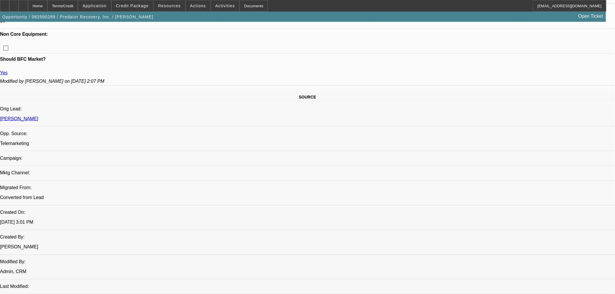
scroll to position [485, 0]
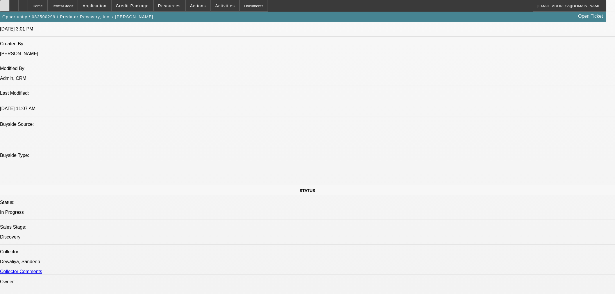
click at [9, 8] on div at bounding box center [4, 6] width 9 height 12
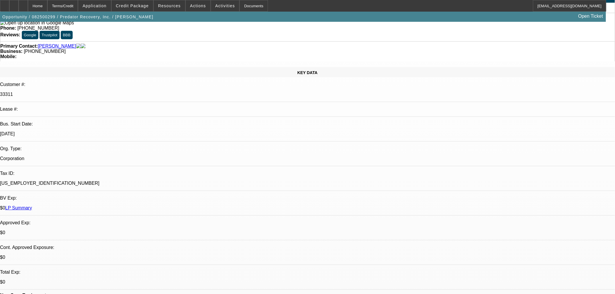
scroll to position [0, 0]
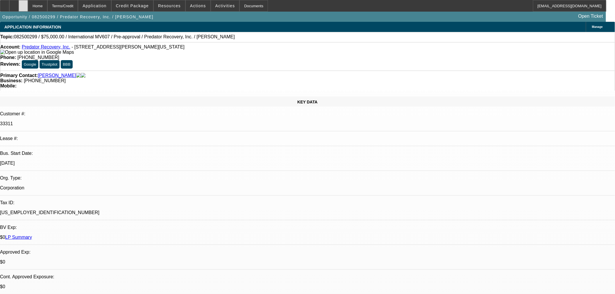
click at [28, 8] on div at bounding box center [23, 6] width 9 height 12
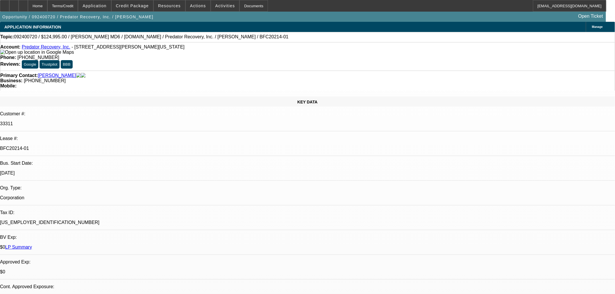
select select "0"
select select "6"
select select "0"
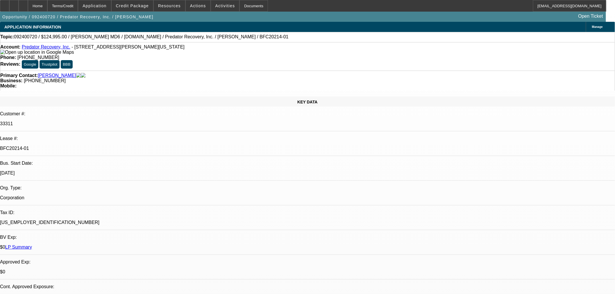
select select "0"
select select "6"
select select "0"
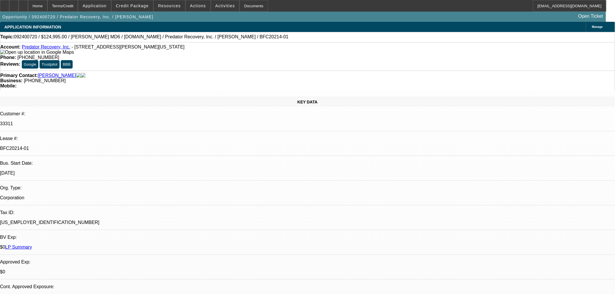
select select "2"
select select "0"
select select "6"
select select "0"
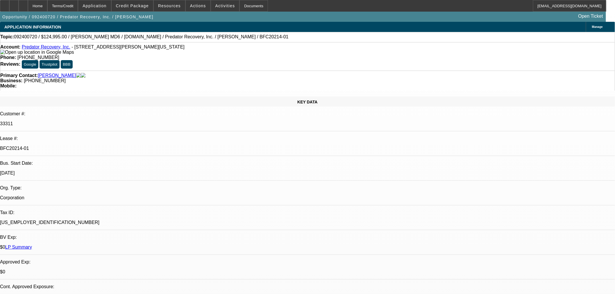
select select "3"
select select "0"
select select "6"
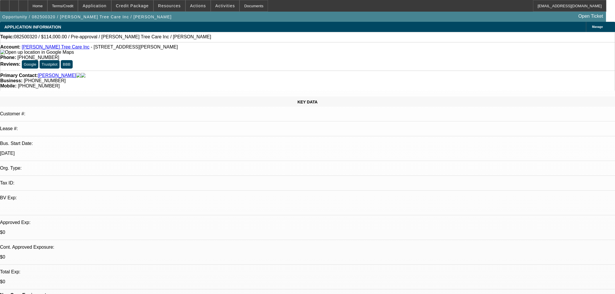
select select "0"
select select "2"
select select "0.1"
select select "4"
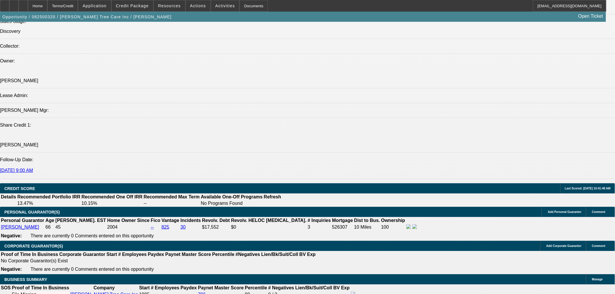
scroll to position [549, 0]
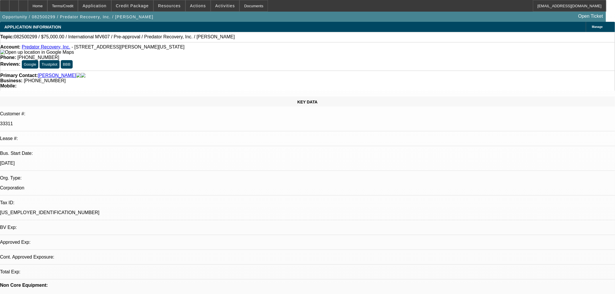
select select "0"
select select "2"
select select "0.1"
select select "4"
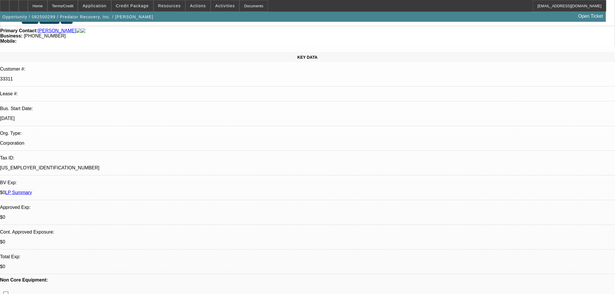
scroll to position [97, 0]
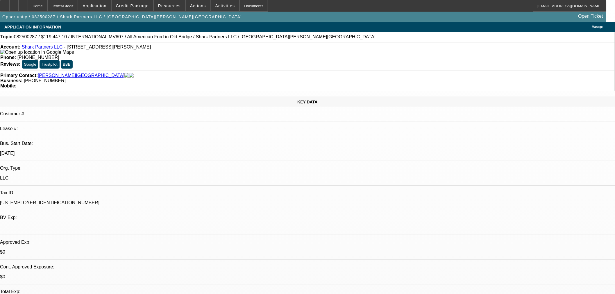
select select "0.1"
select select "2"
select select "0.1"
select select "4"
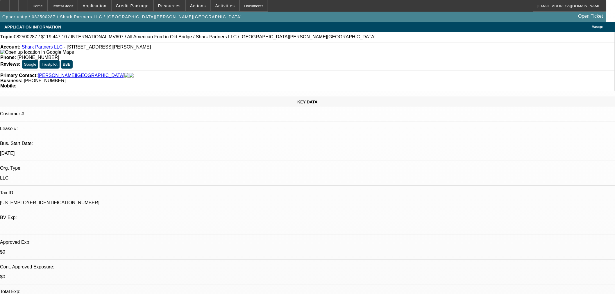
select select "0.1"
select select "2"
select select "0.1"
select select "4"
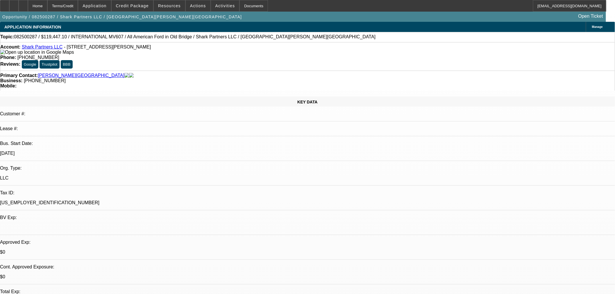
select select "2"
select select "0.1"
select select "4"
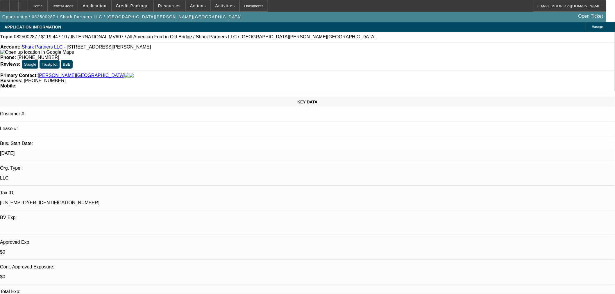
drag, startPoint x: 565, startPoint y: 188, endPoint x: 574, endPoint y: 192, distance: 10.0
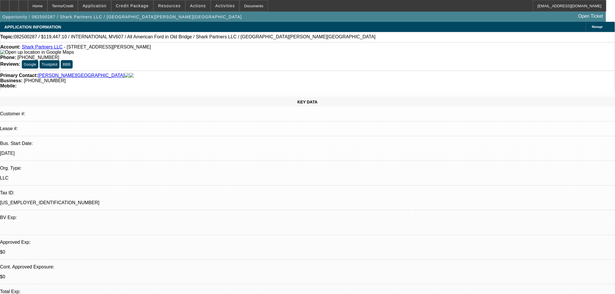
drag, startPoint x: 565, startPoint y: 192, endPoint x: 460, endPoint y: 202, distance: 105.1
drag, startPoint x: 419, startPoint y: 203, endPoint x: 455, endPoint y: 204, distance: 35.8
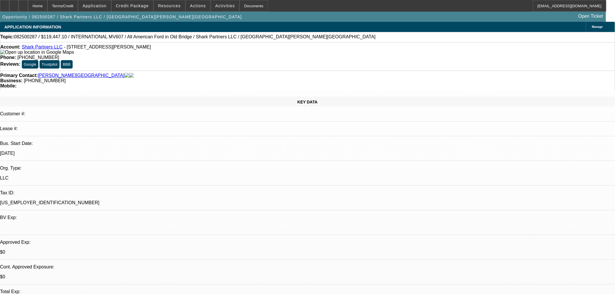
drag, startPoint x: 461, startPoint y: 203, endPoint x: 502, endPoint y: 203, distance: 41.0
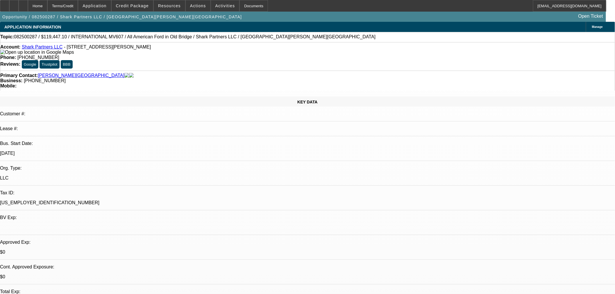
drag, startPoint x: 509, startPoint y: 205, endPoint x: 573, endPoint y: 215, distance: 64.8
drag, startPoint x: 422, startPoint y: 220, endPoint x: 455, endPoint y: 217, distance: 33.6
drag, startPoint x: 461, startPoint y: 218, endPoint x: 339, endPoint y: 217, distance: 122.2
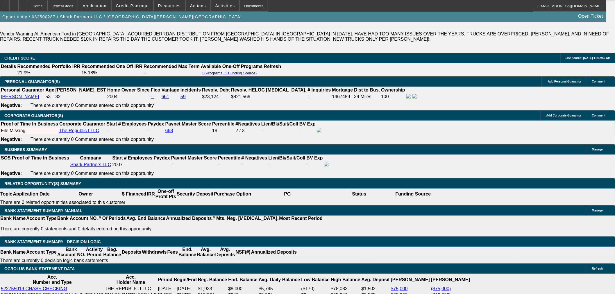
scroll to position [905, 0]
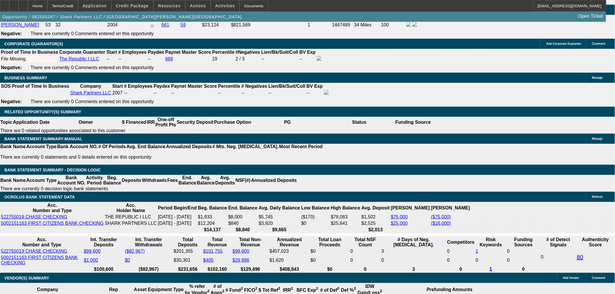
drag, startPoint x: 496, startPoint y: 225, endPoint x: 493, endPoint y: 226, distance: 3.1
drag, startPoint x: 494, startPoint y: 226, endPoint x: 528, endPoint y: 234, distance: 35.6
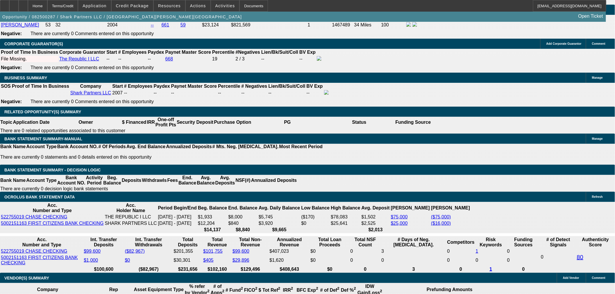
drag, startPoint x: 417, startPoint y: 239, endPoint x: 437, endPoint y: 245, distance: 20.7
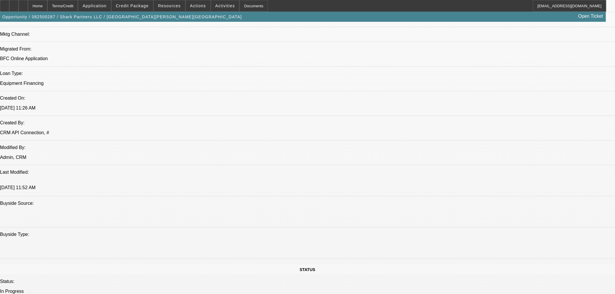
scroll to position [388, 0]
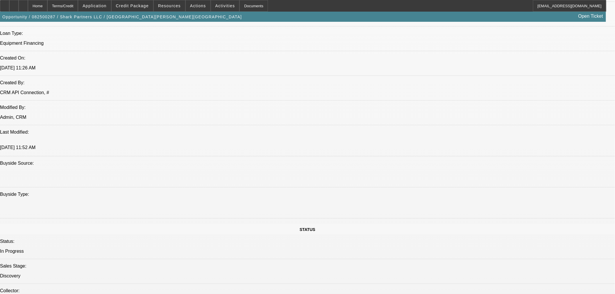
scroll to position [452, 0]
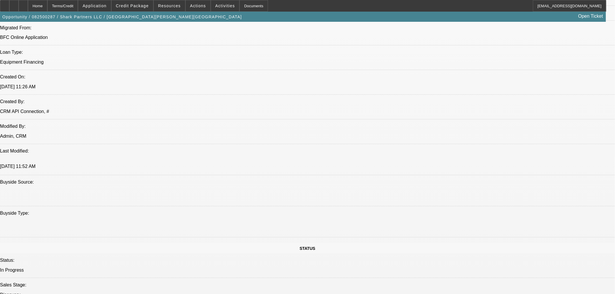
scroll to position [420, 0]
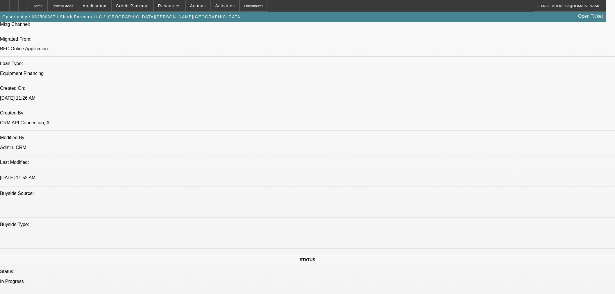
drag, startPoint x: 421, startPoint y: 209, endPoint x: 563, endPoint y: 208, distance: 141.9
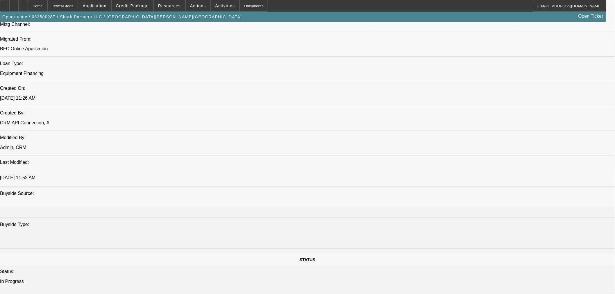
drag, startPoint x: 571, startPoint y: 209, endPoint x: 603, endPoint y: 227, distance: 37.2
drag, startPoint x: 453, startPoint y: 226, endPoint x: 443, endPoint y: 225, distance: 10.2
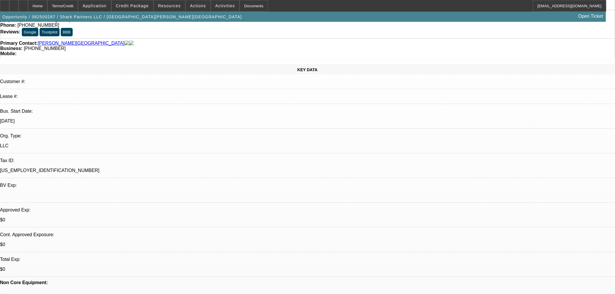
scroll to position [129, 0]
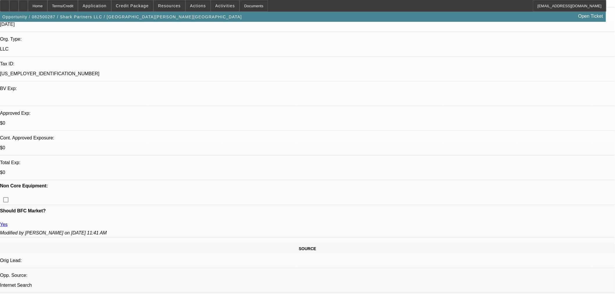
click at [143, 4] on span "Credit Package" at bounding box center [132, 5] width 33 height 5
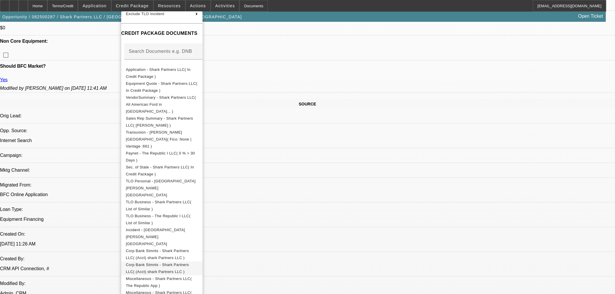
scroll to position [323, 0]
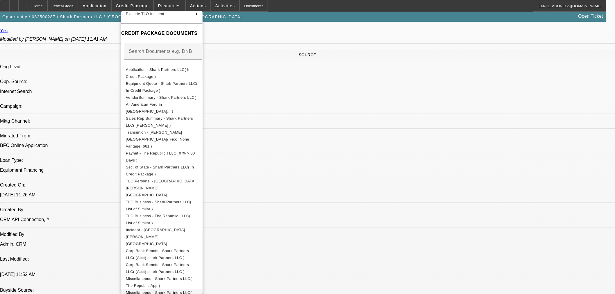
click at [192, 291] on span "Miscellaneous - Shark Partners LLC( Paynet - The Republic I LLC )" at bounding box center [159, 296] width 66 height 11
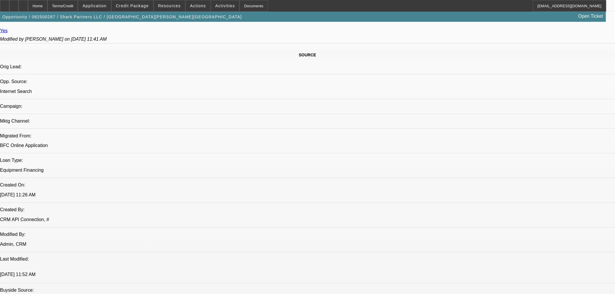
drag, startPoint x: 414, startPoint y: 198, endPoint x: 493, endPoint y: 202, distance: 78.9
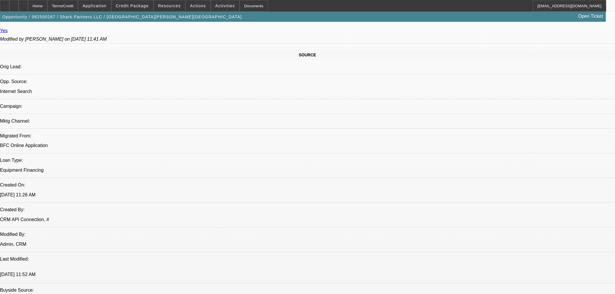
drag, startPoint x: 498, startPoint y: 201, endPoint x: 595, endPoint y: 201, distance: 97.1
drag, startPoint x: 594, startPoint y: 204, endPoint x: 548, endPoint y: 208, distance: 46.1
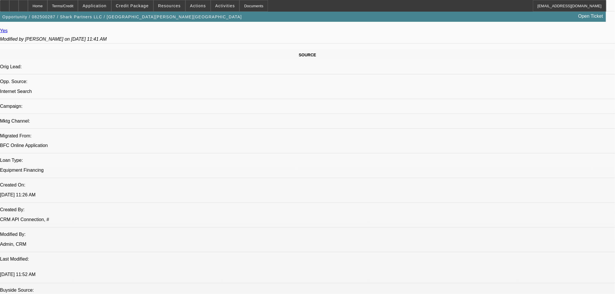
drag, startPoint x: 499, startPoint y: 67, endPoint x: 499, endPoint y: 70, distance: 2.9
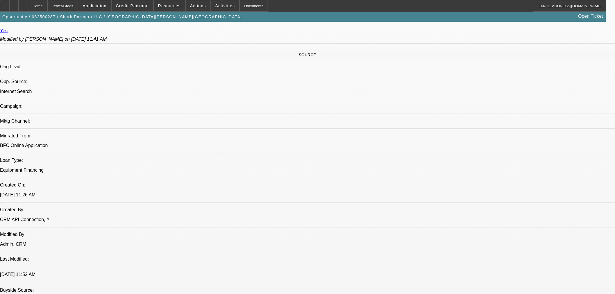
drag, startPoint x: 571, startPoint y: 208, endPoint x: 599, endPoint y: 225, distance: 33.5
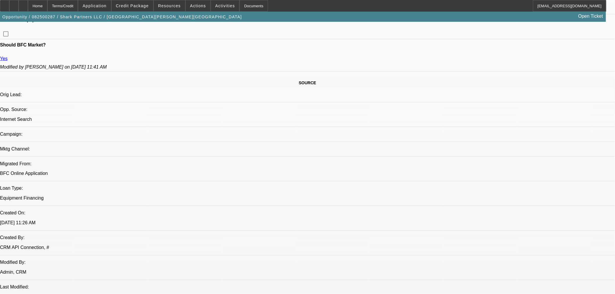
scroll to position [355, 0]
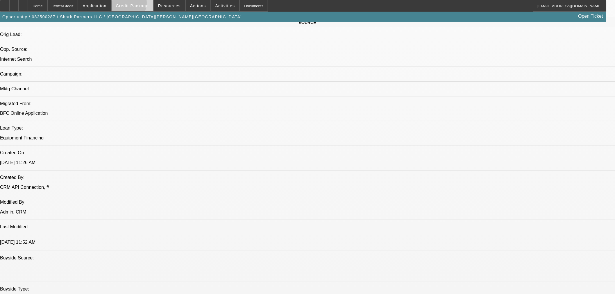
click at [134, 4] on span "Credit Package" at bounding box center [132, 5] width 33 height 5
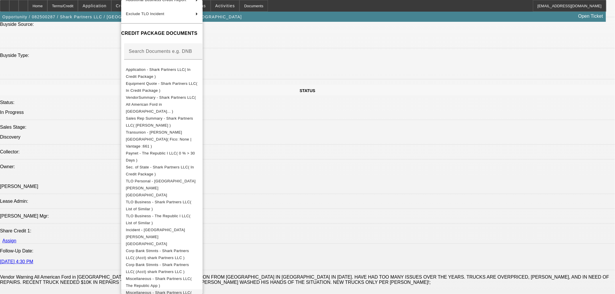
scroll to position [646, 0]
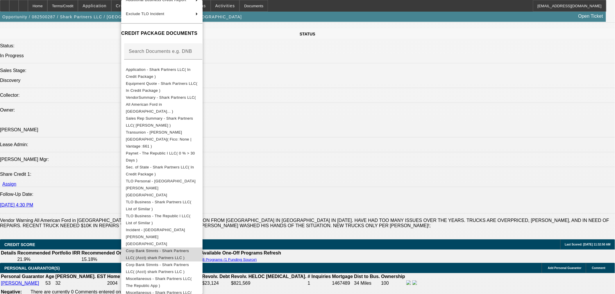
click at [188, 248] on span "Corp Bank Stmnts - Shark Partners LLC( (Acct) shark Partners LLC )" at bounding box center [162, 255] width 72 height 14
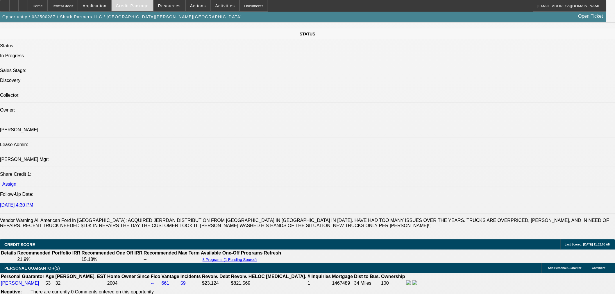
click at [152, 10] on span at bounding box center [133, 6] width 42 height 14
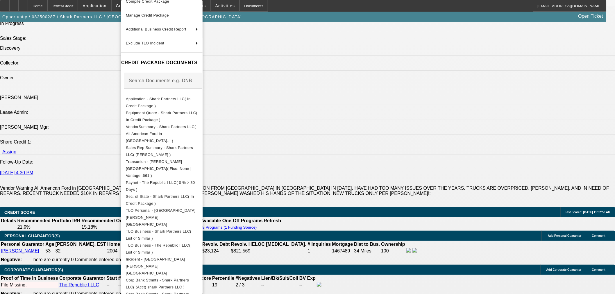
scroll to position [65, 0]
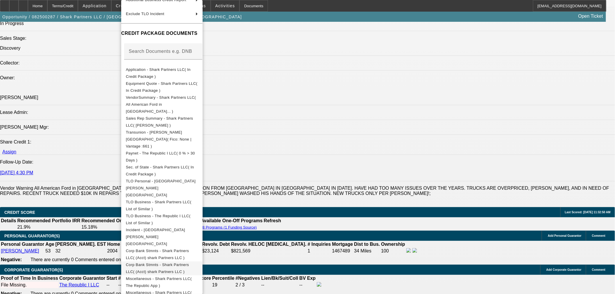
click at [198, 262] on span "Corp Bank Stmnts - Shark Partners LLC( (Acct) shark Partners LLC )" at bounding box center [162, 269] width 72 height 14
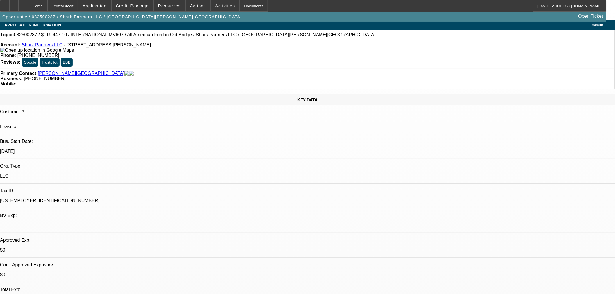
scroll to position [0, 0]
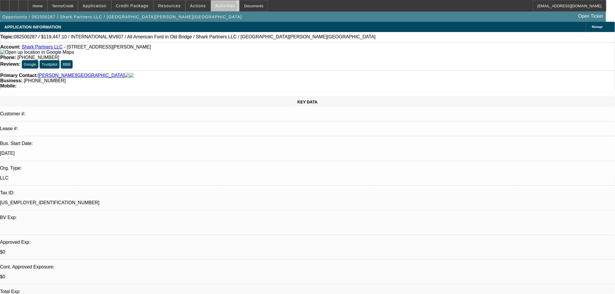
click at [218, 8] on span at bounding box center [225, 6] width 29 height 14
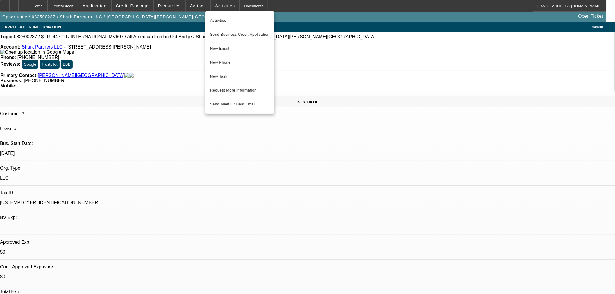
click at [202, 5] on div at bounding box center [307, 147] width 615 height 294
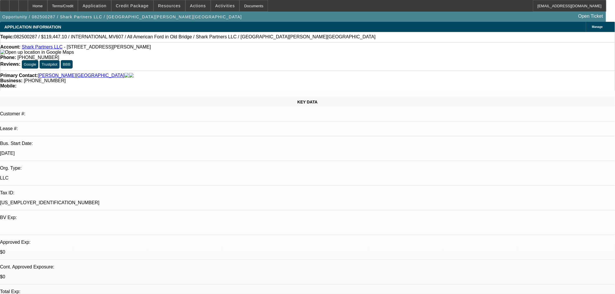
click at [202, 5] on span at bounding box center [198, 6] width 25 height 14
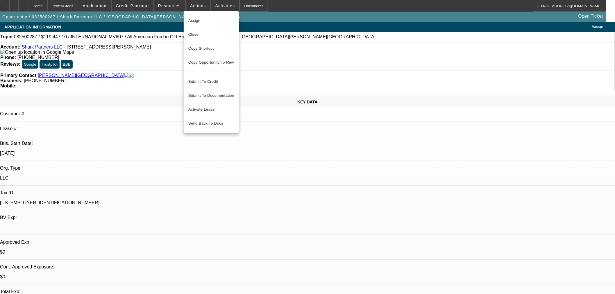
click at [228, 6] on div at bounding box center [307, 147] width 615 height 294
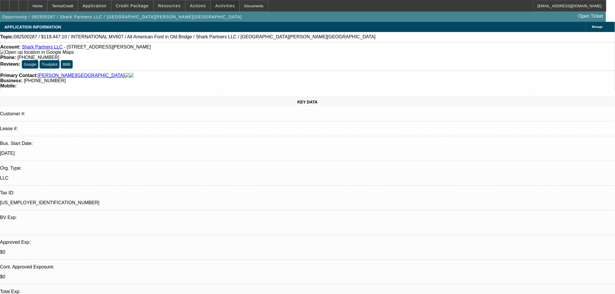
click at [223, 6] on span "Activities" at bounding box center [226, 5] width 20 height 5
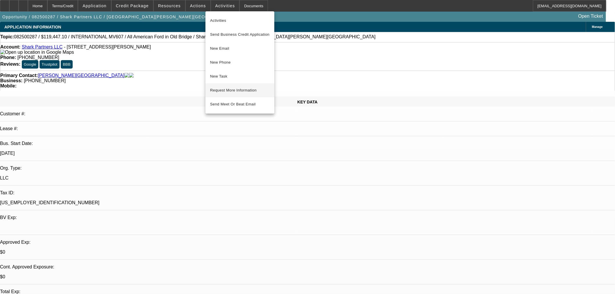
click at [234, 88] on span "Request More Information" at bounding box center [240, 90] width 60 height 7
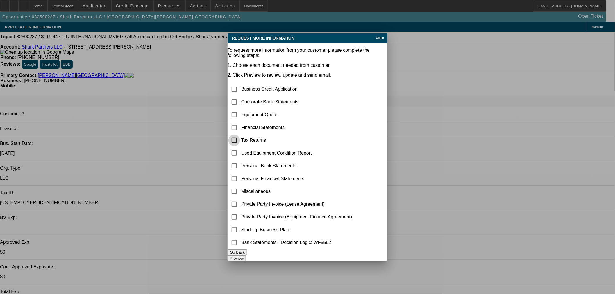
click at [240, 135] on input "checkbox" at bounding box center [235, 141] width 12 height 12
checkbox input "true"
click at [240, 160] on input "checkbox" at bounding box center [235, 166] width 12 height 12
checkbox input "true"
click at [246, 259] on button "Preview" at bounding box center [237, 259] width 18 height 6
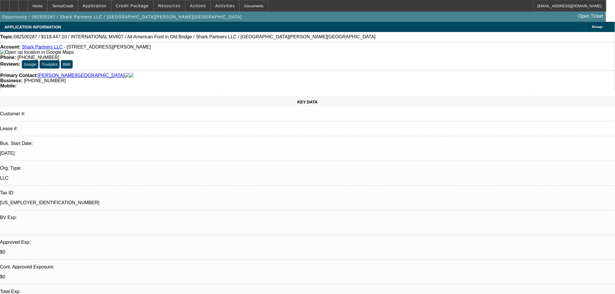
drag, startPoint x: 75, startPoint y: 177, endPoint x: 83, endPoint y: 176, distance: 7.9
drag, startPoint x: 74, startPoint y: 176, endPoint x: 358, endPoint y: 125, distance: 288.4
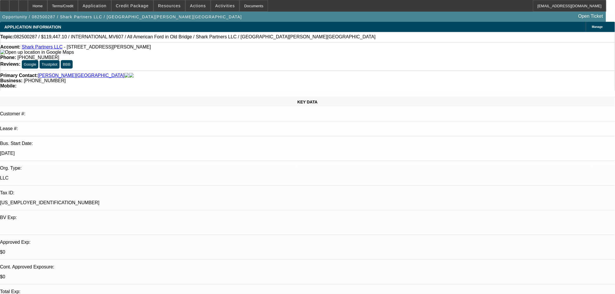
drag, startPoint x: 532, startPoint y: 204, endPoint x: 573, endPoint y: 201, distance: 40.8
click at [144, 40] on span "082500287 / $119,447.10 / INTERNATIONAL MV607 / All American Ford in Old Bridge…" at bounding box center [195, 36] width 362 height 5
click at [144, 39] on span "082500287 / $119,447.10 / INTERNATIONAL MV607 / All American Ford in Old Bridge…" at bounding box center [195, 36] width 362 height 5
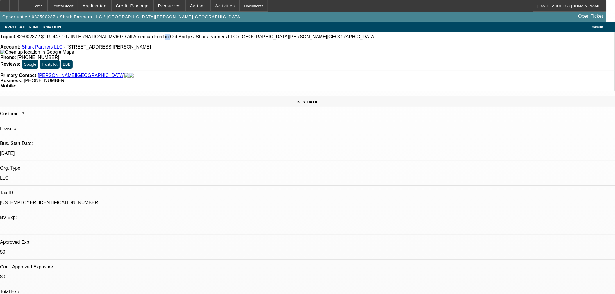
click at [144, 39] on span "082500287 / $119,447.10 / INTERNATIONAL MV607 / All American Ford in Old Bridge…" at bounding box center [195, 36] width 362 height 5
click at [323, 83] on div "Mobile:" at bounding box center [307, 85] width 615 height 5
click at [17, 83] on strong "Mobile:" at bounding box center [8, 85] width 16 height 5
drag, startPoint x: 442, startPoint y: 225, endPoint x: 452, endPoint y: 225, distance: 9.6
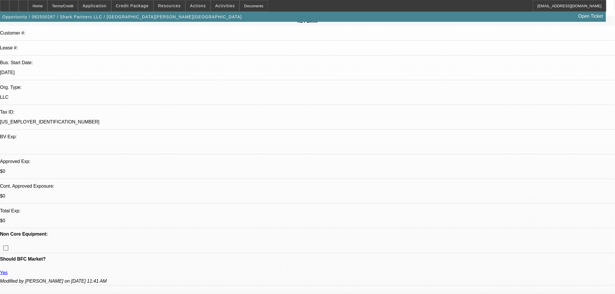
scroll to position [97, 0]
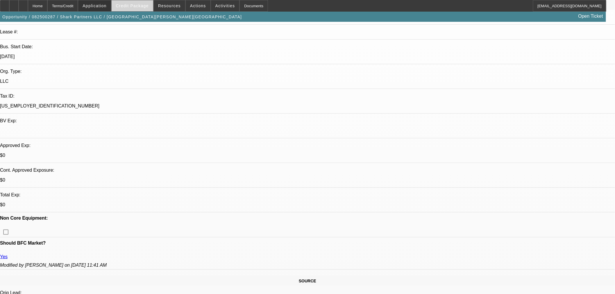
drag, startPoint x: 120, startPoint y: 8, endPoint x: 132, endPoint y: 7, distance: 11.7
click at [122, 7] on div "Home Terms/Credit Application Credit Package Resources Actions Activities Docum…" at bounding box center [303, 6] width 607 height 12
click at [134, 7] on span "Credit Package" at bounding box center [132, 5] width 33 height 5
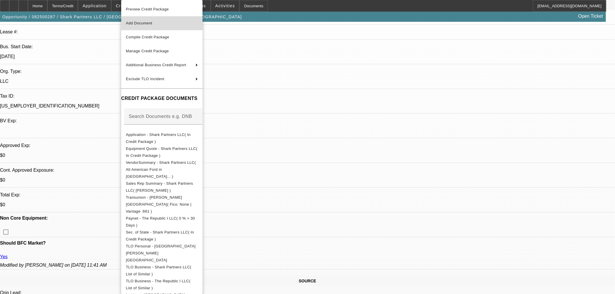
click at [153, 26] on span "Add Document" at bounding box center [162, 23] width 72 height 7
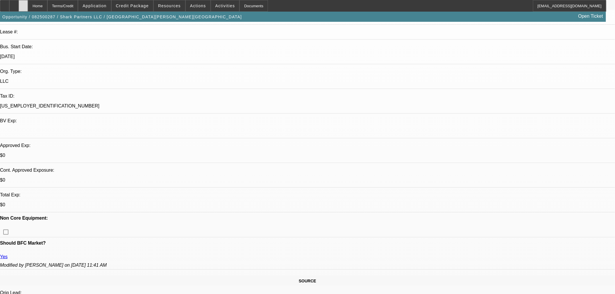
click at [28, 2] on div at bounding box center [23, 6] width 9 height 12
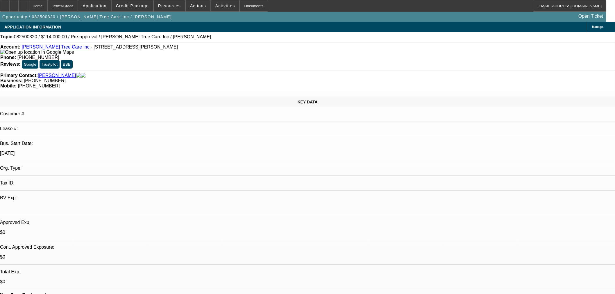
select select "0"
select select "2"
select select "0.1"
select select "4"
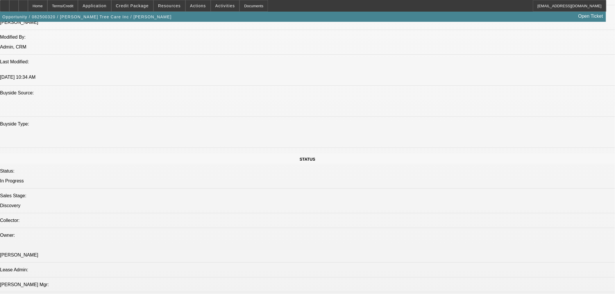
scroll to position [388, 0]
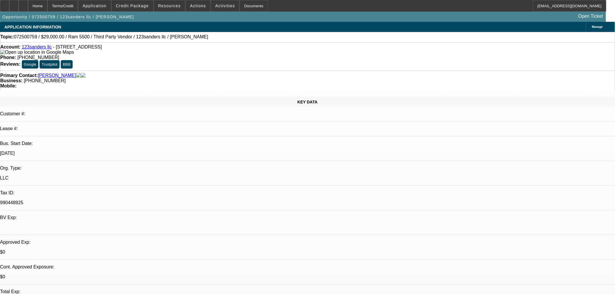
select select "0"
select select "6"
select select "0"
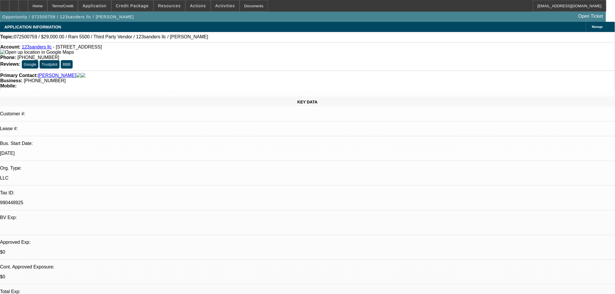
select select "0"
select select "6"
select select "0"
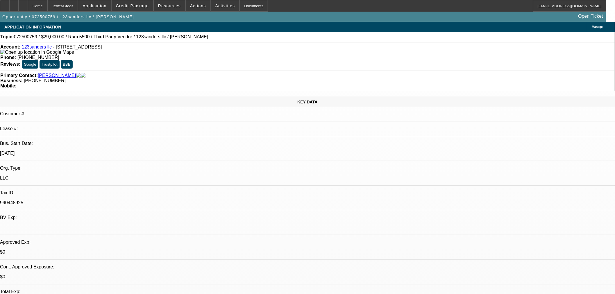
select select "2"
select select "0"
select select "6"
select select "0"
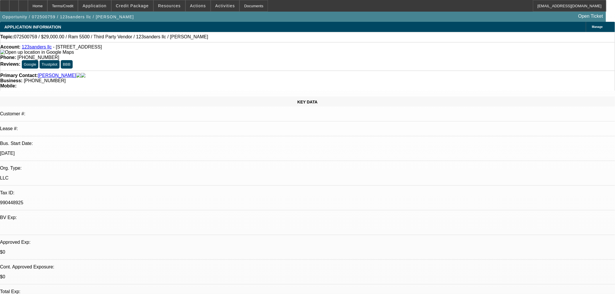
select select "0"
select select "6"
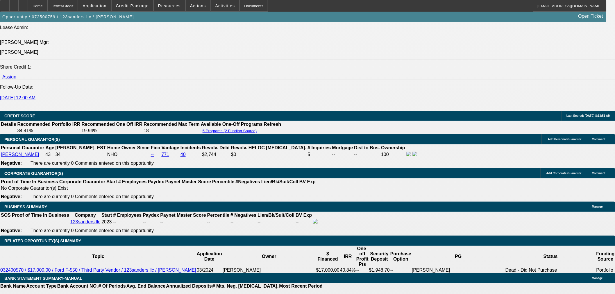
scroll to position [743, 0]
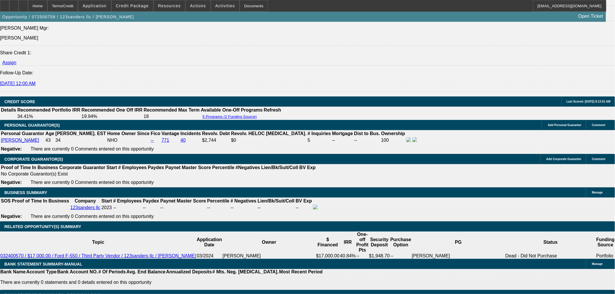
drag, startPoint x: 118, startPoint y: 156, endPoint x: 129, endPoint y: 156, distance: 10.8
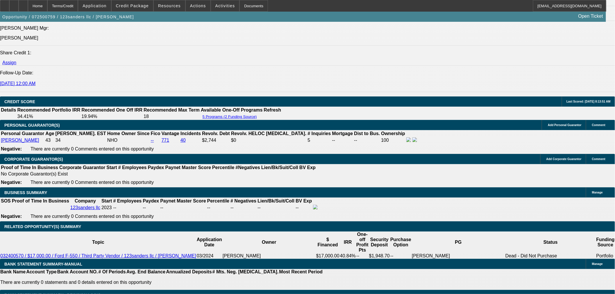
type input "175"
type input "UNKNOWN"
type input "1750"
type input "38.4"
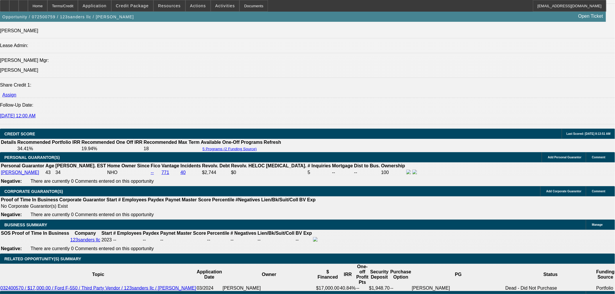
type input "$1,750.00"
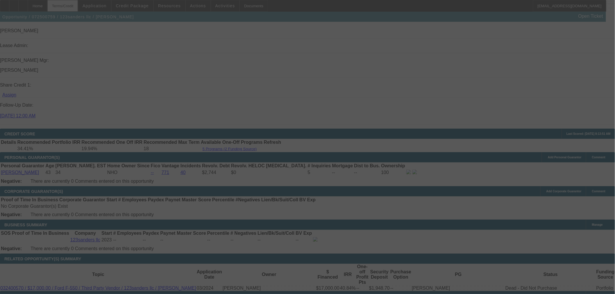
select select "0"
select select "6"
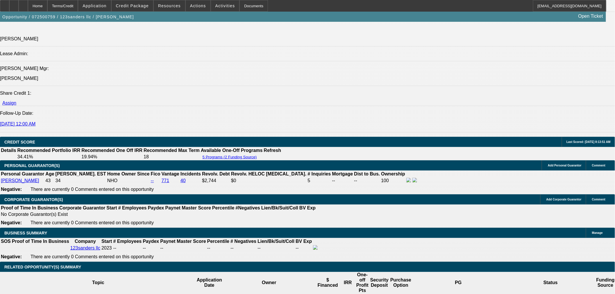
scroll to position [743, 0]
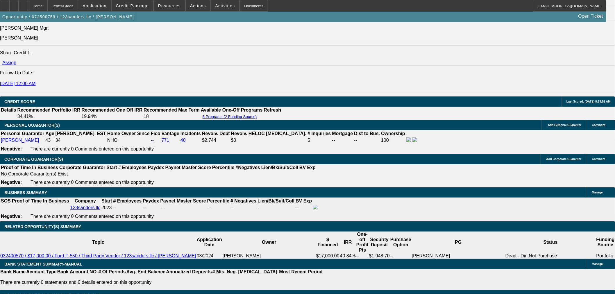
drag, startPoint x: 112, startPoint y: 156, endPoint x: 109, endPoint y: 156, distance: 3.5
drag, startPoint x: 109, startPoint y: 156, endPoint x: 120, endPoint y: 156, distance: 10.5
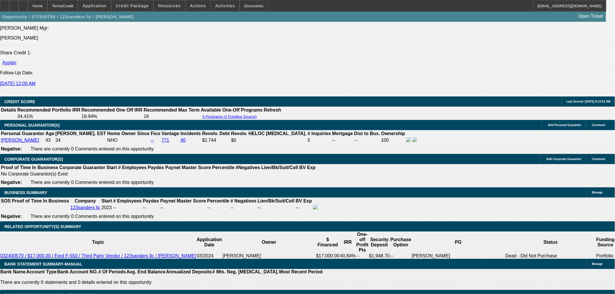
type input "172"
type input "UNKNOWN"
type input "1725"
type input "36.8"
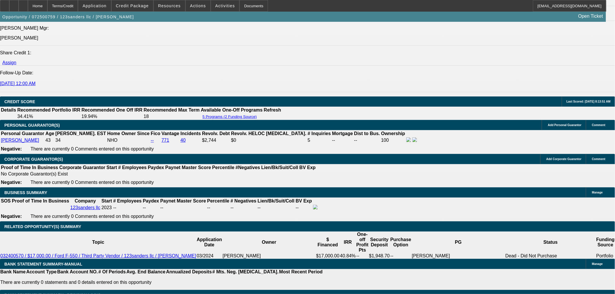
type input "$1,725.00"
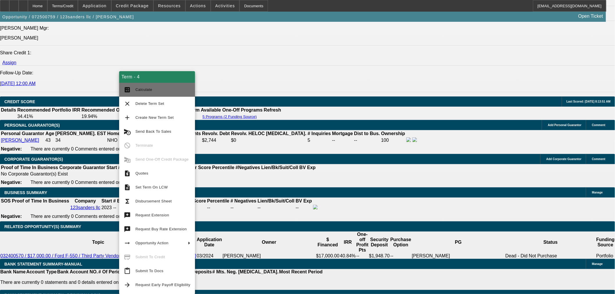
click at [166, 90] on span "Calculate" at bounding box center [163, 89] width 55 height 7
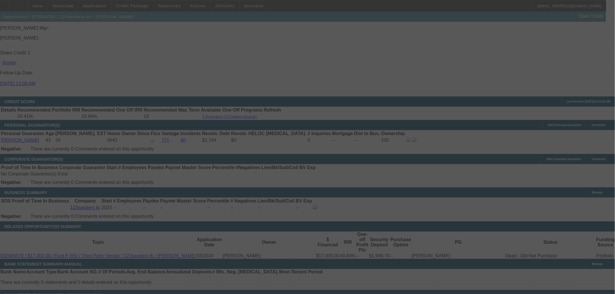
select select "0"
select select "6"
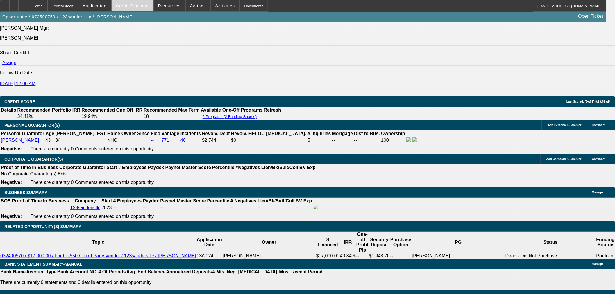
click at [148, 6] on span "Credit Package" at bounding box center [132, 5] width 33 height 5
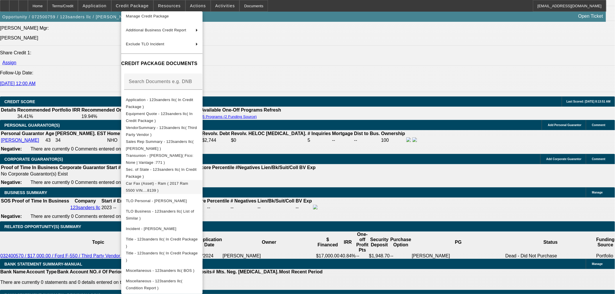
scroll to position [48, 0]
click at [307, 209] on div at bounding box center [307, 147] width 615 height 294
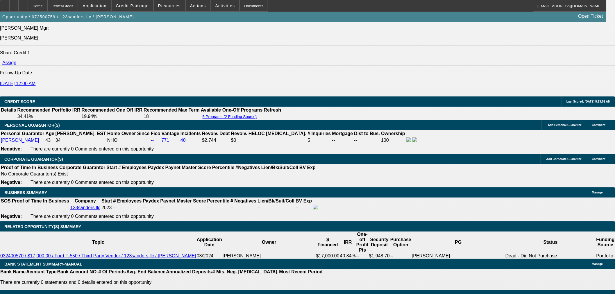
scroll to position [711, 0]
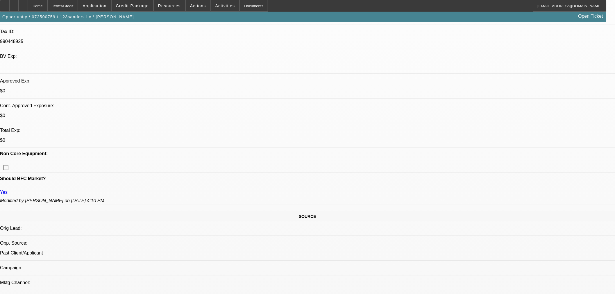
scroll to position [0, 0]
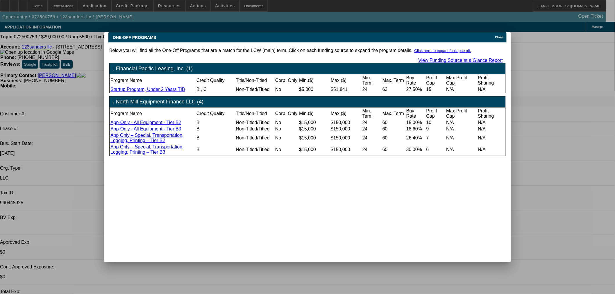
click at [502, 32] on div "Close" at bounding box center [500, 35] width 13 height 7
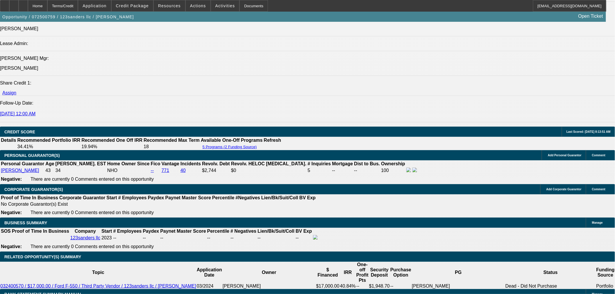
scroll to position [711, 0]
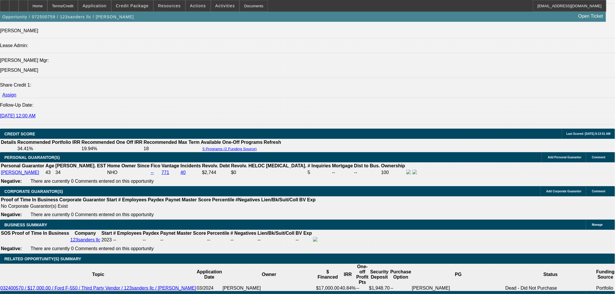
drag, startPoint x: 136, startPoint y: 88, endPoint x: 146, endPoint y: 87, distance: 10.5
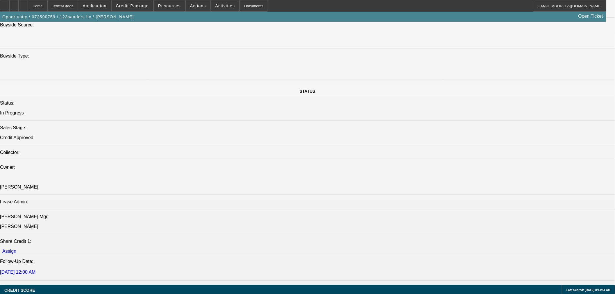
scroll to position [452, 0]
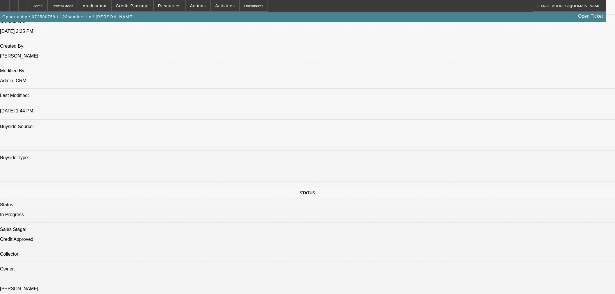
drag, startPoint x: 348, startPoint y: 149, endPoint x: 353, endPoint y: 149, distance: 5.5
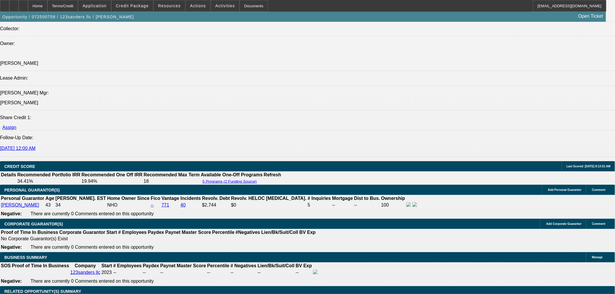
scroll to position [679, 0]
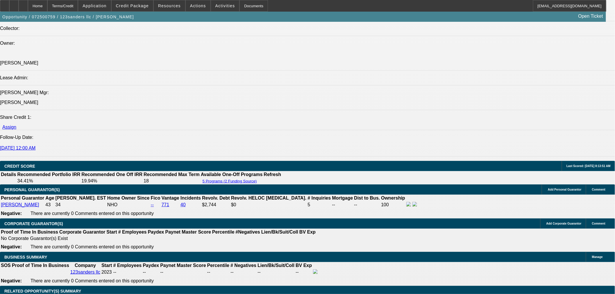
drag, startPoint x: 135, startPoint y: 183, endPoint x: 144, endPoint y: 183, distance: 8.7
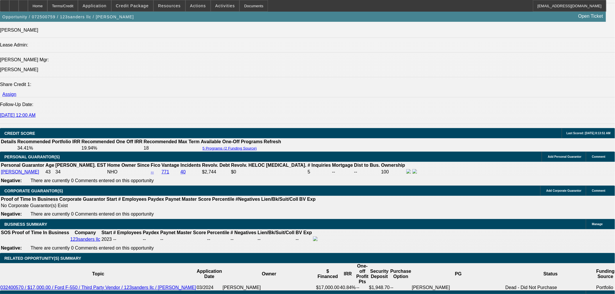
scroll to position [743, 0]
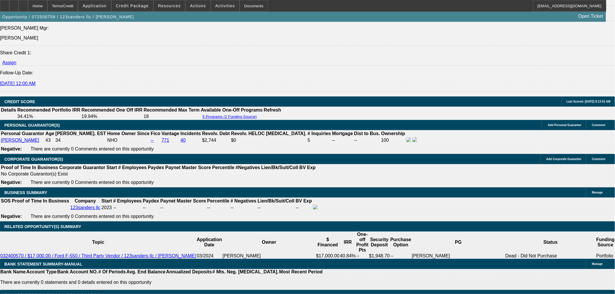
drag, startPoint x: 143, startPoint y: 189, endPoint x: 149, endPoint y: 189, distance: 6.4
drag, startPoint x: 152, startPoint y: 175, endPoint x: 142, endPoint y: 176, distance: 9.9
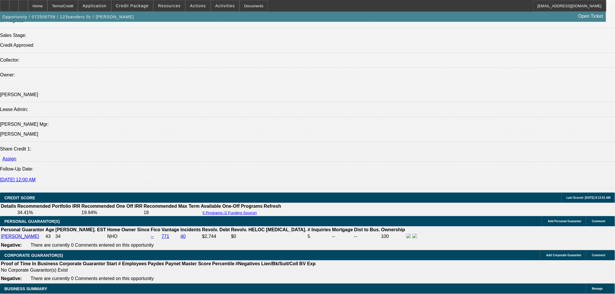
scroll to position [679, 0]
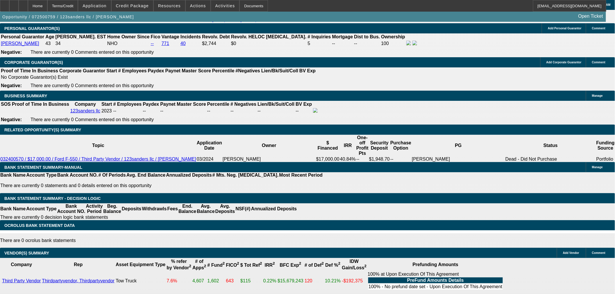
drag, startPoint x: 121, startPoint y: 128, endPoint x: 134, endPoint y: 127, distance: 13.5
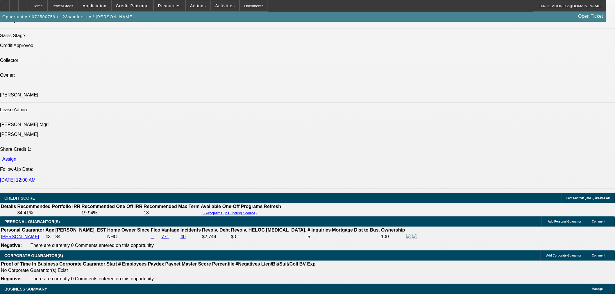
scroll to position [646, 0]
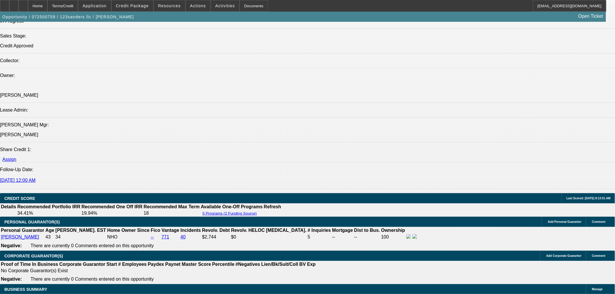
drag, startPoint x: 167, startPoint y: 143, endPoint x: 171, endPoint y: 143, distance: 4.1
drag, startPoint x: 172, startPoint y: 143, endPoint x: 166, endPoint y: 143, distance: 6.1
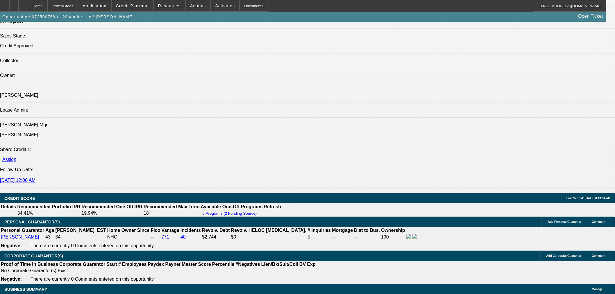
drag, startPoint x: 216, startPoint y: 87, endPoint x: 211, endPoint y: 88, distance: 5.3
drag, startPoint x: 475, startPoint y: 198, endPoint x: 483, endPoint y: 198, distance: 8.4
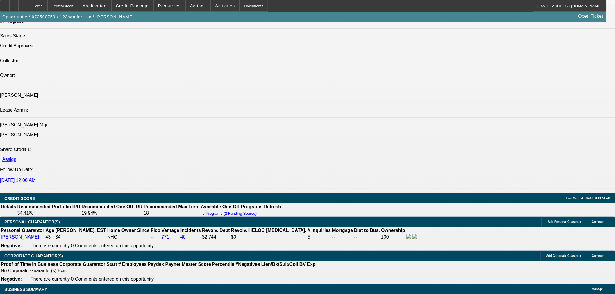
drag, startPoint x: 486, startPoint y: 198, endPoint x: 475, endPoint y: 199, distance: 11.4
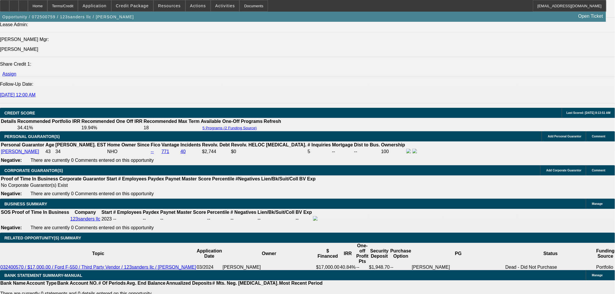
scroll to position [743, 0]
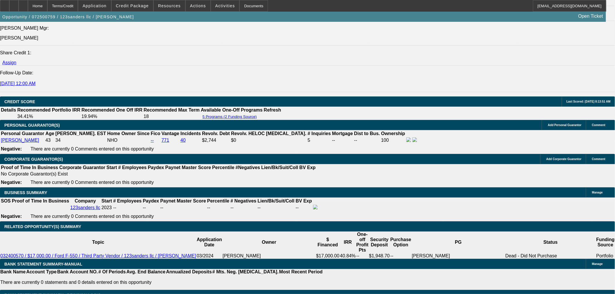
drag, startPoint x: 146, startPoint y: 54, endPoint x: 132, endPoint y: 52, distance: 13.7
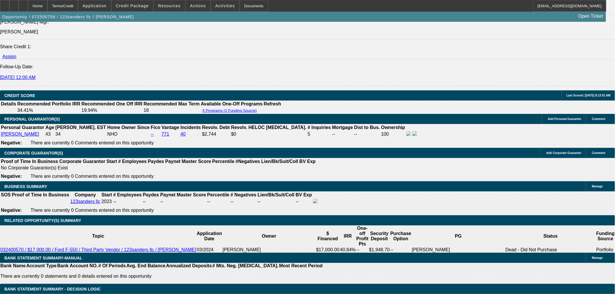
scroll to position [646, 0]
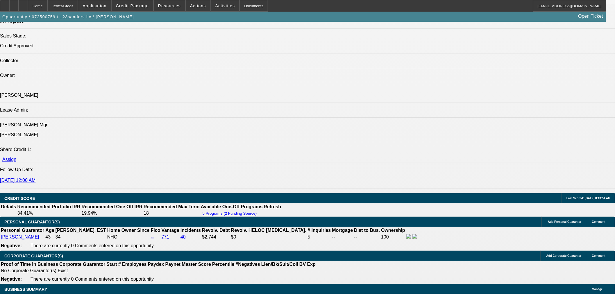
radio input "false"
radio input "true"
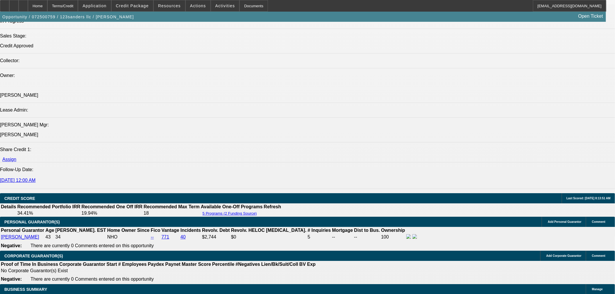
type textarea "Ronald wants to go see truck now. If he likes we will doc term 4."
drag, startPoint x: 570, startPoint y: 135, endPoint x: 575, endPoint y: 134, distance: 4.9
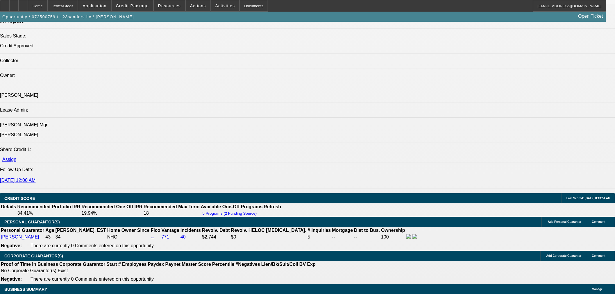
radio input "true"
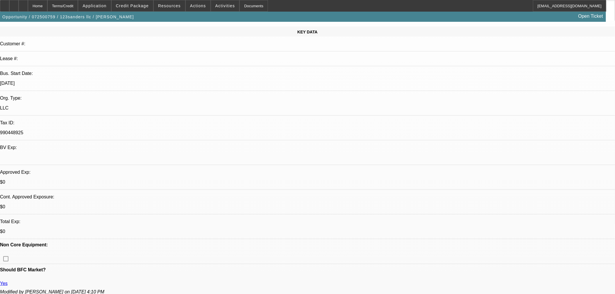
scroll to position [0, 0]
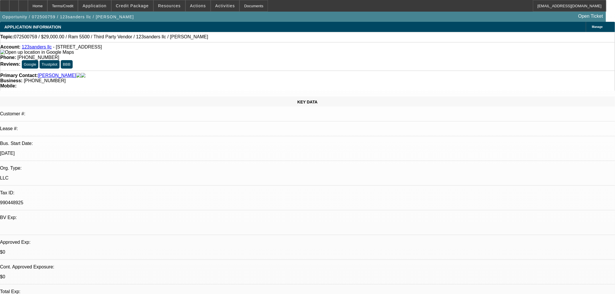
drag, startPoint x: 364, startPoint y: 144, endPoint x: 360, endPoint y: 143, distance: 3.5
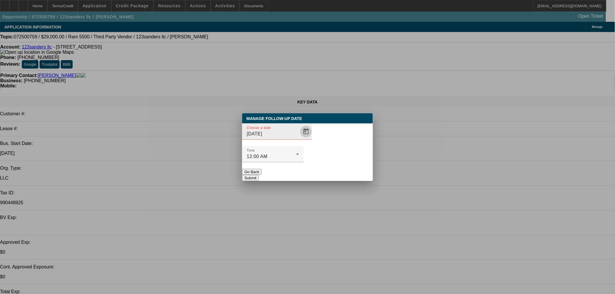
click at [299, 139] on span "Open calendar" at bounding box center [306, 132] width 14 height 14
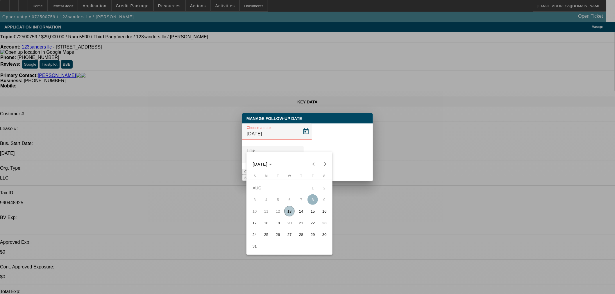
click at [304, 211] on span "14" at bounding box center [301, 211] width 10 height 10
type input "8/14/2025"
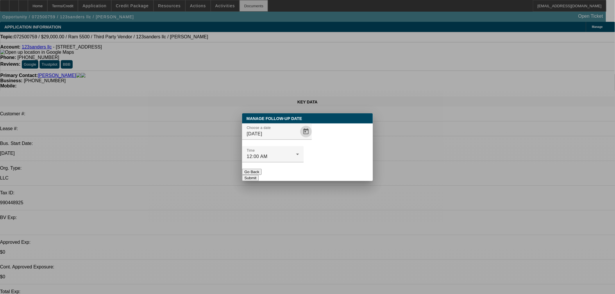
drag, startPoint x: 330, startPoint y: 161, endPoint x: 243, endPoint y: 4, distance: 179.5
click at [259, 175] on button "Submit" at bounding box center [250, 178] width 17 height 6
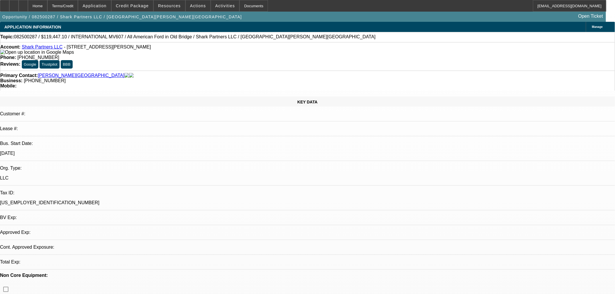
select select "0.1"
select select "2"
select select "0.1"
select select "4"
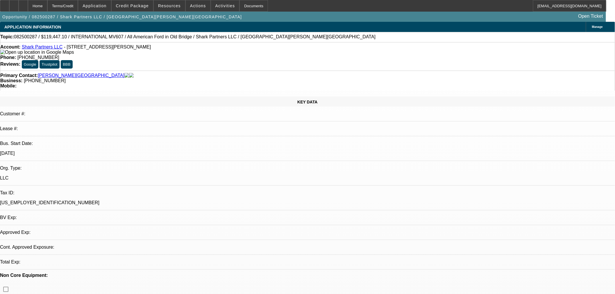
select select "0.1"
select select "2"
select select "0.1"
select select "4"
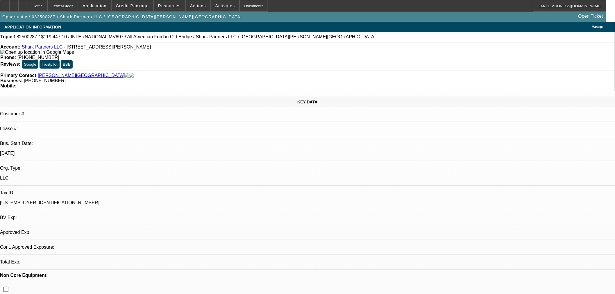
select select "2"
select select "0.1"
select select "4"
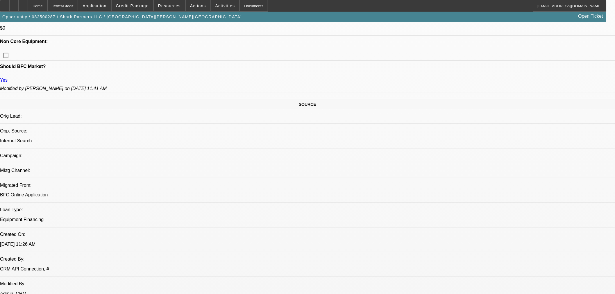
scroll to position [355, 0]
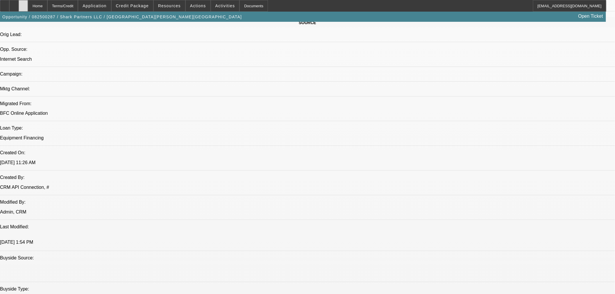
click at [23, 4] on icon at bounding box center [23, 4] width 0 height 0
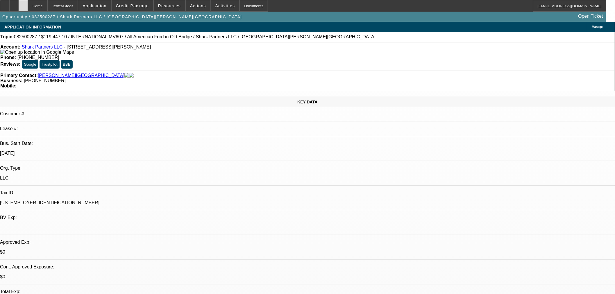
select select "0.1"
select select "2"
select select "0.1"
select select "4"
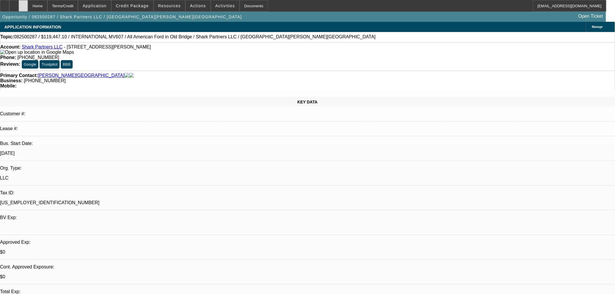
select select "0.1"
select select "2"
select select "0.1"
select select "4"
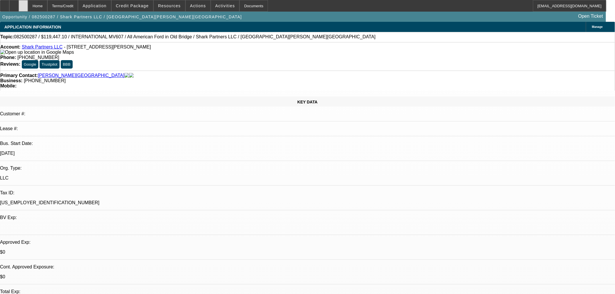
select select "2"
select select "0.1"
select select "4"
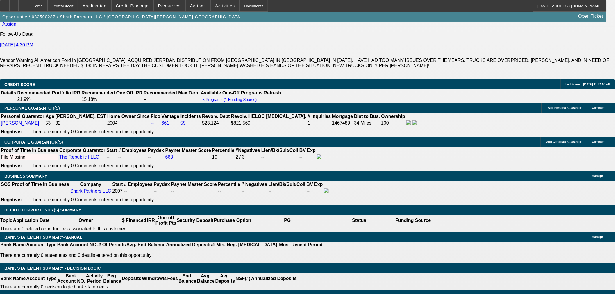
scroll to position [808, 0]
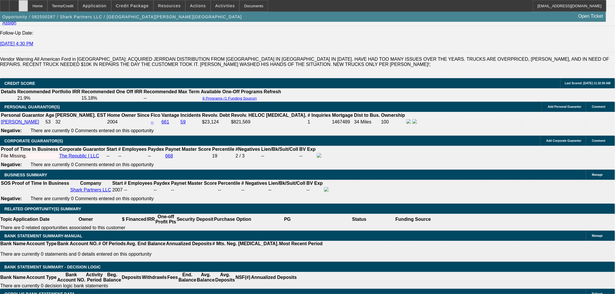
click at [28, 2] on div at bounding box center [23, 6] width 9 height 12
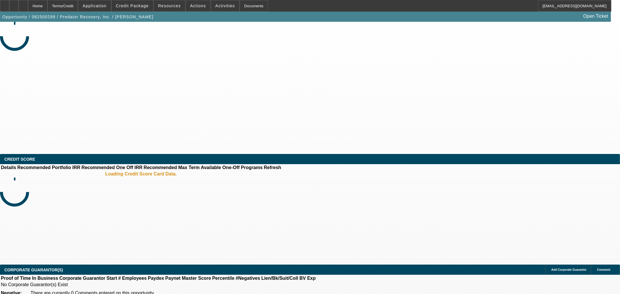
select select "0"
select select "2"
select select "0.1"
select select "4"
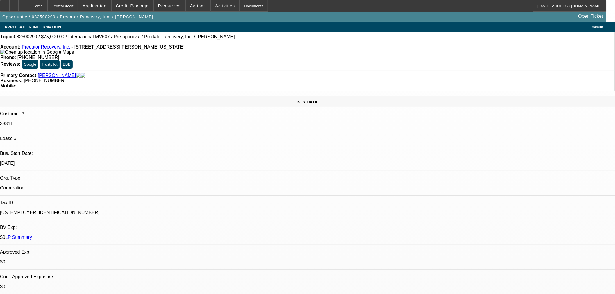
drag, startPoint x: 428, startPoint y: 173, endPoint x: 536, endPoint y: 174, distance: 107.3
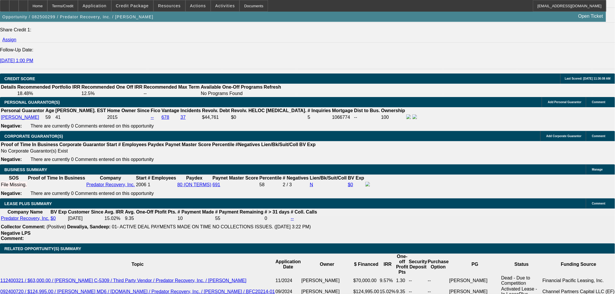
scroll to position [711, 0]
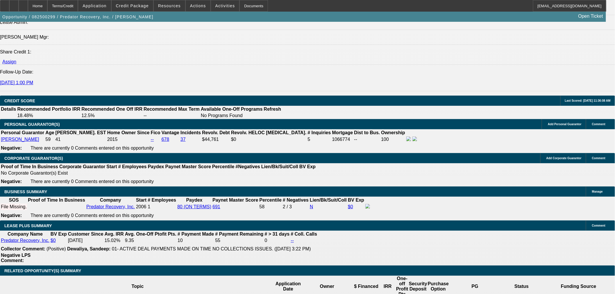
scroll to position [905, 0]
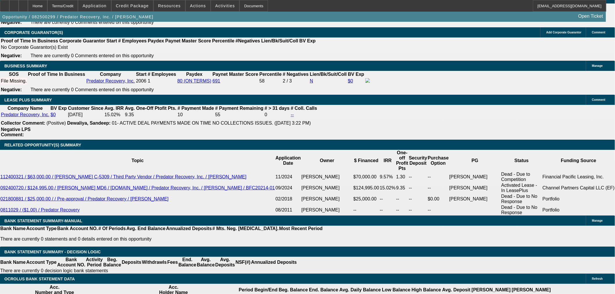
type input "52"
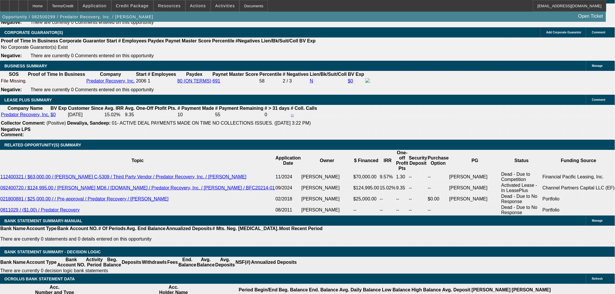
type input "1"
type input "$1,474.38"
type input "12"
type input "$2,948.76"
type input "$1,856.70"
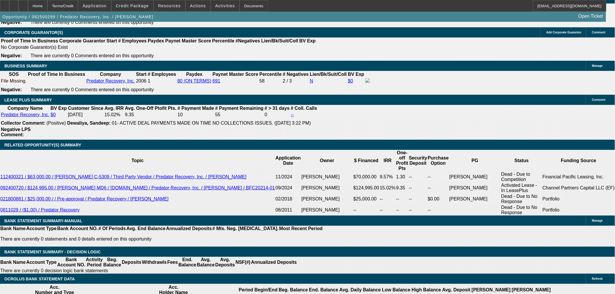
type input "$3,713.40"
type input "12"
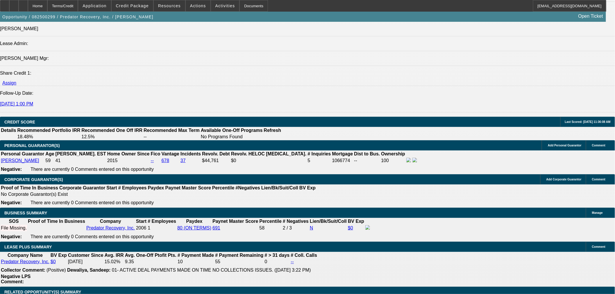
scroll to position [614, 0]
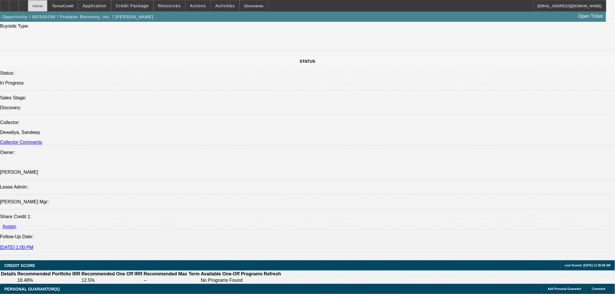
type input "$0.00"
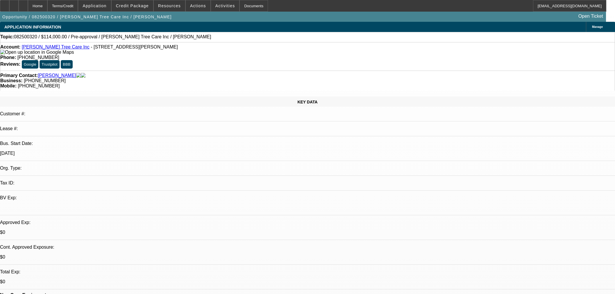
select select "0"
select select "2"
select select "0.1"
select select "4"
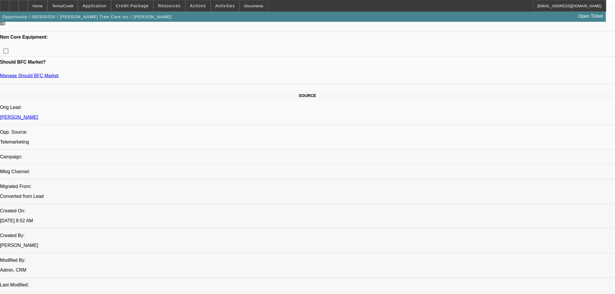
scroll to position [355, 0]
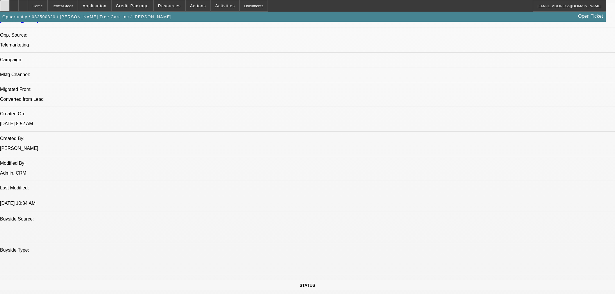
click at [9, 10] on div at bounding box center [4, 6] width 9 height 12
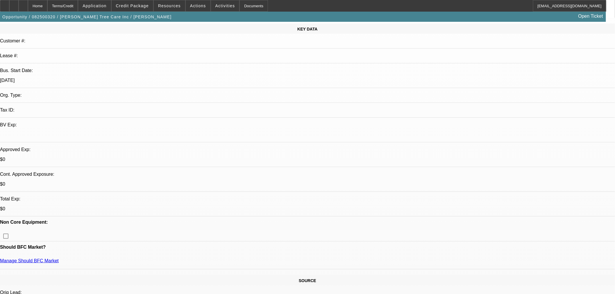
scroll to position [0, 0]
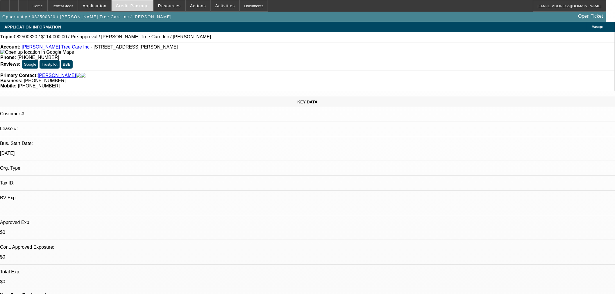
click at [140, 10] on span at bounding box center [133, 6] width 42 height 14
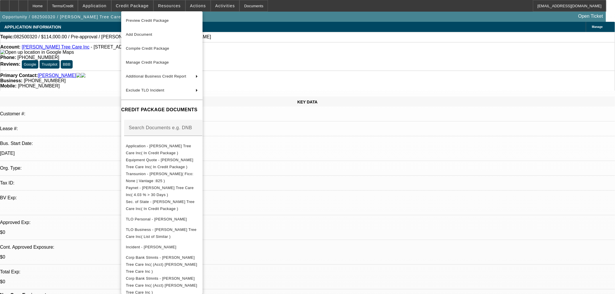
click at [273, 195] on div at bounding box center [307, 147] width 615 height 294
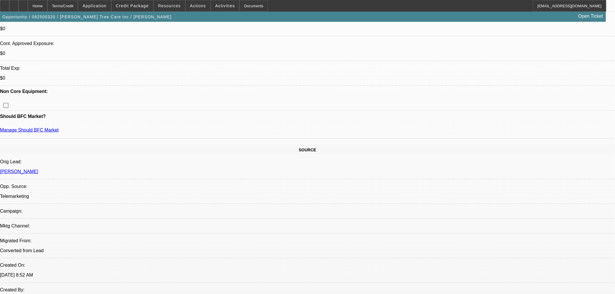
scroll to position [97, 0]
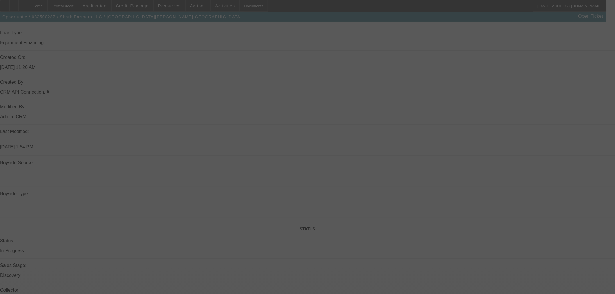
scroll to position [449, 0]
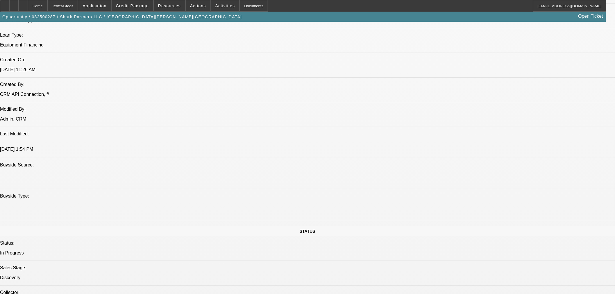
select select "0.1"
select select "2"
select select "0.1"
select select "4"
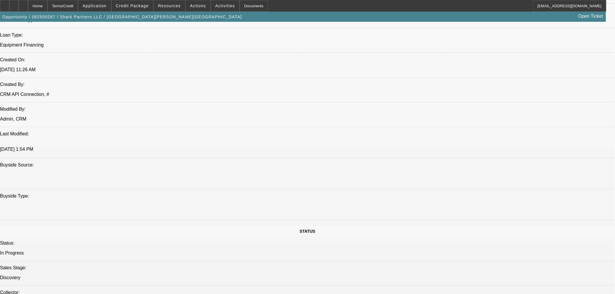
select select "0.1"
select select "2"
select select "0.1"
select select "4"
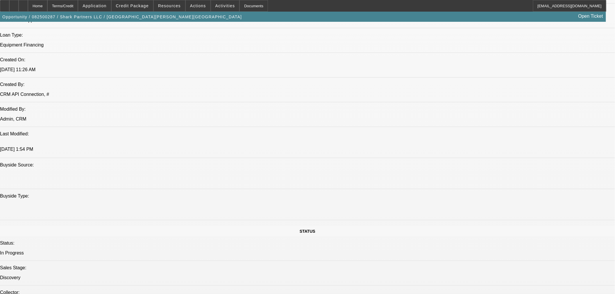
select select "2"
select select "0.1"
select select "4"
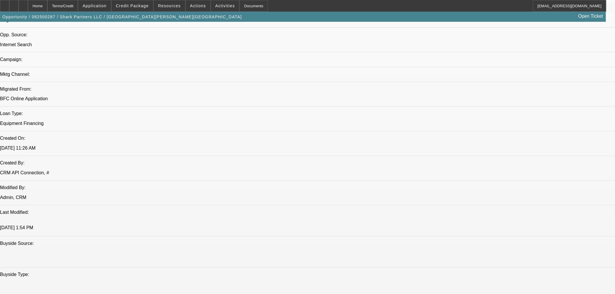
scroll to position [351, 0]
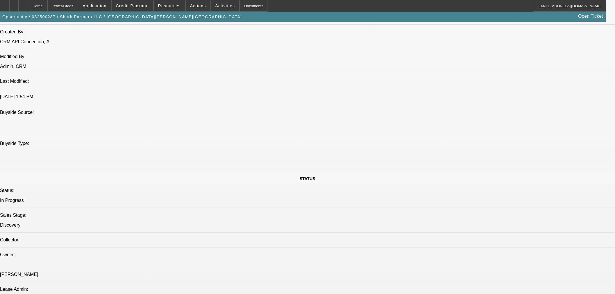
scroll to position [513, 0]
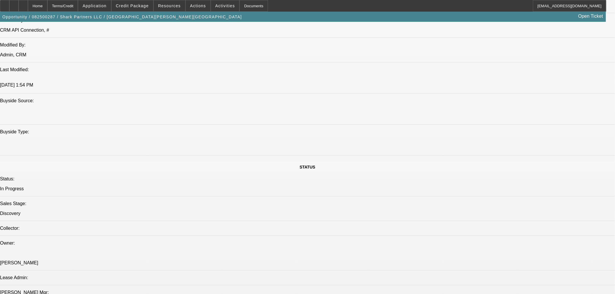
drag, startPoint x: 508, startPoint y: 55, endPoint x: 508, endPoint y: 64, distance: 9.6
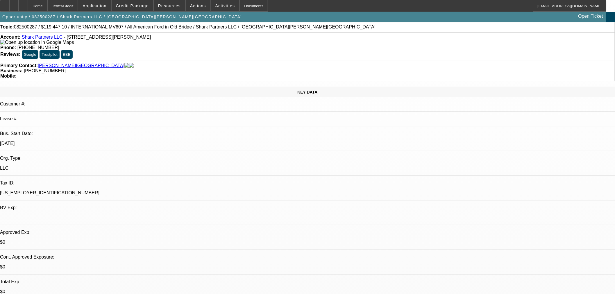
scroll to position [0, 0]
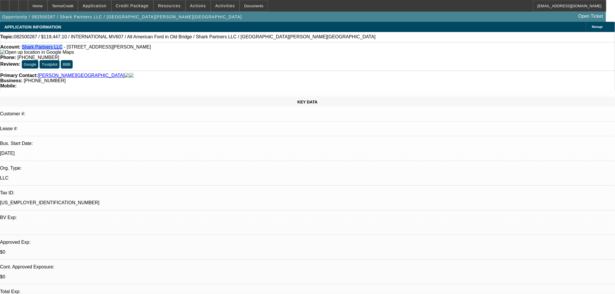
drag, startPoint x: 26, startPoint y: 50, endPoint x: 59, endPoint y: 49, distance: 33.2
click at [59, 49] on div "Account: Shark Partners LLC - [STREET_ADDRESS][PERSON_NAME]" at bounding box center [307, 50] width 615 height 10
copy link "Shark Partners LLC"
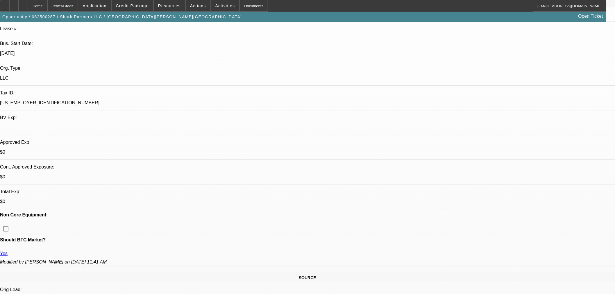
scroll to position [161, 0]
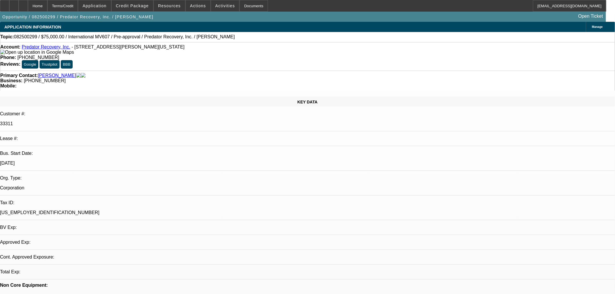
select select "0"
select select "2"
select select "0.1"
select select "4"
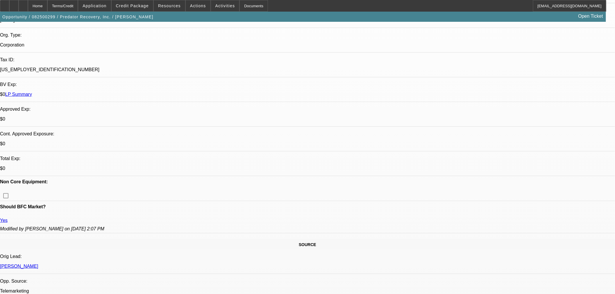
scroll to position [32, 0]
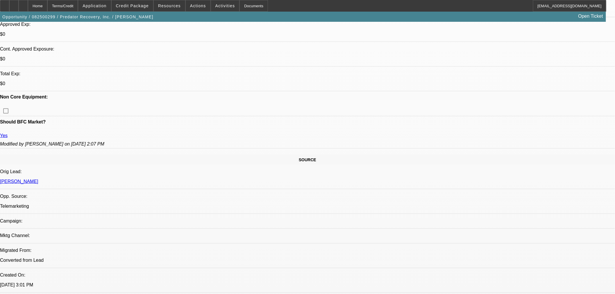
scroll to position [129, 0]
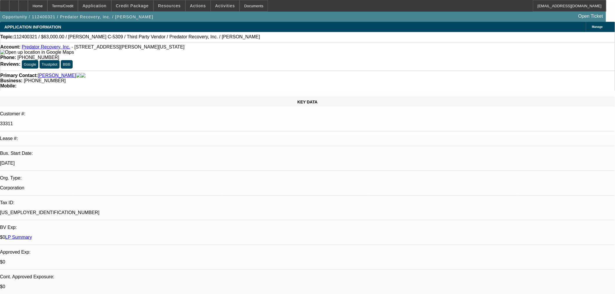
select select "0"
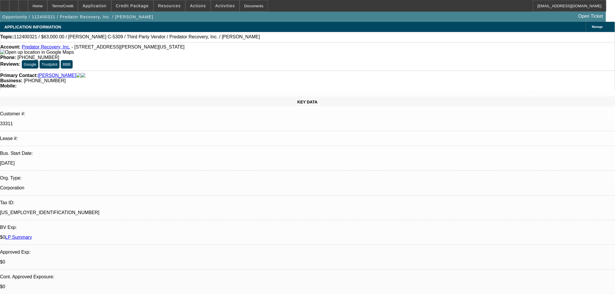
select select "0"
select select "0.1"
select select "2"
select select "0"
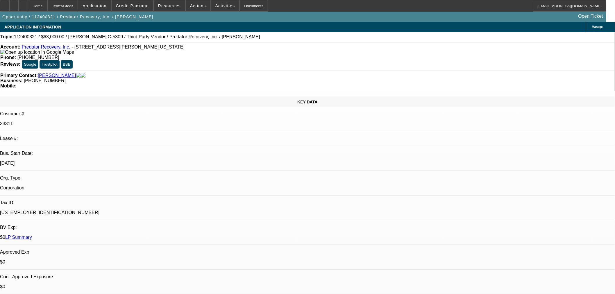
select select "0"
select select "1"
select select "6"
select select "1"
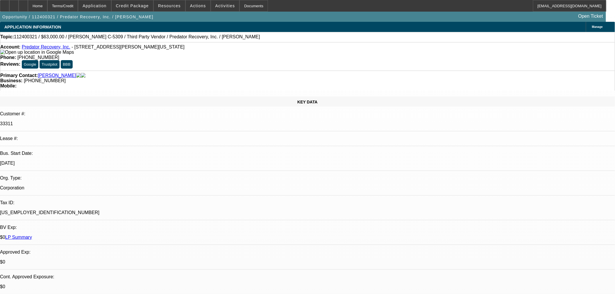
select select "3"
select select "6"
select select "1"
select select "2"
select select "6"
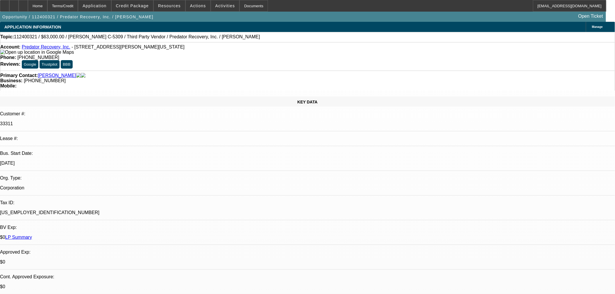
select select "1"
select select "6"
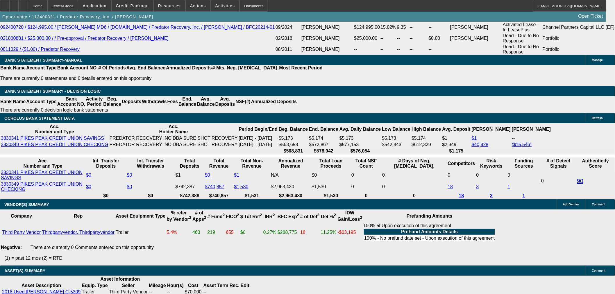
scroll to position [1002, 0]
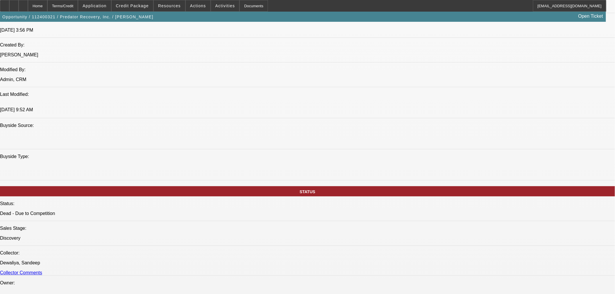
scroll to position [582, 0]
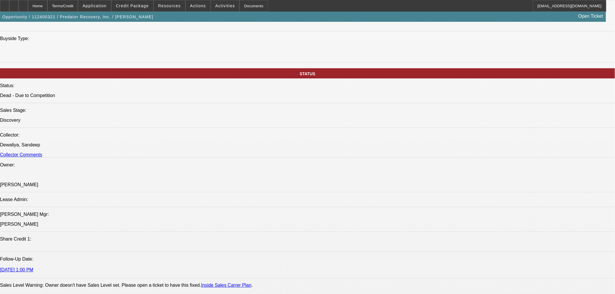
drag, startPoint x: 178, startPoint y: 162, endPoint x: 252, endPoint y: 160, distance: 73.6
drag, startPoint x: 257, startPoint y: 88, endPoint x: 280, endPoint y: 88, distance: 22.1
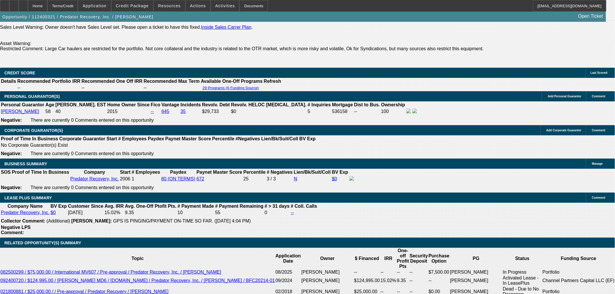
scroll to position [145, 0]
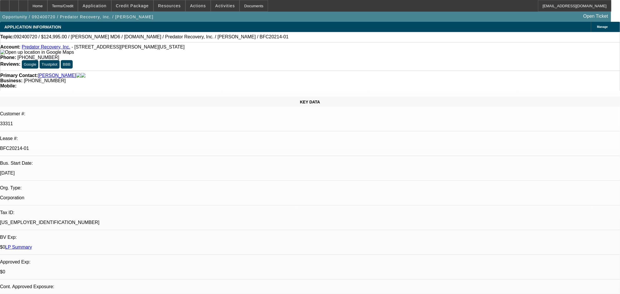
select select "0"
select select "6"
select select "0"
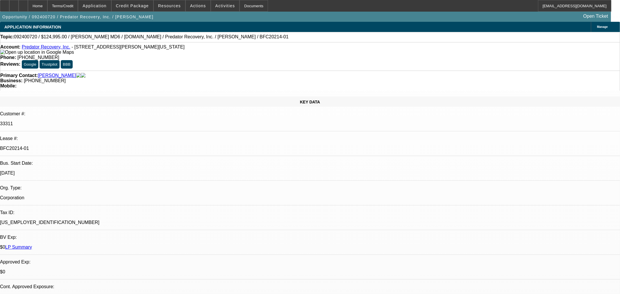
select select "0"
select select "6"
select select "0"
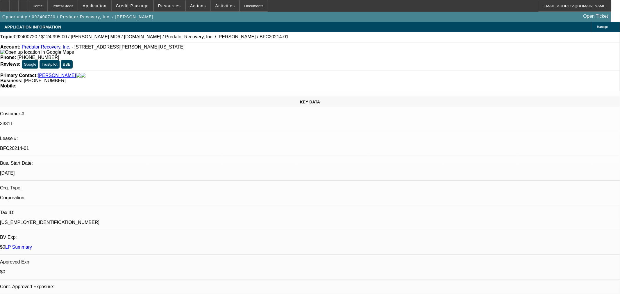
select select "2"
select select "0"
select select "6"
select select "0"
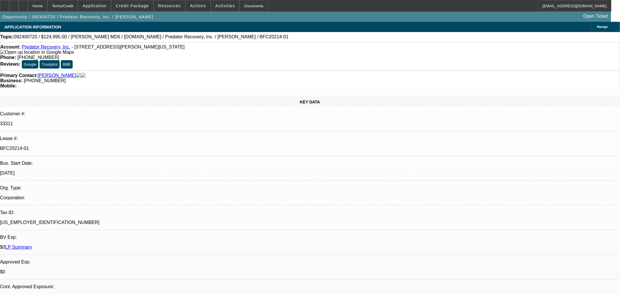
select select "3"
select select "0"
select select "6"
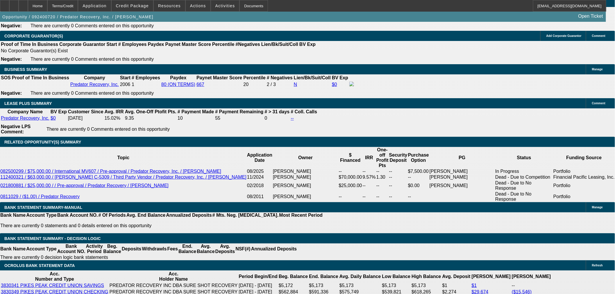
scroll to position [937, 0]
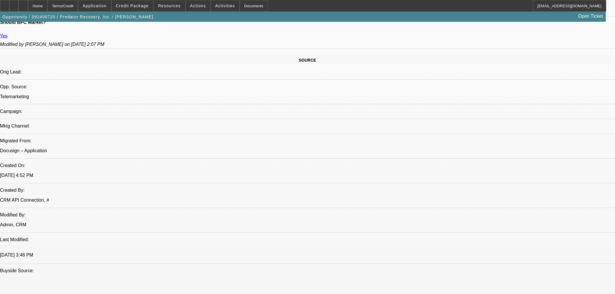
scroll to position [323, 0]
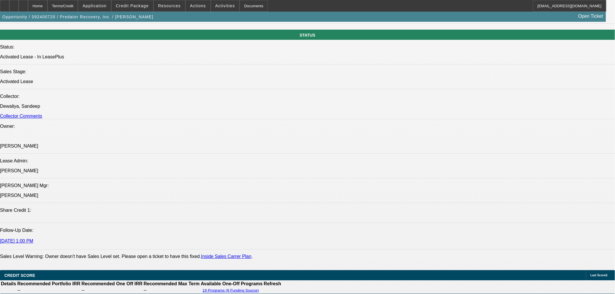
scroll to position [679, 0]
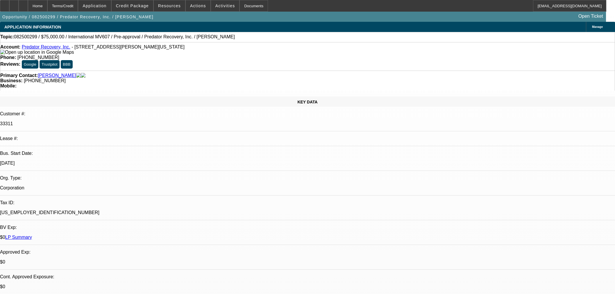
select select "0"
select select "2"
select select "0.1"
select select "4"
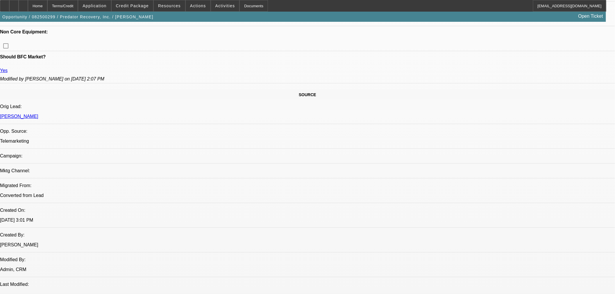
scroll to position [258, 0]
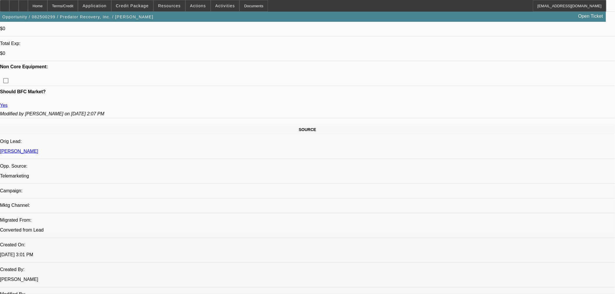
type input "$0.00"
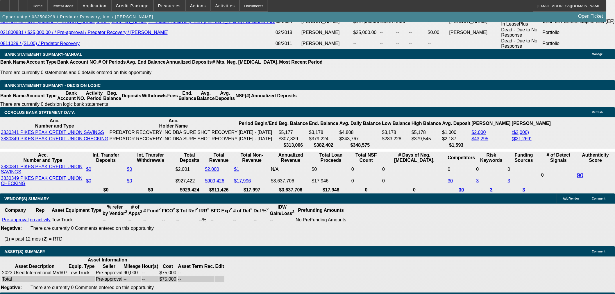
scroll to position [845, 0]
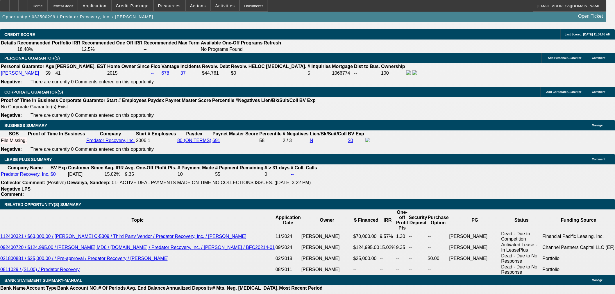
drag, startPoint x: 493, startPoint y: 91, endPoint x: 496, endPoint y: 97, distance: 6.9
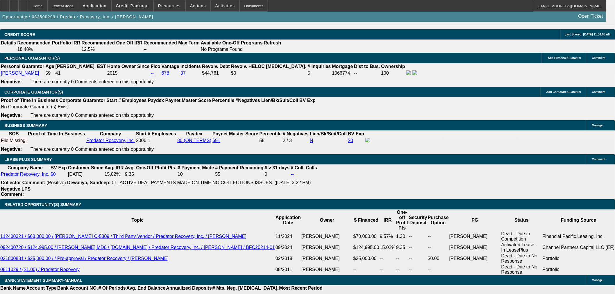
radio input "true"
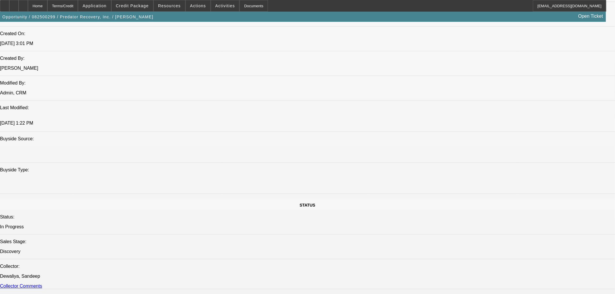
scroll to position [425, 0]
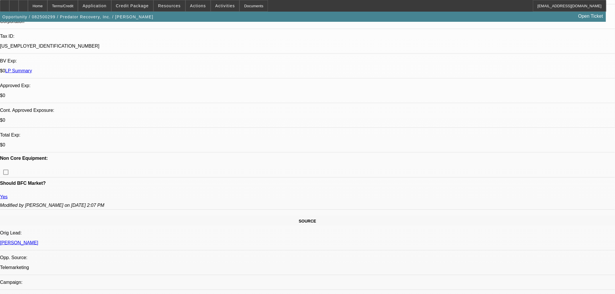
scroll to position [0, 0]
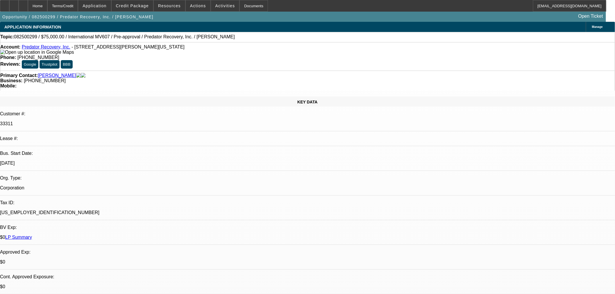
drag, startPoint x: 551, startPoint y: 114, endPoint x: 558, endPoint y: 121, distance: 10.5
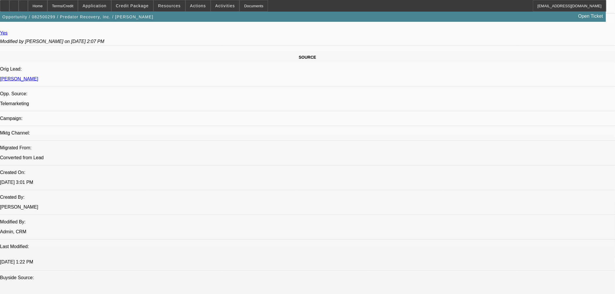
scroll to position [258, 0]
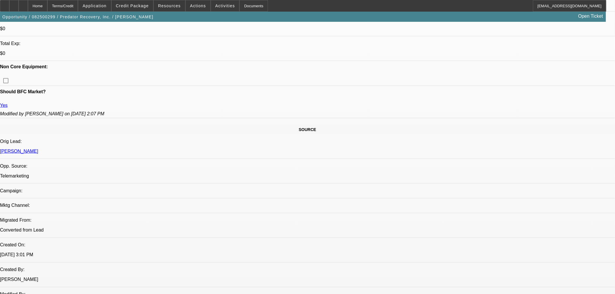
drag, startPoint x: 602, startPoint y: 120, endPoint x: 601, endPoint y: 128, distance: 8.3
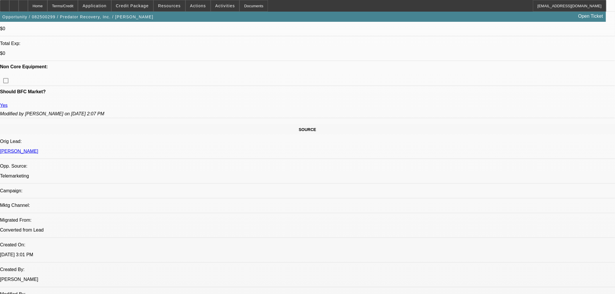
drag, startPoint x: 599, startPoint y: 121, endPoint x: 543, endPoint y: 122, distance: 55.9
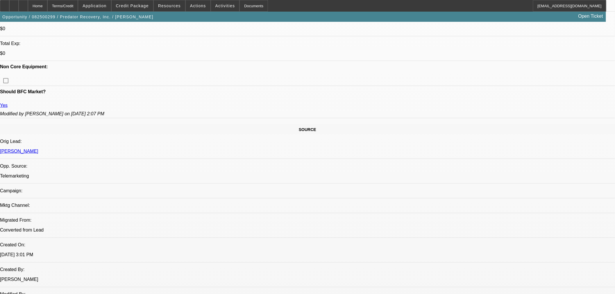
type textarea "[PERSON_NAME] wants to move on international. Blue bridge and him are negotiati…"
radio input "true"
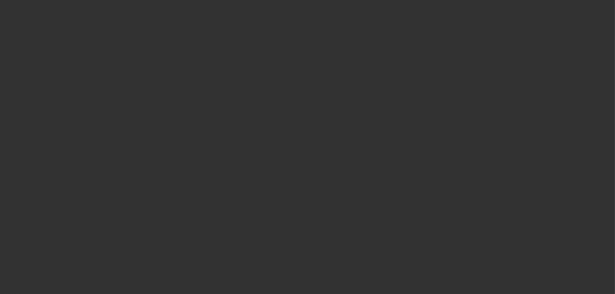
scroll to position [0, 0]
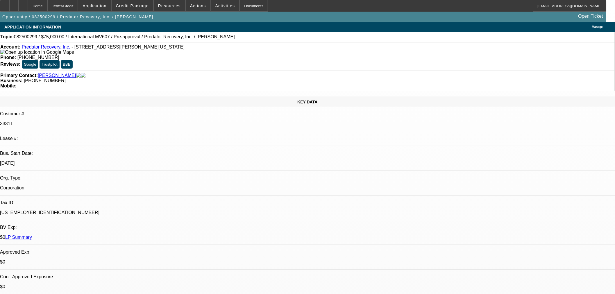
click at [411, 21] on div "Opportunity / 082500299 / Predator Recovery, Inc. / Knost, Steven Open Ticket" at bounding box center [303, 17] width 606 height 10
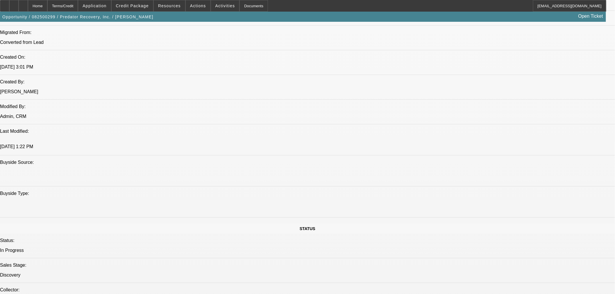
scroll to position [452, 0]
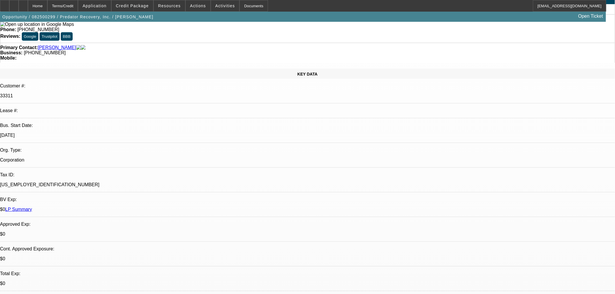
scroll to position [0, 0]
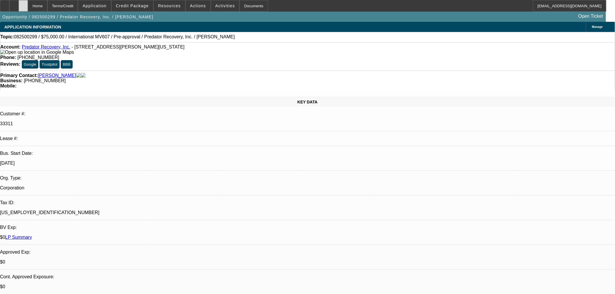
drag, startPoint x: 35, startPoint y: 3, endPoint x: 34, endPoint y: 0, distance: 3.0
click at [28, 3] on div at bounding box center [23, 6] width 9 height 12
select select "0"
select select "2"
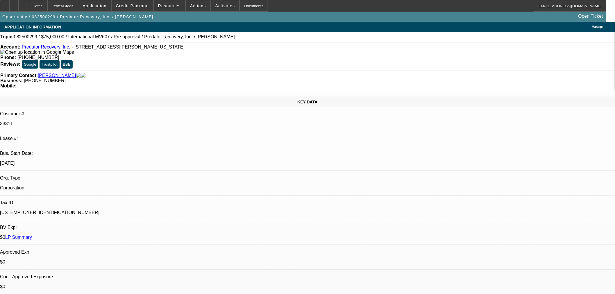
select select "0.1"
select select "4"
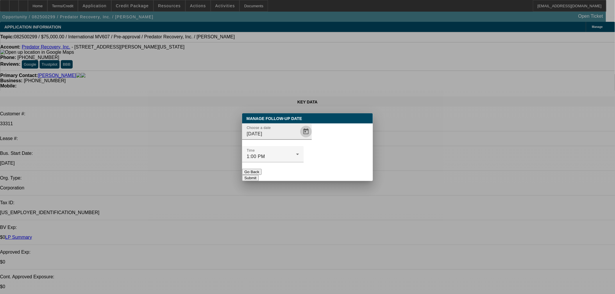
click at [299, 139] on span "Open calendar" at bounding box center [306, 132] width 14 height 14
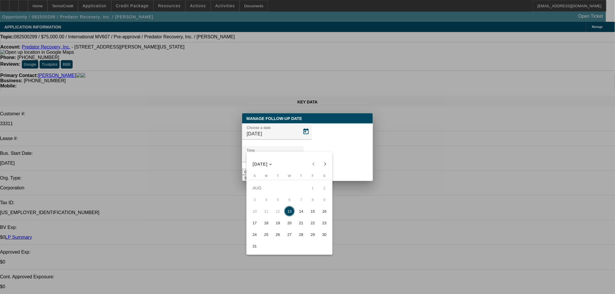
drag, startPoint x: 300, startPoint y: 216, endPoint x: 302, endPoint y: 213, distance: 4.0
click at [301, 215] on span "14" at bounding box center [301, 211] width 10 height 10
type input "8/14/2025"
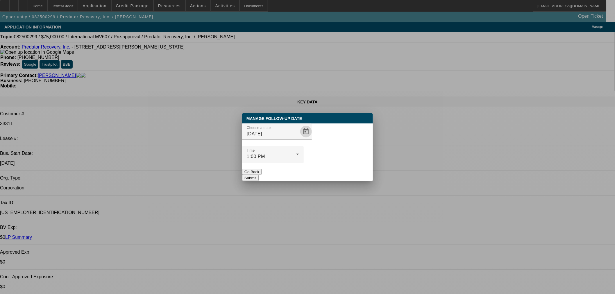
click at [259, 175] on button "Submit" at bounding box center [250, 178] width 17 height 6
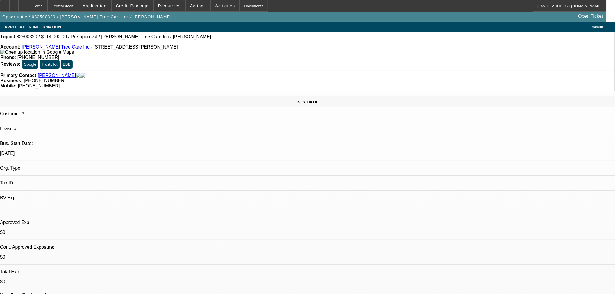
select select "0"
select select "2"
select select "0.1"
select select "4"
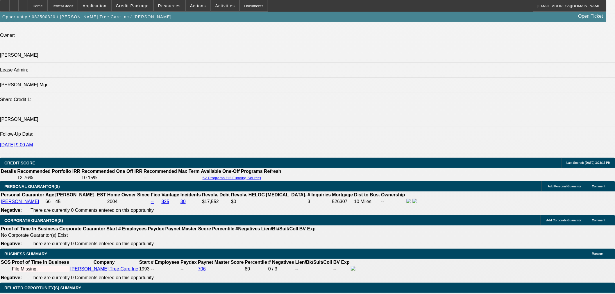
scroll to position [775, 0]
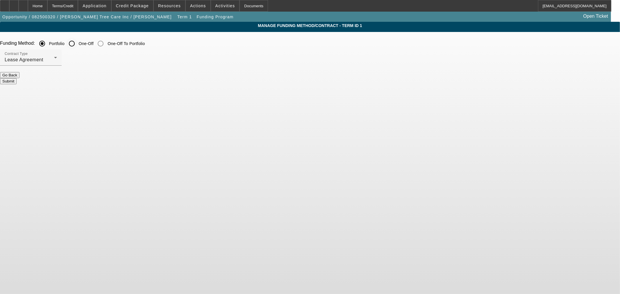
click at [78, 46] on input "One-Off" at bounding box center [72, 44] width 12 height 12
radio input "true"
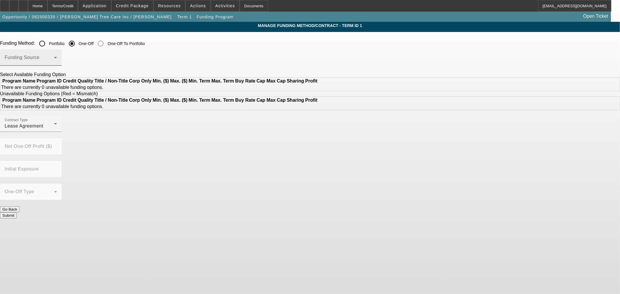
click at [54, 62] on span at bounding box center [29, 59] width 49 height 7
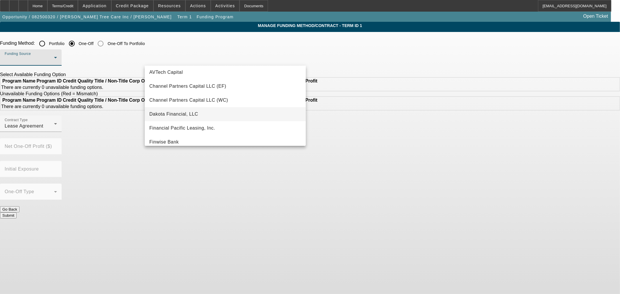
scroll to position [32, 0]
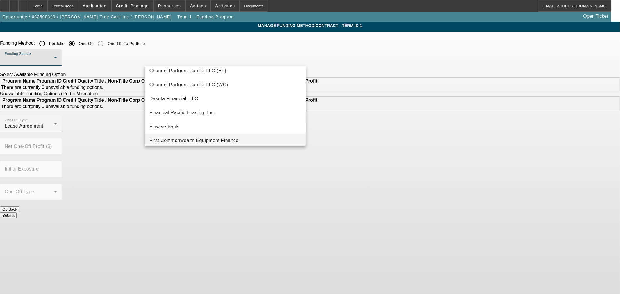
click at [207, 136] on mat-option "First Commonwealth Equipment Finance" at bounding box center [225, 141] width 161 height 14
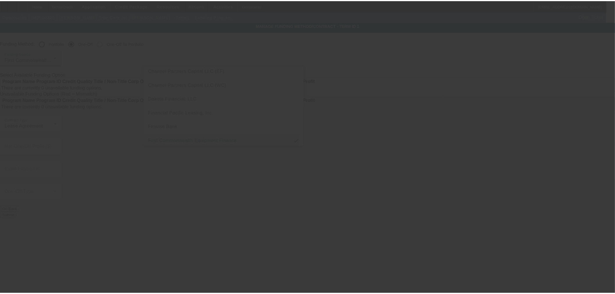
scroll to position [0, 0]
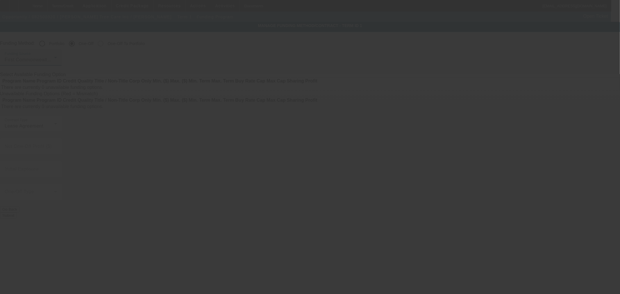
click at [417, 156] on div at bounding box center [310, 147] width 620 height 294
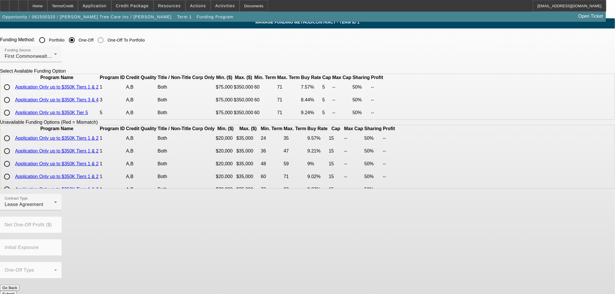
scroll to position [4, 0]
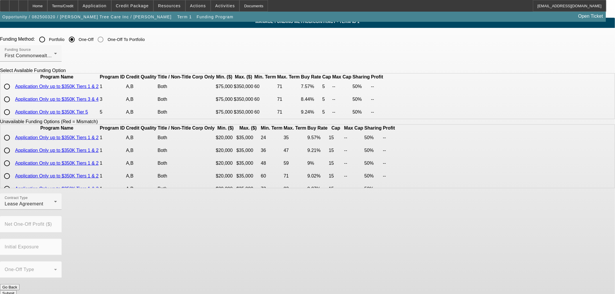
click at [13, 92] on input "radio" at bounding box center [7, 87] width 12 height 12
radio input "true"
drag, startPoint x: 320, startPoint y: 237, endPoint x: 188, endPoint y: 200, distance: 137.7
click at [304, 233] on div "Contract Type Lease Agreement Buy Rate % 7.57 Profit Cap (Pts) 5 Profit Share (…" at bounding box center [307, 284] width 615 height 181
click at [54, 208] on div "Lease Agreement" at bounding box center [29, 204] width 49 height 7
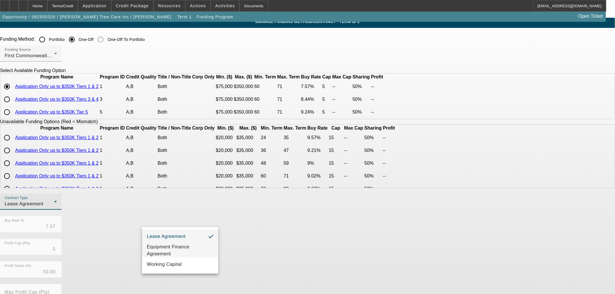
click at [177, 244] on mat-option "Equipment Finance Agreement" at bounding box center [180, 251] width 76 height 14
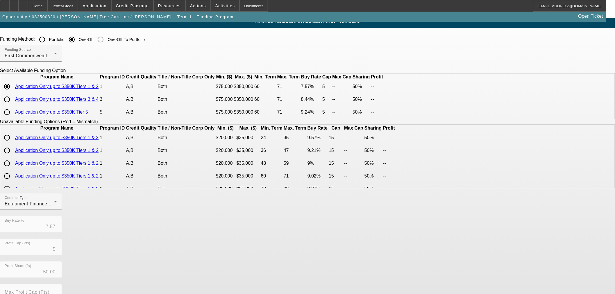
drag, startPoint x: 298, startPoint y: 251, endPoint x: 305, endPoint y: 248, distance: 7.4
click at [300, 251] on div "Contract Type Equipment Finance Agreement Buy Rate % 7.57 Profit Cap (Pts) 5 Pr…" at bounding box center [307, 284] width 615 height 181
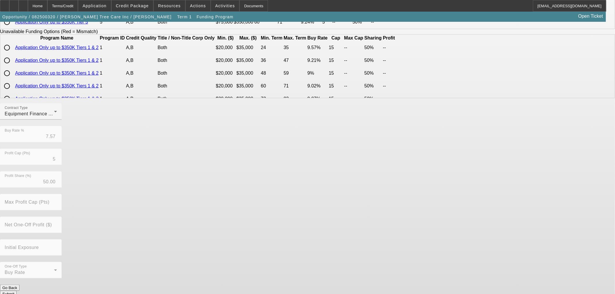
click at [17, 291] on button "Submit" at bounding box center [8, 294] width 17 height 6
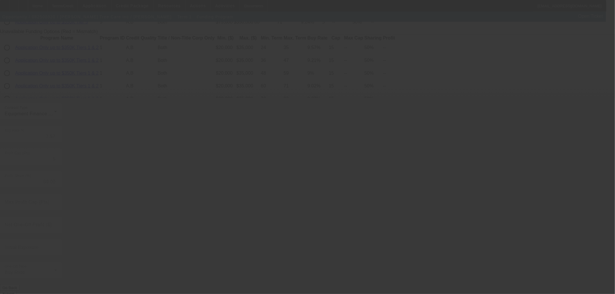
radio input "true"
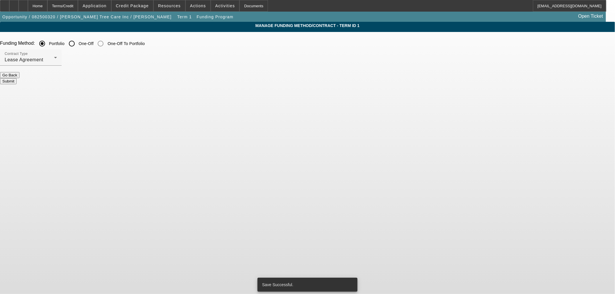
scroll to position [0, 0]
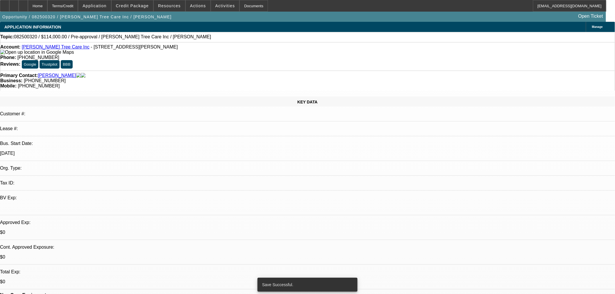
select select "0"
select select "2"
select select "0"
select select "6"
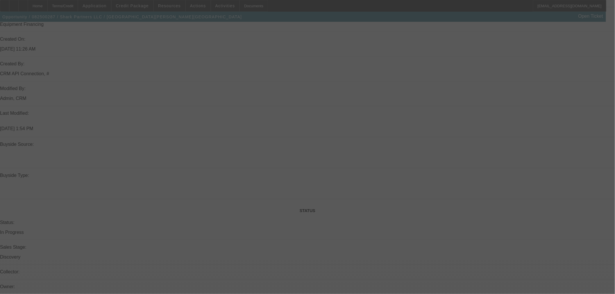
scroll to position [467, 0]
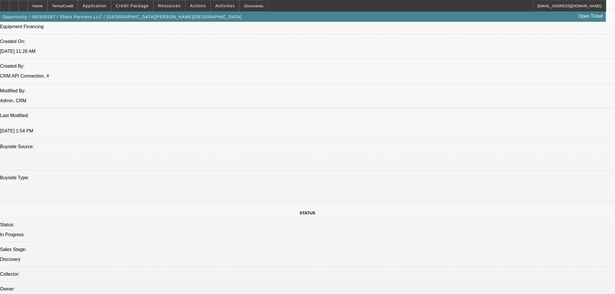
select select "0.1"
select select "2"
select select "0.1"
select select "4"
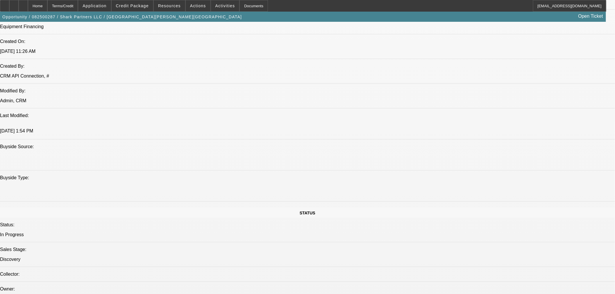
select select "0.1"
select select "2"
select select "0.1"
select select "4"
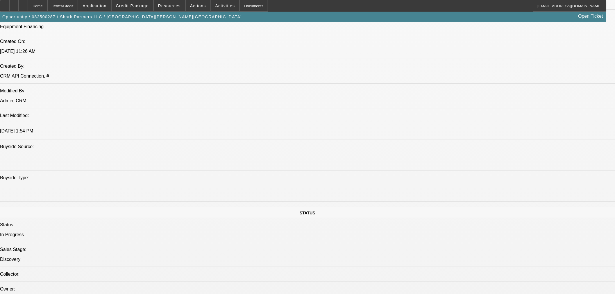
select select "2"
select select "0.1"
select select "4"
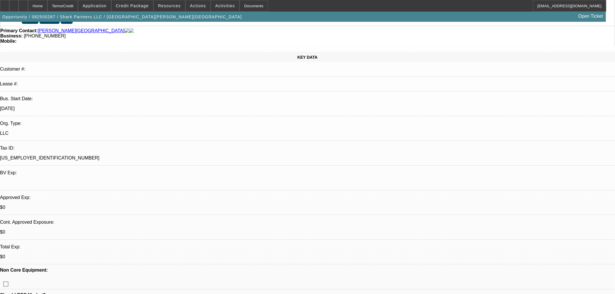
scroll to position [97, 0]
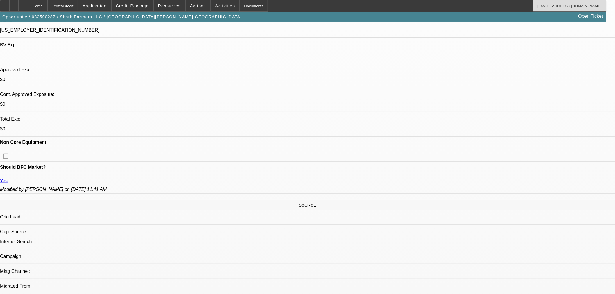
scroll to position [161, 0]
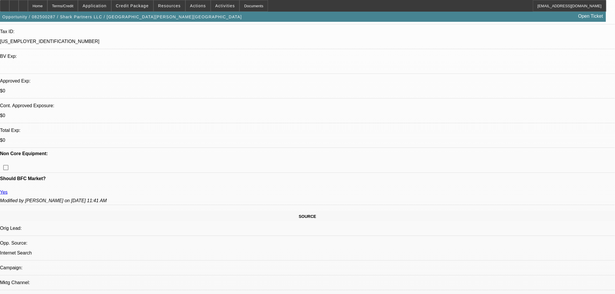
drag, startPoint x: 138, startPoint y: 129, endPoint x: 142, endPoint y: 129, distance: 4.4
drag, startPoint x: 103, startPoint y: 130, endPoint x: 124, endPoint y: 129, distance: 21.0
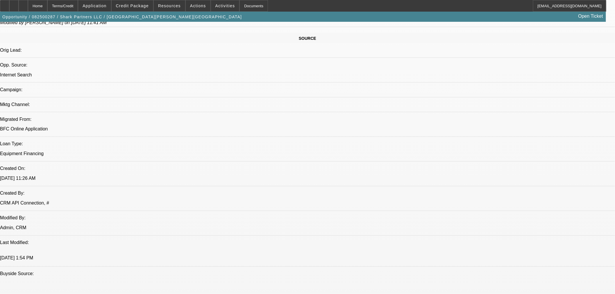
scroll to position [355, 0]
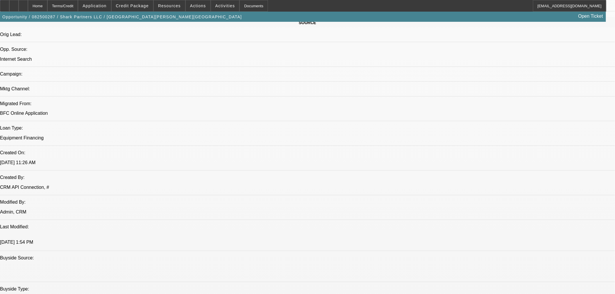
drag, startPoint x: 120, startPoint y: 188, endPoint x: 149, endPoint y: 191, distance: 28.9
drag, startPoint x: 112, startPoint y: 187, endPoint x: 152, endPoint y: 191, distance: 40.0
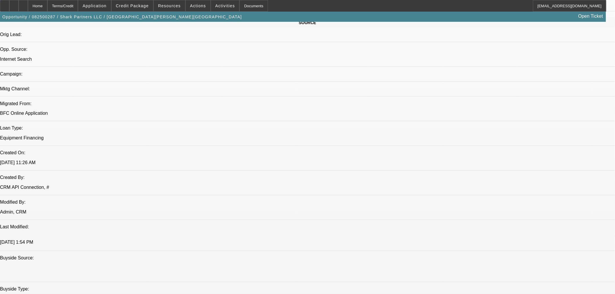
drag, startPoint x: 95, startPoint y: 202, endPoint x: 120, endPoint y: 203, distance: 25.3
drag, startPoint x: 122, startPoint y: 209, endPoint x: 155, endPoint y: 235, distance: 41.6
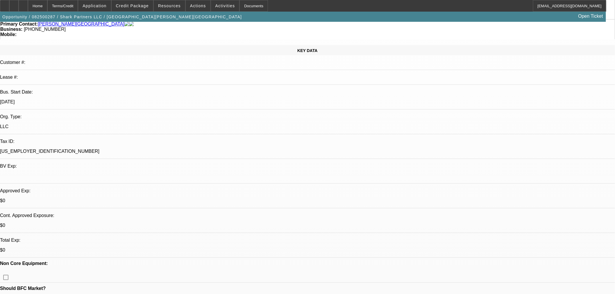
scroll to position [0, 0]
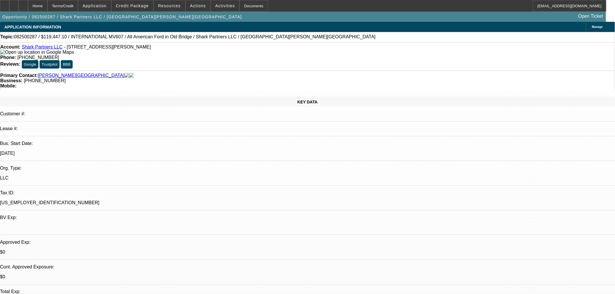
click at [129, 73] on img at bounding box center [131, 75] width 5 height 5
drag, startPoint x: 234, startPoint y: 39, endPoint x: 204, endPoint y: 42, distance: 30.4
click at [204, 42] on div "Topic: 082500287 / $119,447.10 / INTERNATIONAL MV607 / All American Ford in Old…" at bounding box center [307, 37] width 615 height 10
copy span "[PERSON_NAME][GEOGRAPHIC_DATA]"
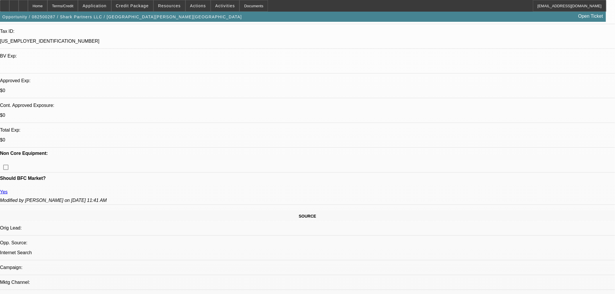
scroll to position [161, 0]
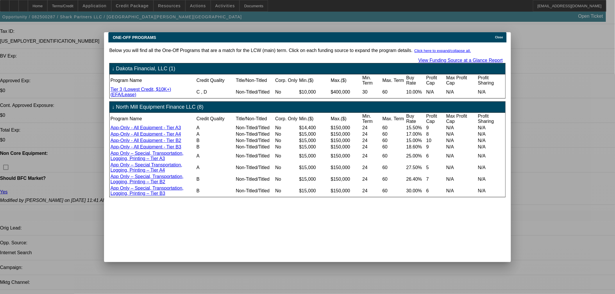
scroll to position [0, 0]
click at [499, 36] on span "Close" at bounding box center [500, 37] width 8 height 3
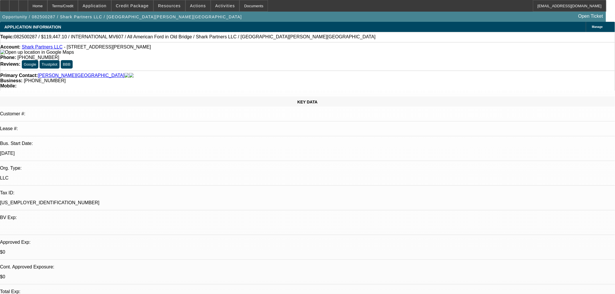
drag, startPoint x: 573, startPoint y: 207, endPoint x: 611, endPoint y: 227, distance: 42.8
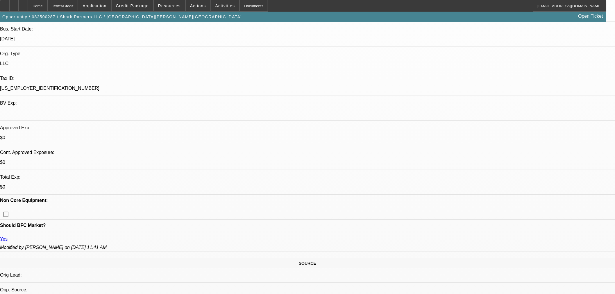
scroll to position [161, 0]
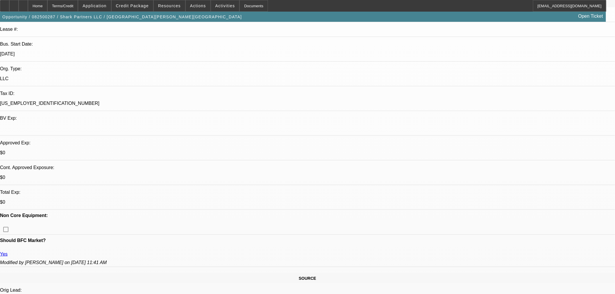
scroll to position [161, 0]
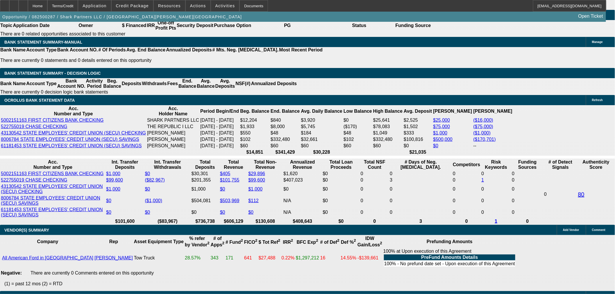
scroll to position [0, 0]
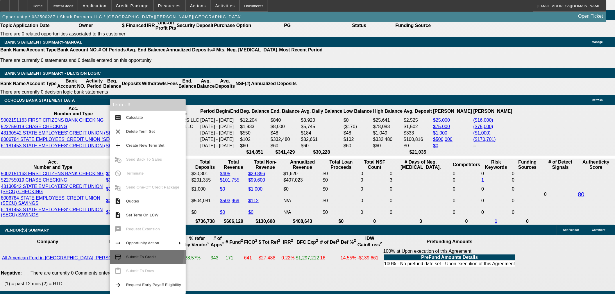
click at [146, 254] on span "Submit To Credit" at bounding box center [153, 257] width 55 height 7
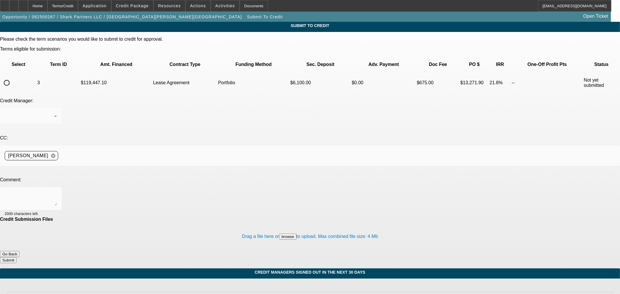
click at [31, 73] on td at bounding box center [19, 83] width 36 height 20
click at [13, 77] on input "radio" at bounding box center [7, 83] width 12 height 12
radio input "true"
click at [57, 108] on div "Arida, George" at bounding box center [31, 116] width 52 height 16
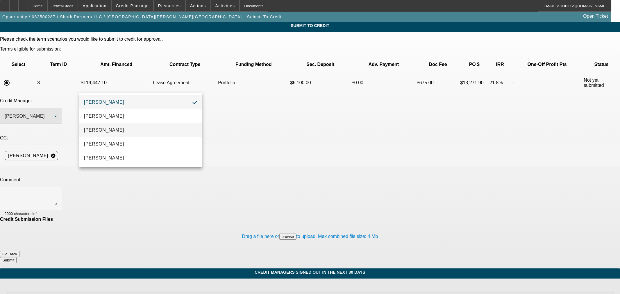
click at [137, 129] on mat-option "[PERSON_NAME]" at bounding box center [140, 130] width 123 height 14
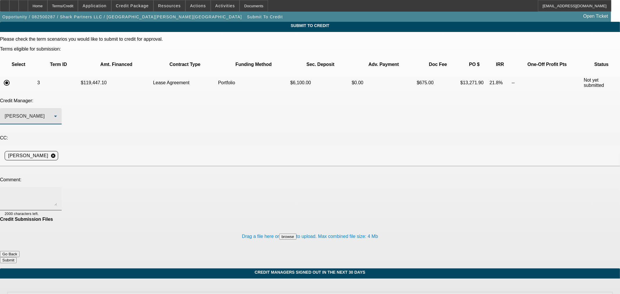
click at [57, 187] on div at bounding box center [31, 198] width 52 height 23
click at [57, 192] on textarea at bounding box center [31, 199] width 52 height 14
paste textarea "He just let me know he is not going to be able to provide a tax return or the a…"
drag, startPoint x: 89, startPoint y: 132, endPoint x: 77, endPoint y: 133, distance: 11.4
click at [77, 187] on div "He just let me know he is not going to be able to provide a tax return or the a…" at bounding box center [310, 202] width 620 height 30
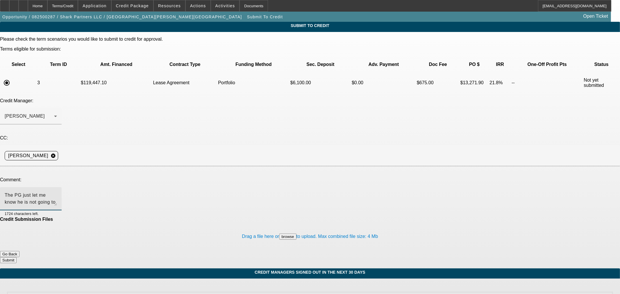
drag, startPoint x: 263, startPoint y: 136, endPoint x: 232, endPoint y: 144, distance: 32.0
click at [57, 192] on textarea "The PG just let me know he is not going to be able to provide a tax return or t…" at bounding box center [31, 199] width 52 height 14
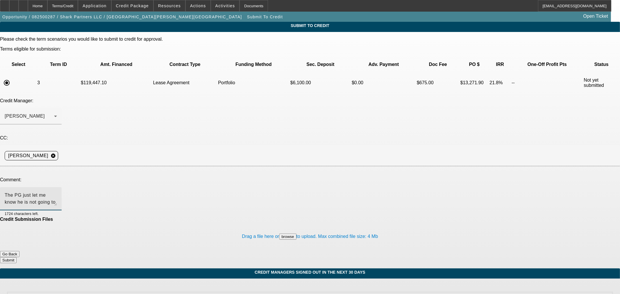
click at [57, 192] on textarea "The PG just let me know he is not going to be able to provide a tax return or t…" at bounding box center [31, 199] width 52 height 14
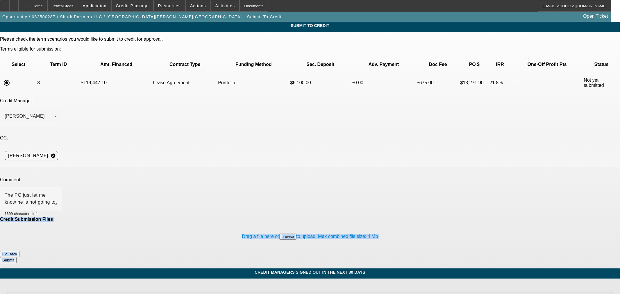
drag, startPoint x: 367, startPoint y: 226, endPoint x: 257, endPoint y: 156, distance: 130.1
click at [261, 155] on form "Please check the term scenarios you would like to submit to credit for approval…" at bounding box center [310, 153] width 620 height 232
click at [121, 222] on div "Drag a file here or browse to upload. Max combined file size: 4 Mb" at bounding box center [310, 236] width 620 height 29
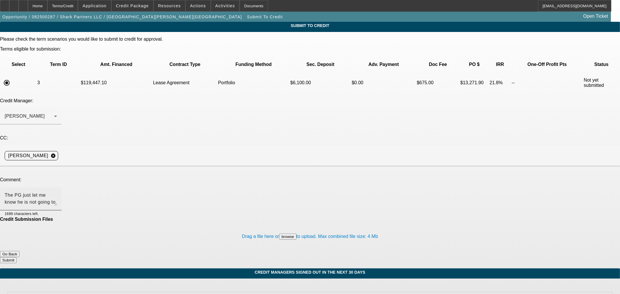
click at [57, 192] on textarea "The PG just let me know he is not going to be able to provide a tax return or t…" at bounding box center [31, 199] width 52 height 14
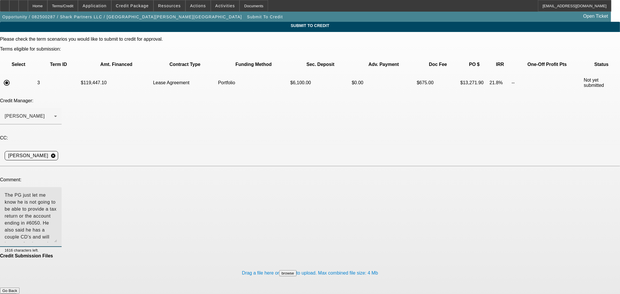
drag, startPoint x: 393, startPoint y: 143, endPoint x: 391, endPoint y: 180, distance: 36.7
click at [57, 192] on textarea "The PG just let me know he is not going to be able to provide a tax return or t…" at bounding box center [31, 217] width 52 height 51
drag, startPoint x: 113, startPoint y: 142, endPoint x: 107, endPoint y: 142, distance: 5.8
click at [57, 192] on textarea "The PG just let me know he is not going to be able to provide a tax return or t…" at bounding box center [31, 217] width 52 height 51
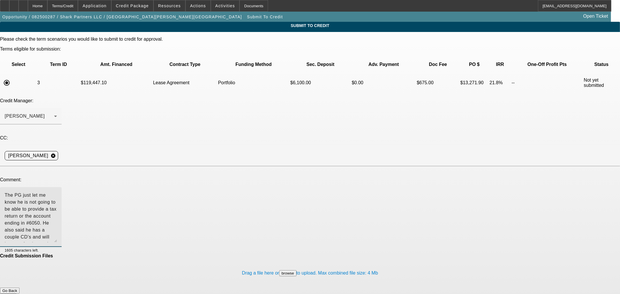
drag, startPoint x: 139, startPoint y: 142, endPoint x: 136, endPoint y: 142, distance: 2.9
click at [57, 192] on textarea "The PG just let me know he is not going to be able to provide a tax return or t…" at bounding box center [31, 217] width 52 height 51
drag, startPoint x: 162, startPoint y: 143, endPoint x: 154, endPoint y: 142, distance: 7.6
click at [57, 192] on textarea "The PG just let me know he is not going to be able to provide a tax return or t…" at bounding box center [31, 217] width 52 height 51
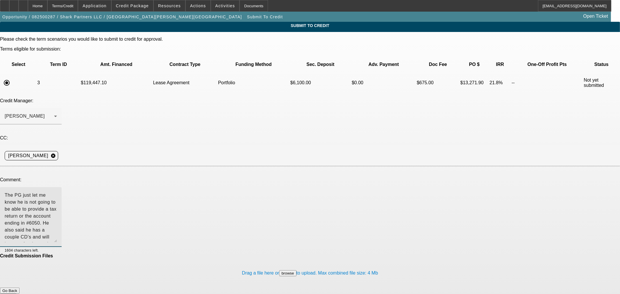
click at [57, 192] on textarea "The PG just let me know he is not going to be able to provide a tax return or t…" at bounding box center [31, 217] width 52 height 51
drag, startPoint x: 147, startPoint y: 142, endPoint x: 141, endPoint y: 144, distance: 5.5
click at [57, 192] on textarea "The PG just let me know he is not going to be able to provide a tax return or t…" at bounding box center [31, 217] width 52 height 51
drag, startPoint x: 158, startPoint y: 143, endPoint x: 152, endPoint y: 144, distance: 6.2
click at [57, 192] on textarea "The PG just let me know he is not going to be able to provide a tax return or t…" at bounding box center [31, 217] width 52 height 51
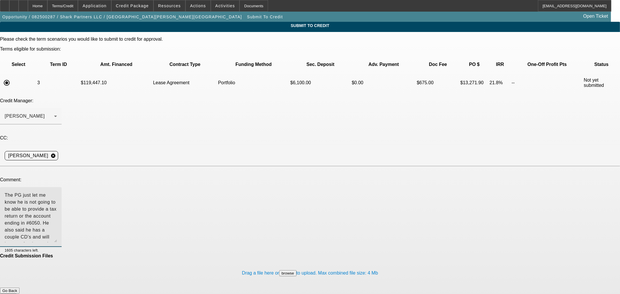
click at [57, 192] on textarea "The PG just let me know he is not going to be able to provide a tax return or t…" at bounding box center [31, 217] width 52 height 51
drag, startPoint x: 302, startPoint y: 144, endPoint x: 243, endPoint y: 142, distance: 58.5
click at [57, 192] on textarea "The PG just let me know he is not going to be able to provide a tax return or t…" at bounding box center [31, 217] width 52 height 51
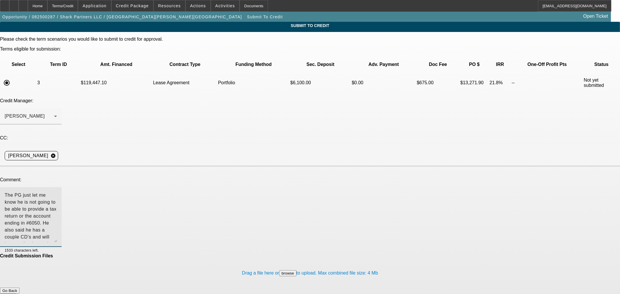
drag, startPoint x: 358, startPoint y: 142, endPoint x: 258, endPoint y: 145, distance: 100.4
click at [57, 192] on textarea "The PG just let me know he is not going to be able to provide a tax return or t…" at bounding box center [31, 217] width 52 height 51
drag, startPoint x: 182, startPoint y: 150, endPoint x: 364, endPoint y: 141, distance: 181.4
click at [57, 192] on textarea "The PG just let me know he is not going to be able to provide a tax return or t…" at bounding box center [31, 217] width 52 height 51
drag, startPoint x: 339, startPoint y: 135, endPoint x: 333, endPoint y: 135, distance: 5.8
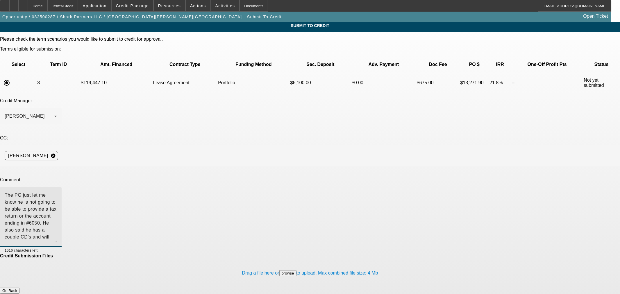
click at [57, 192] on textarea "The PG just let me know he is not going to be able to provide a tax return or t…" at bounding box center [31, 217] width 52 height 51
click at [57, 192] on textarea "The PG just let me know he is not going to be able to provide a tax return or s…" at bounding box center [31, 217] width 52 height 51
drag, startPoint x: 158, startPoint y: 155, endPoint x: 30, endPoint y: 118, distance: 132.6
click at [30, 118] on div "Please check the term scenarios you would like to submit to credit for approval…" at bounding box center [310, 169] width 620 height 264
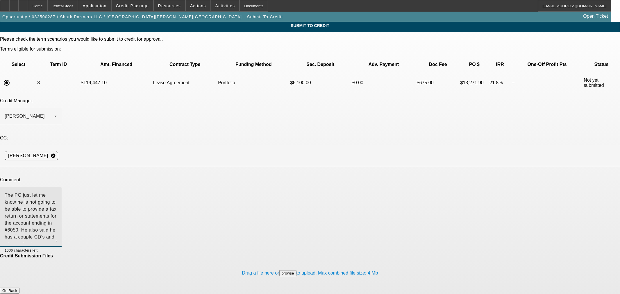
type textarea "The PG just let me know he is not going to be able to provide a tax return or s…"
click at [57, 192] on textarea "The PG just let me know he is not going to be able to provide a tax return or s…" at bounding box center [31, 217] width 52 height 51
drag, startPoint x: 159, startPoint y: 158, endPoint x: 155, endPoint y: 155, distance: 5.0
click at [57, 192] on textarea "The PG just let me know he is not going to be able to provide a tax return or s…" at bounding box center [31, 217] width 52 height 51
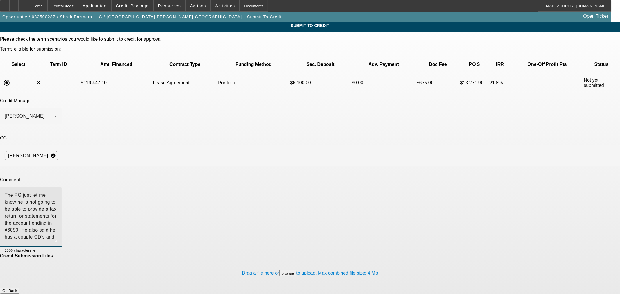
click at [57, 192] on textarea "The PG just let me know he is not going to be able to provide a tax return or s…" at bounding box center [31, 217] width 52 height 51
drag, startPoint x: 155, startPoint y: 143, endPoint x: 108, endPoint y: 140, distance: 46.6
click at [57, 192] on textarea "The PG just let me know he is not going to be able to provide a tax return or s…" at bounding box center [31, 217] width 52 height 51
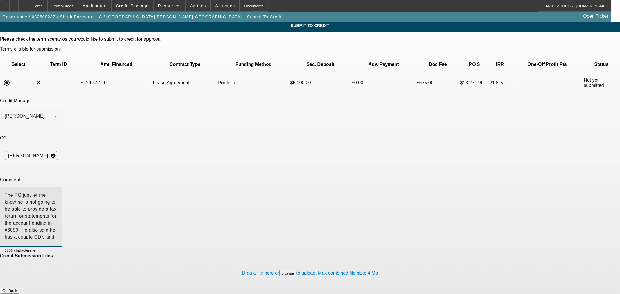
click at [57, 192] on textarea "The PG just let me know he is not going to be able to provide a tax return or s…" at bounding box center [31, 217] width 52 height 51
click at [17, 294] on button "Submit" at bounding box center [8, 297] width 17 height 6
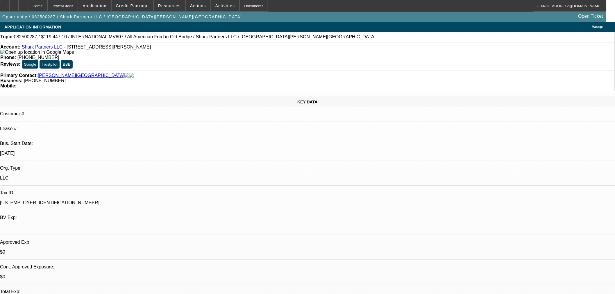
select select "0.1"
select select "2"
select select "0.1"
select select "4"
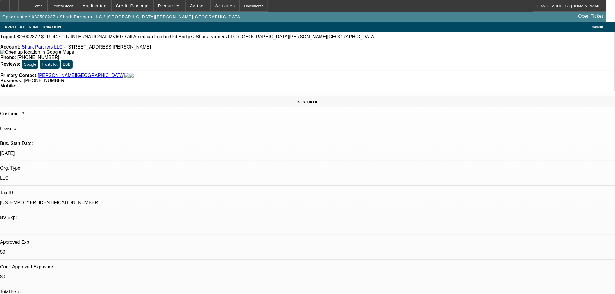
select select "0.1"
select select "2"
select select "0.1"
select select "4"
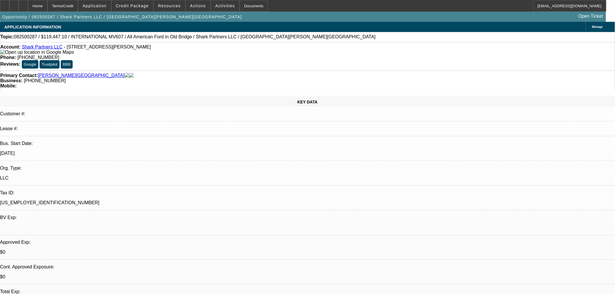
select select "2"
select select "0.1"
select select "4"
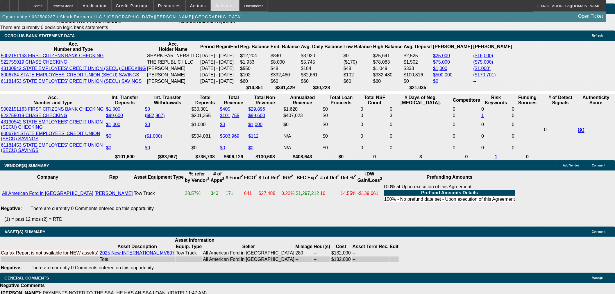
scroll to position [1075, 0]
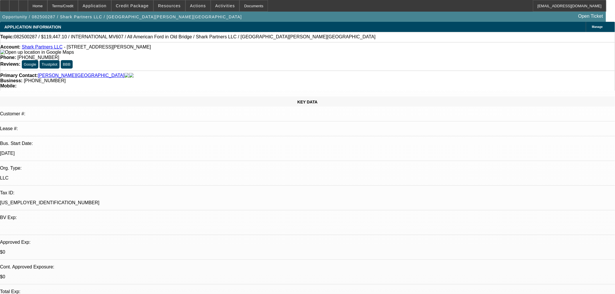
select select "0.1"
select select "2"
select select "0.1"
select select "4"
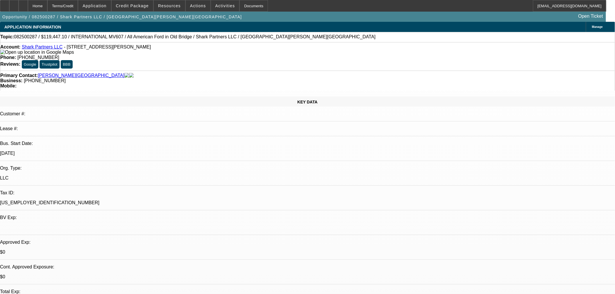
select select "0.1"
select select "2"
select select "0.1"
select select "4"
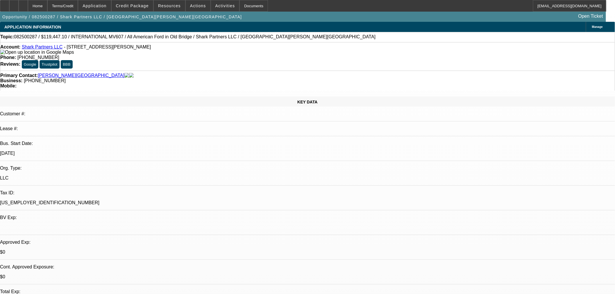
select select "2"
select select "0.1"
select select "4"
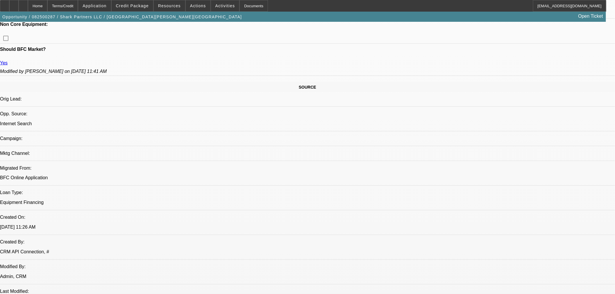
scroll to position [129, 0]
drag, startPoint x: 515, startPoint y: 199, endPoint x: 492, endPoint y: 204, distance: 23.5
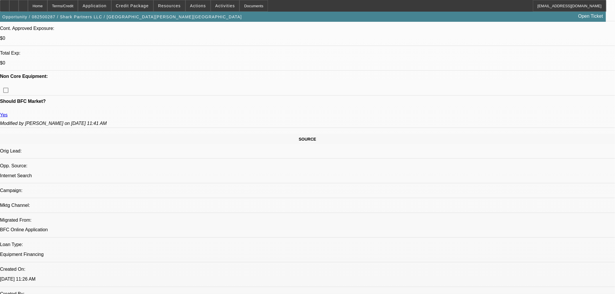
scroll to position [194, 0]
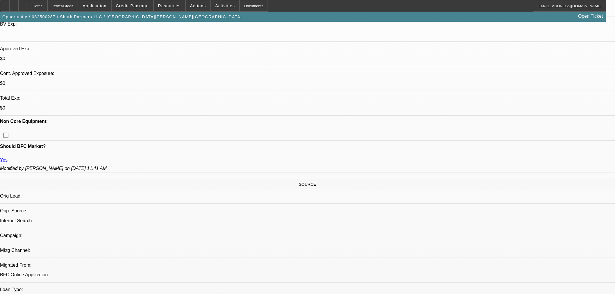
click at [28, 8] on div at bounding box center [23, 6] width 9 height 12
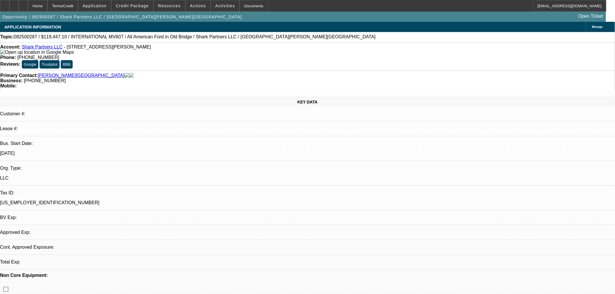
select select "0.1"
select select "2"
select select "0.1"
select select "4"
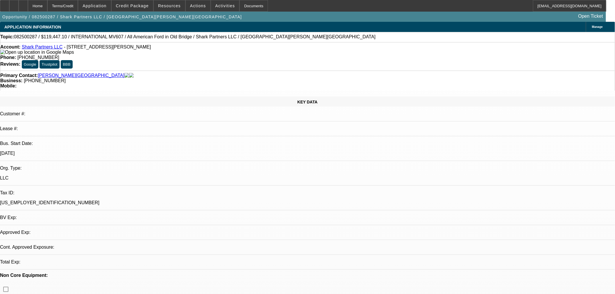
select select "0.1"
select select "2"
select select "0.1"
select select "4"
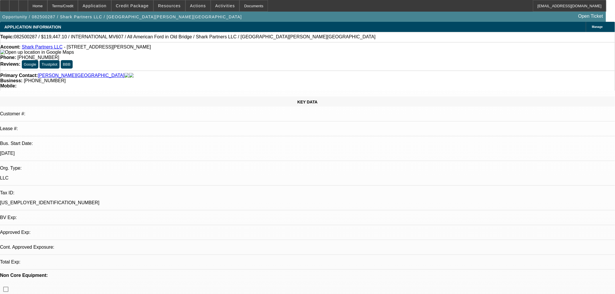
select select "2"
select select "0.1"
select select "4"
select select "0.1"
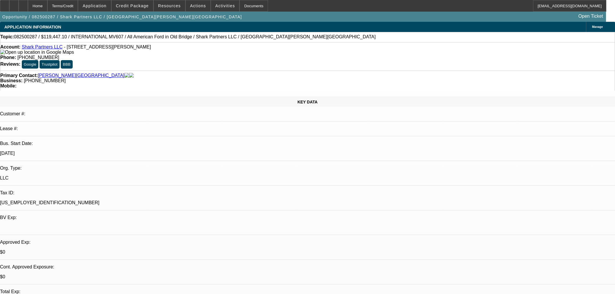
select select "2"
select select "0.1"
select select "4"
select select "0.1"
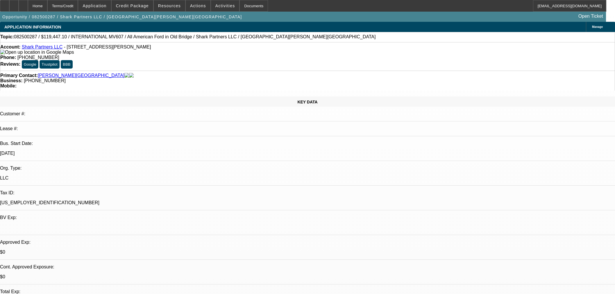
select select "2"
select select "0.1"
select select "4"
select select "2"
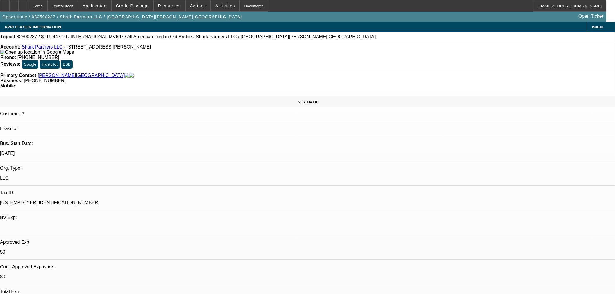
select select "2"
select select "0.1"
select select "4"
